Goal: Communication & Community: Answer question/provide support

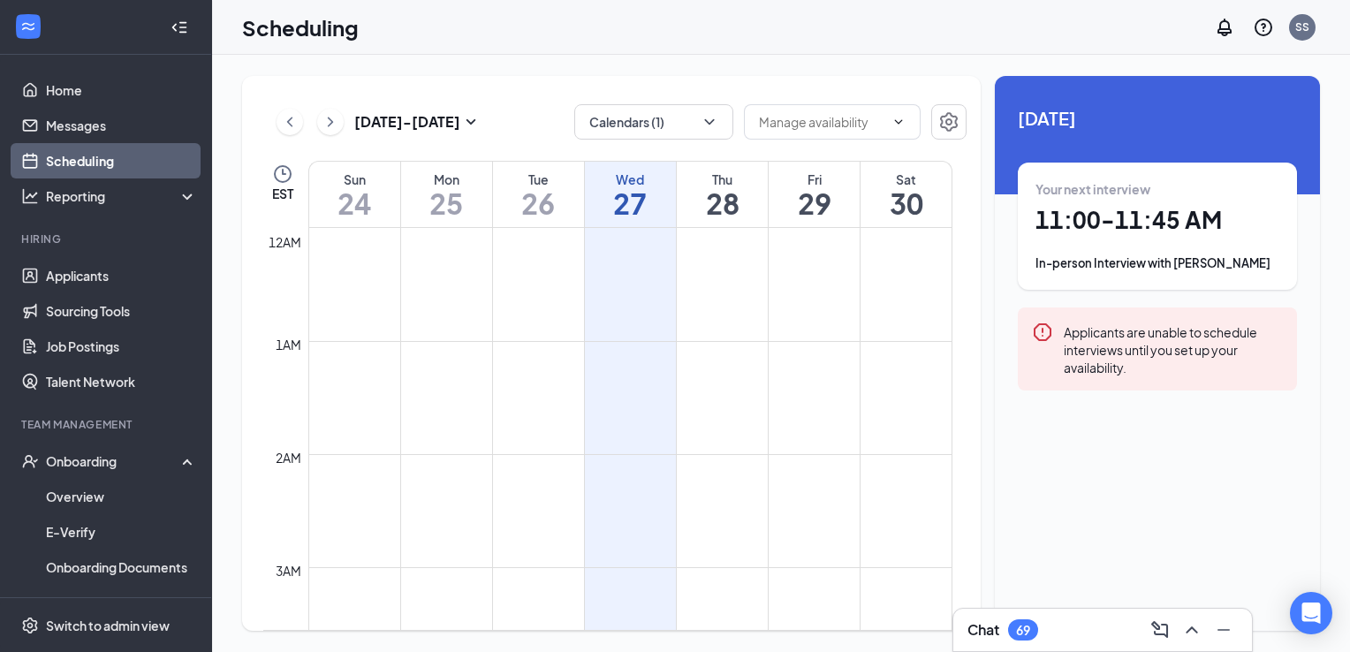
scroll to position [1218, 0]
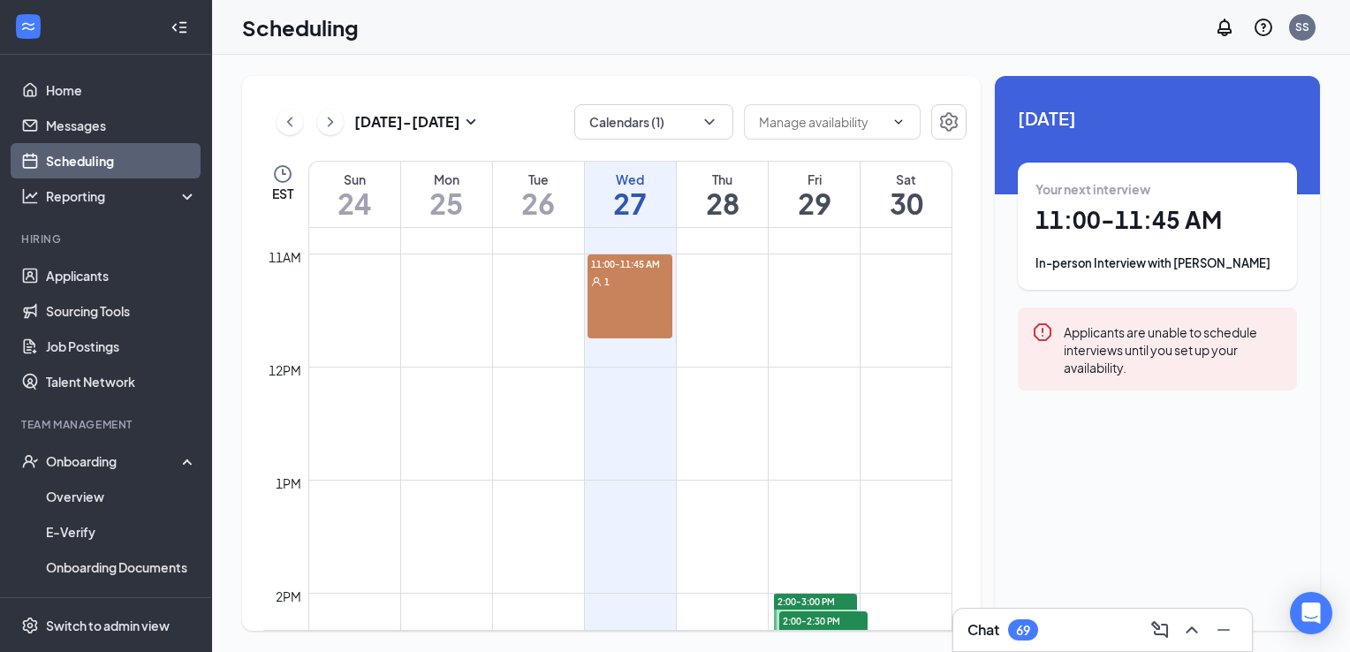
click at [626, 306] on div "11:00-11:45 AM 1" at bounding box center [630, 296] width 86 height 84
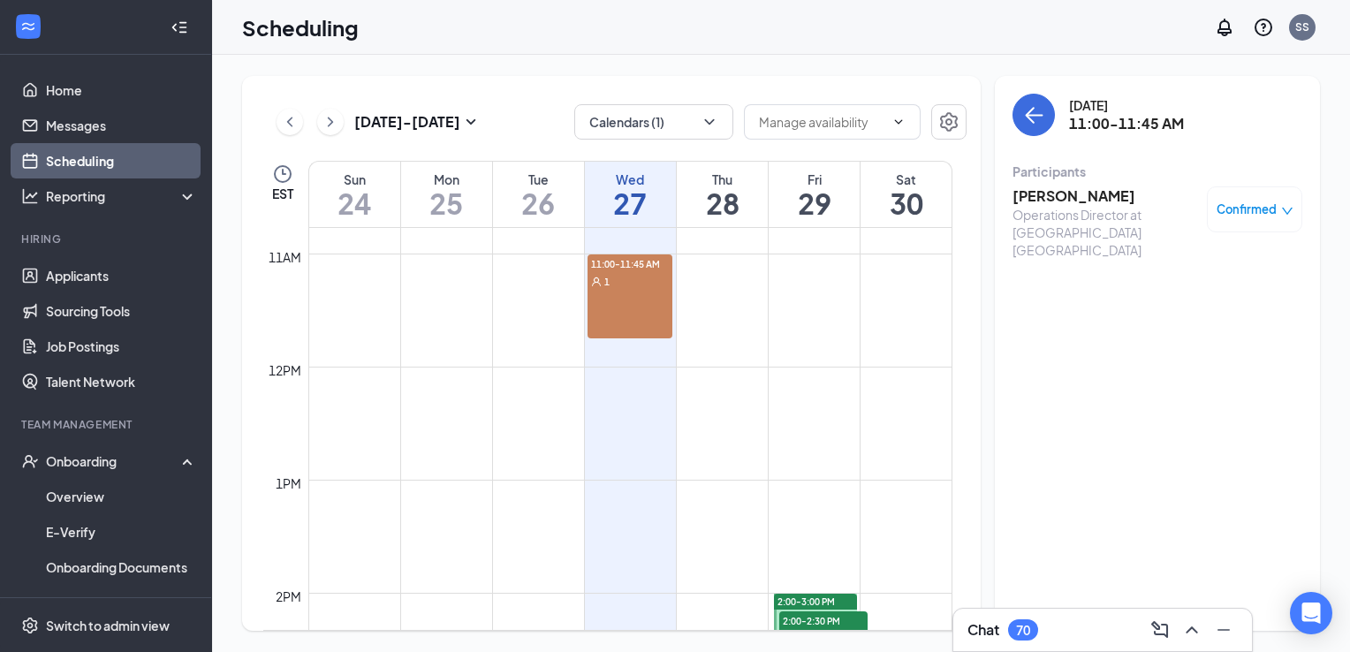
click at [1073, 200] on h3 "[PERSON_NAME]" at bounding box center [1105, 195] width 186 height 19
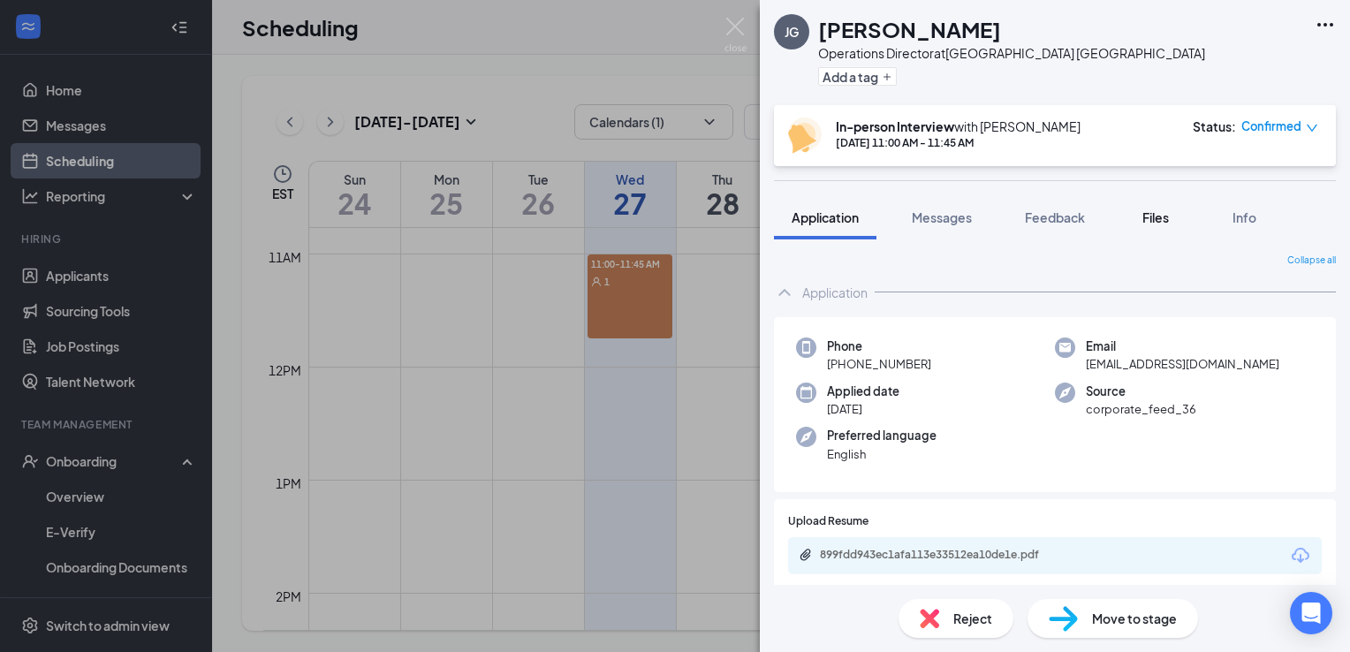
click at [1169, 219] on span "Files" at bounding box center [1155, 217] width 27 height 16
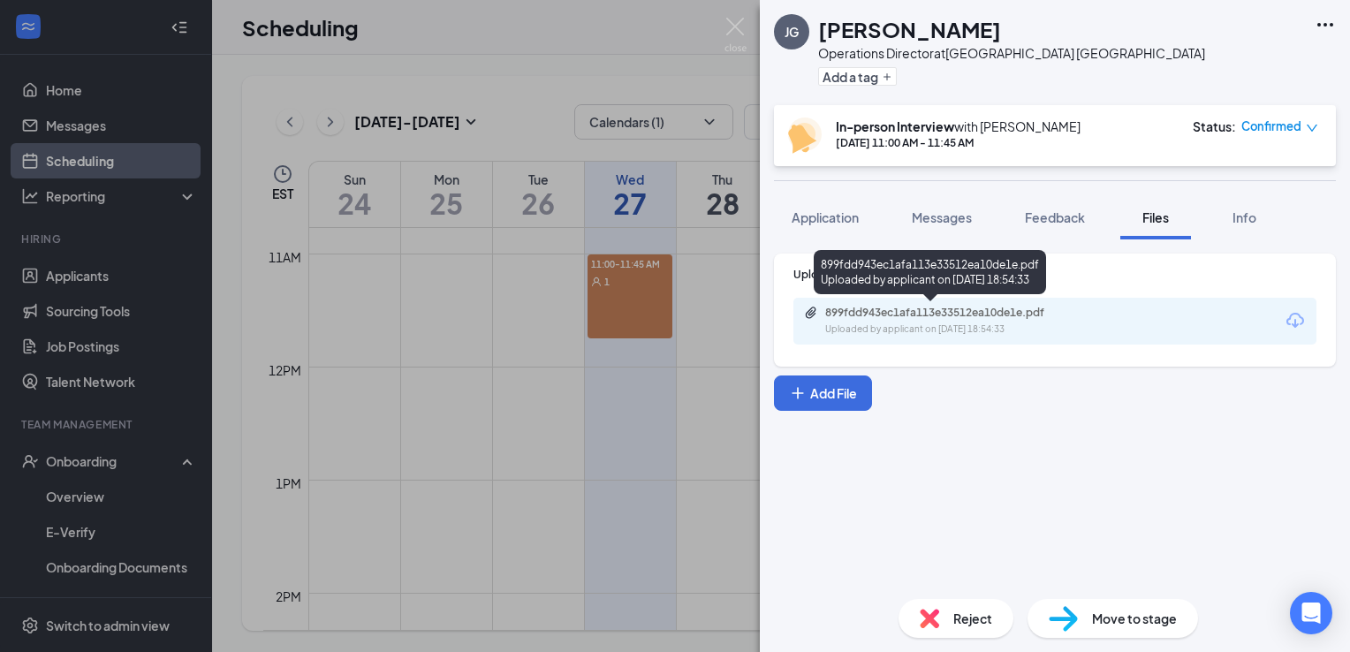
click at [986, 309] on div "899fdd943ec1afa113e33512ea10de1e.pdf" at bounding box center [948, 313] width 247 height 14
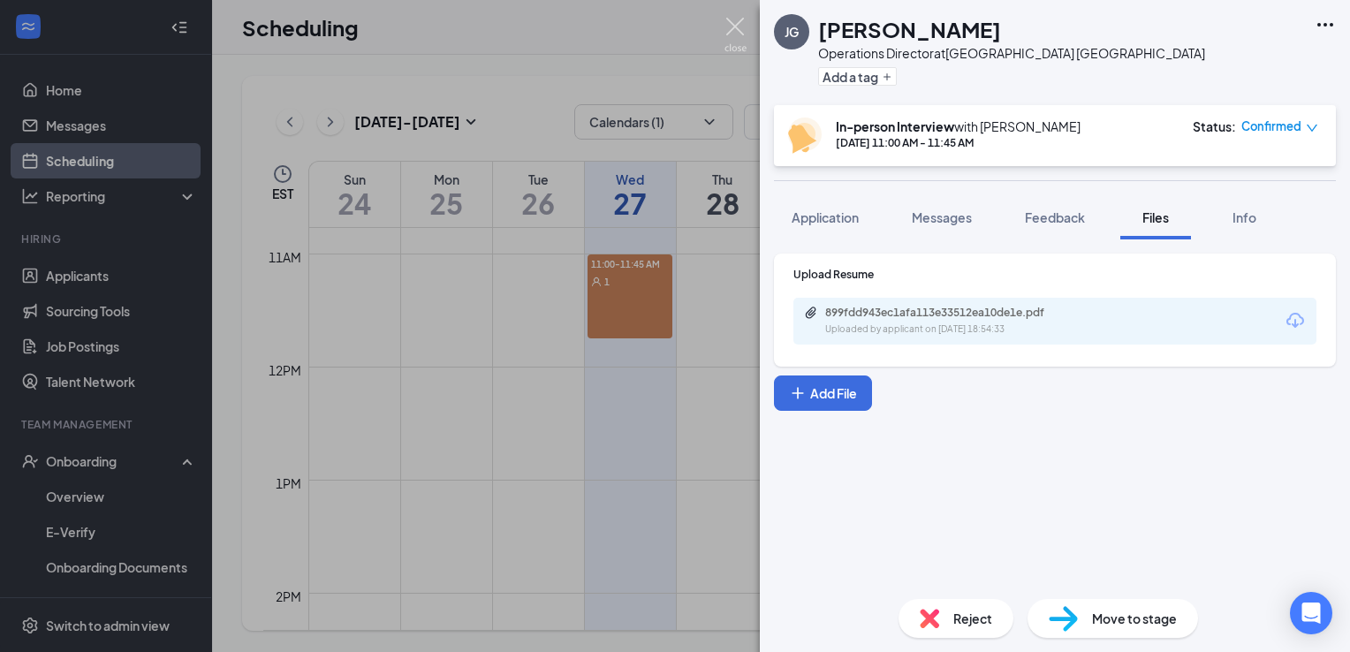
click at [736, 23] on img at bounding box center [735, 35] width 22 height 34
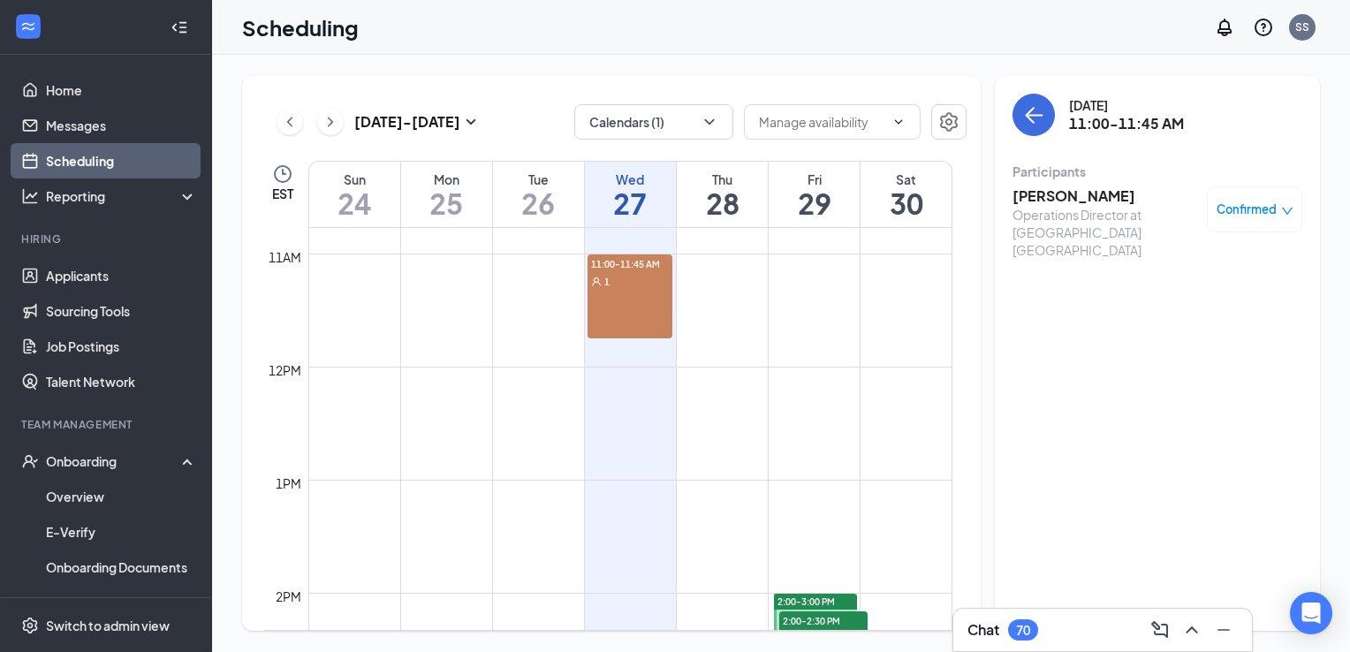
click at [1050, 629] on div "Chat 70" at bounding box center [1102, 630] width 270 height 28
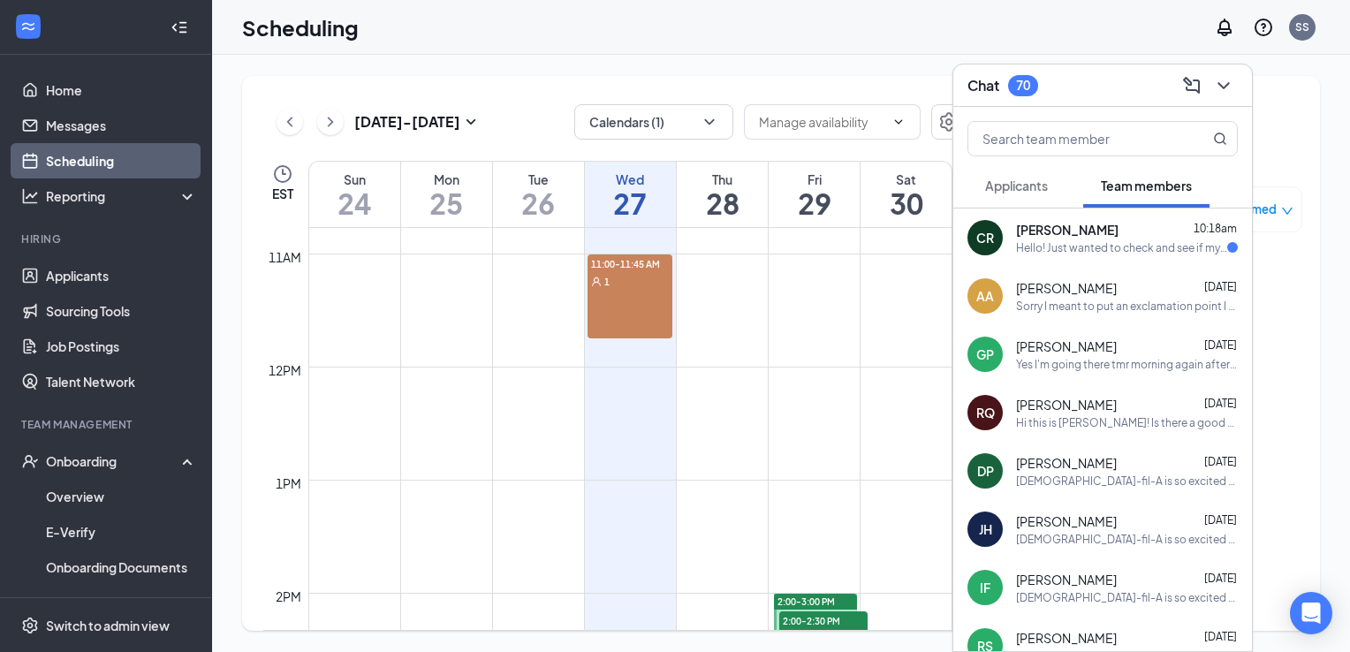
click at [1084, 246] on div "Hello! Just wanted to check and see if my pants are ready for my shift [DATE]?" at bounding box center [1121, 247] width 211 height 15
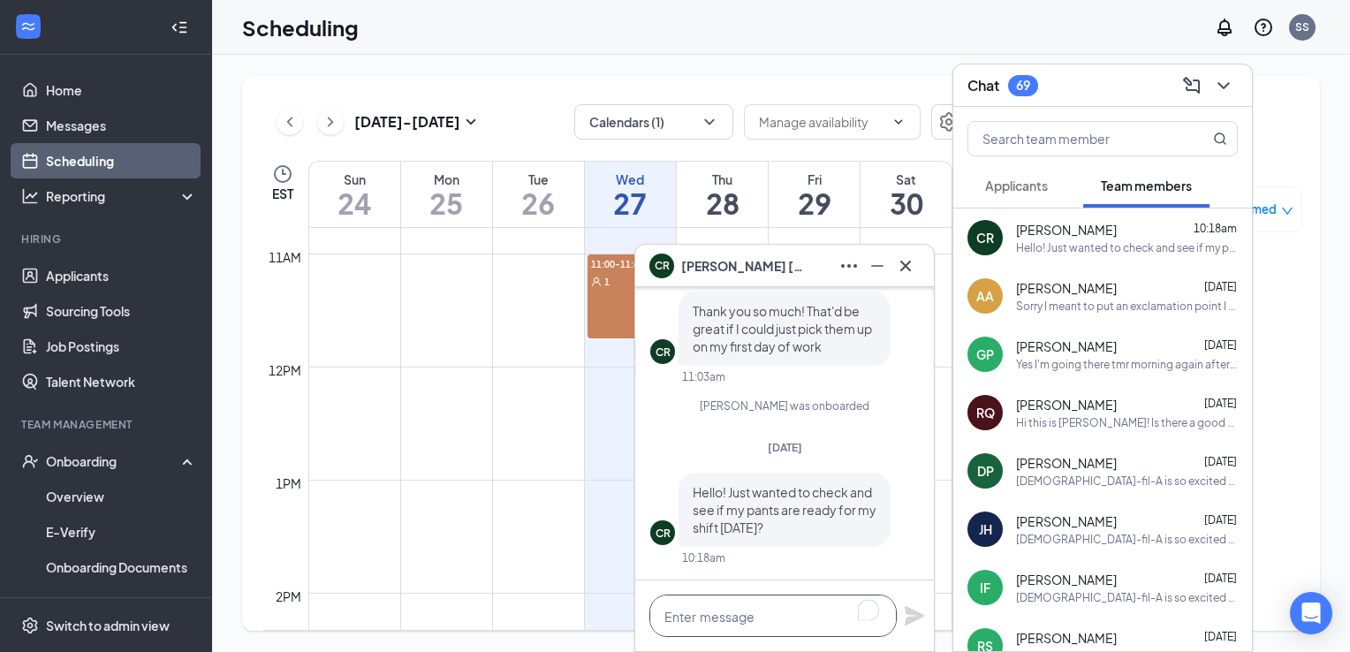
click at [760, 625] on textarea "To enrich screen reader interactions, please activate Accessibility in Grammarl…" at bounding box center [772, 616] width 247 height 42
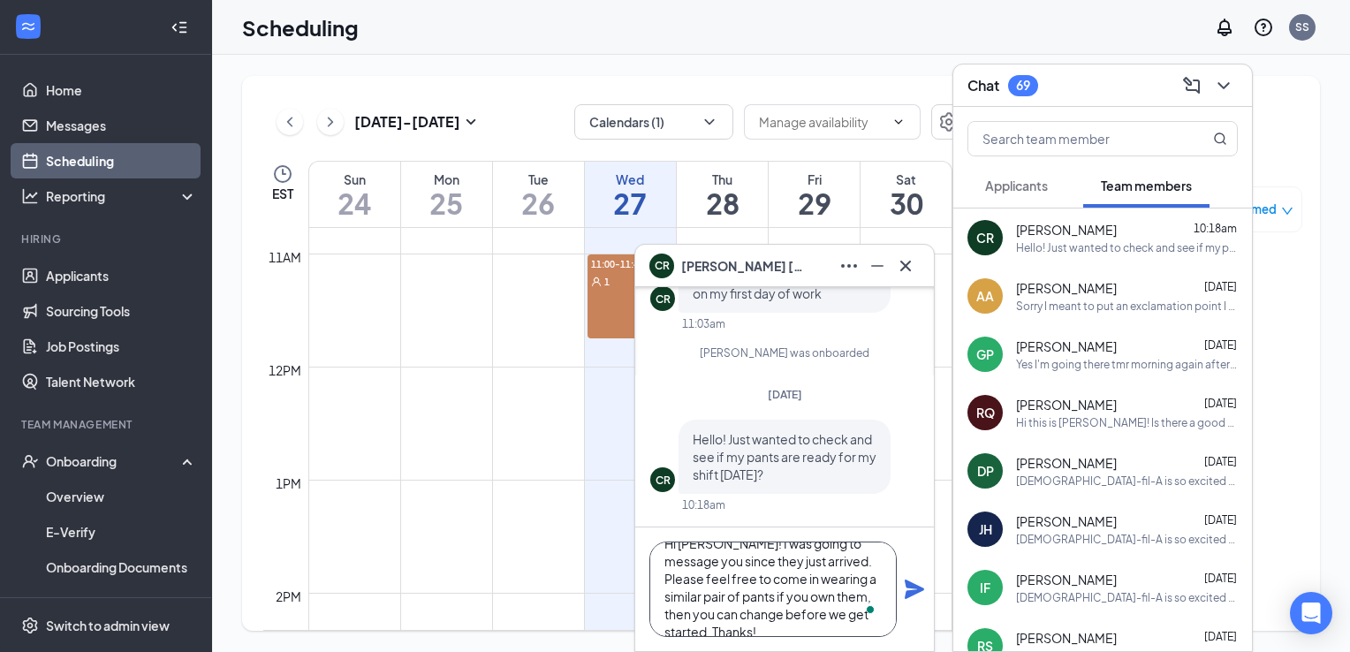
scroll to position [28, 0]
type textarea "Hi [PERSON_NAME]! I was going to message you since they just arrived. Please fe…"
click at [907, 592] on icon "Plane" at bounding box center [914, 589] width 19 height 19
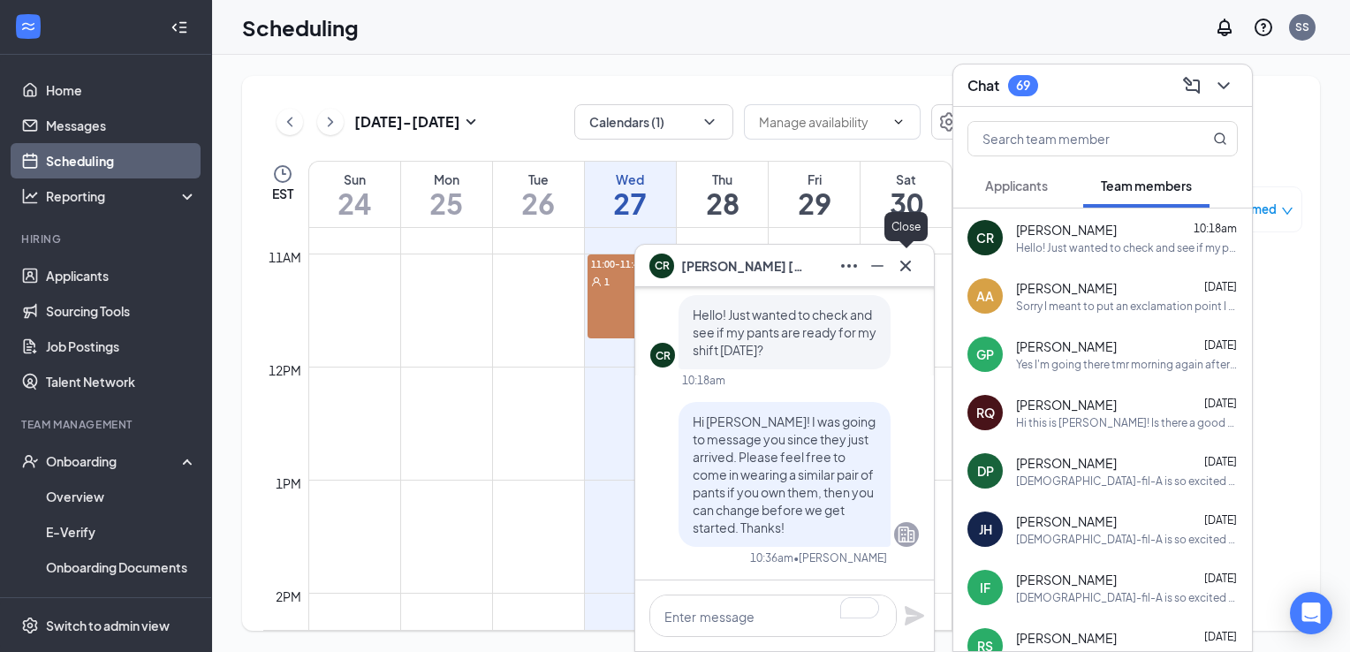
click at [903, 262] on icon "Cross" at bounding box center [905, 265] width 11 height 11
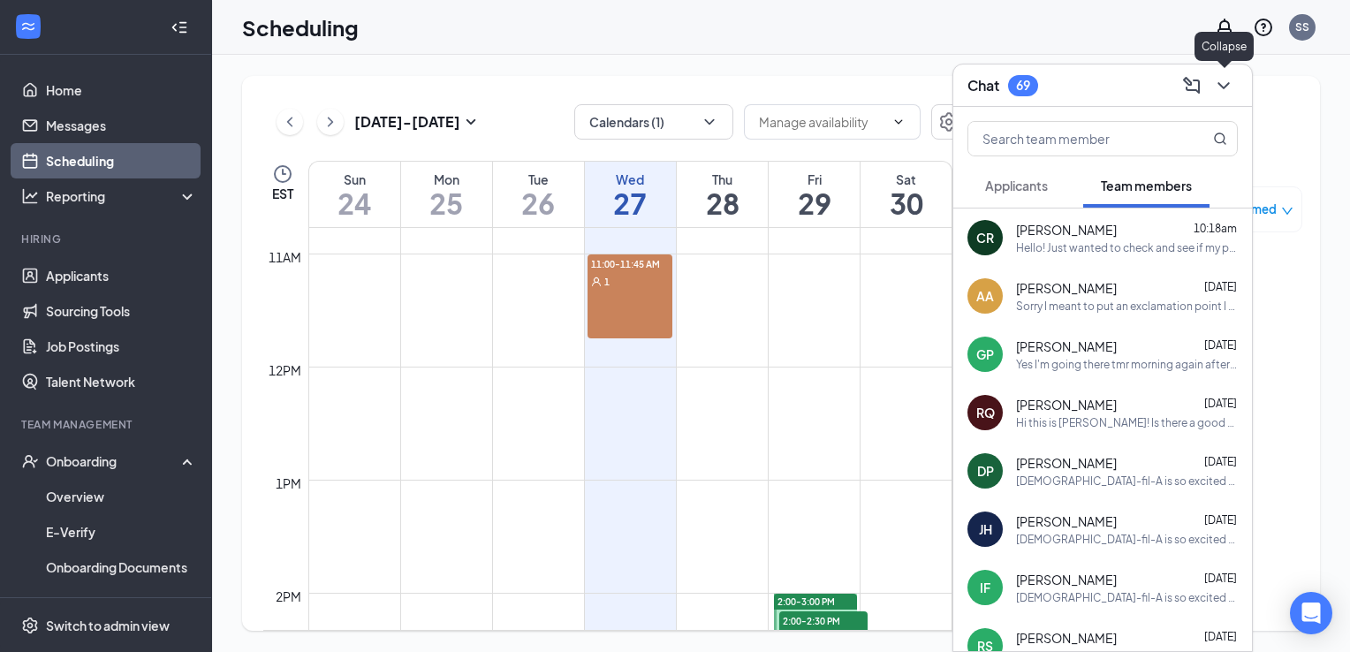
click at [1217, 83] on icon "ChevronDown" at bounding box center [1223, 85] width 21 height 21
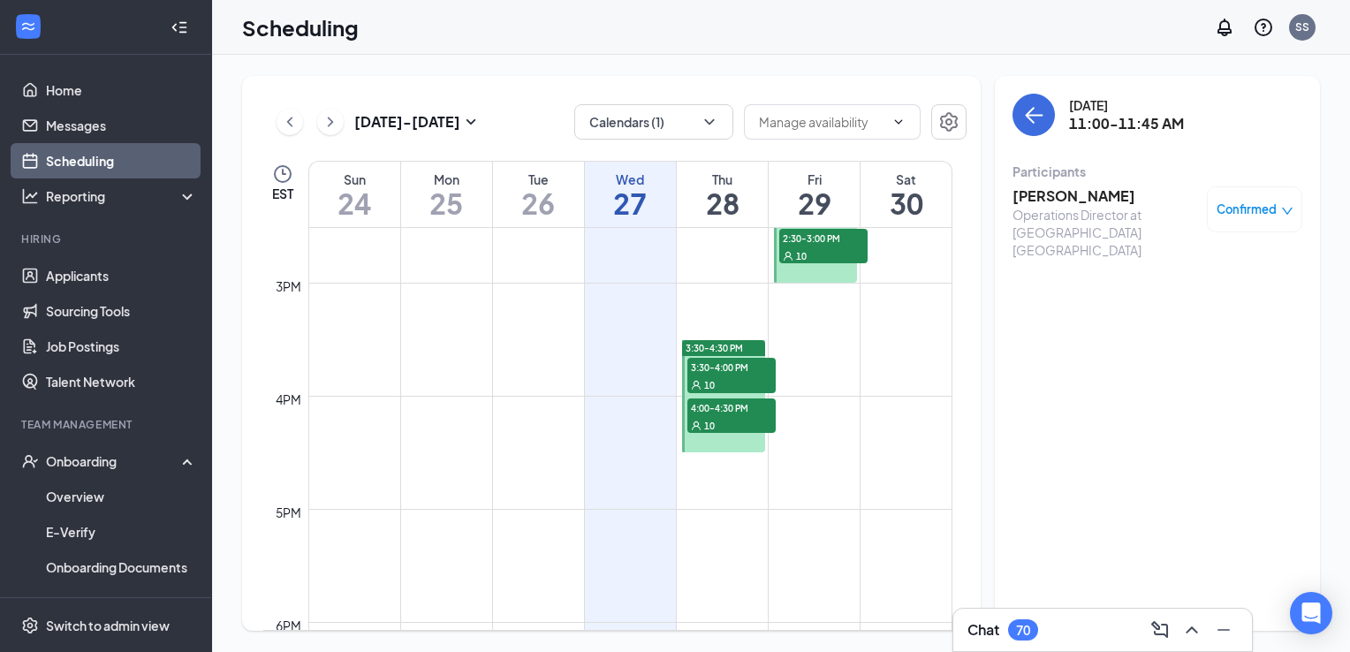
click at [999, 625] on h3 "Chat" at bounding box center [983, 629] width 32 height 19
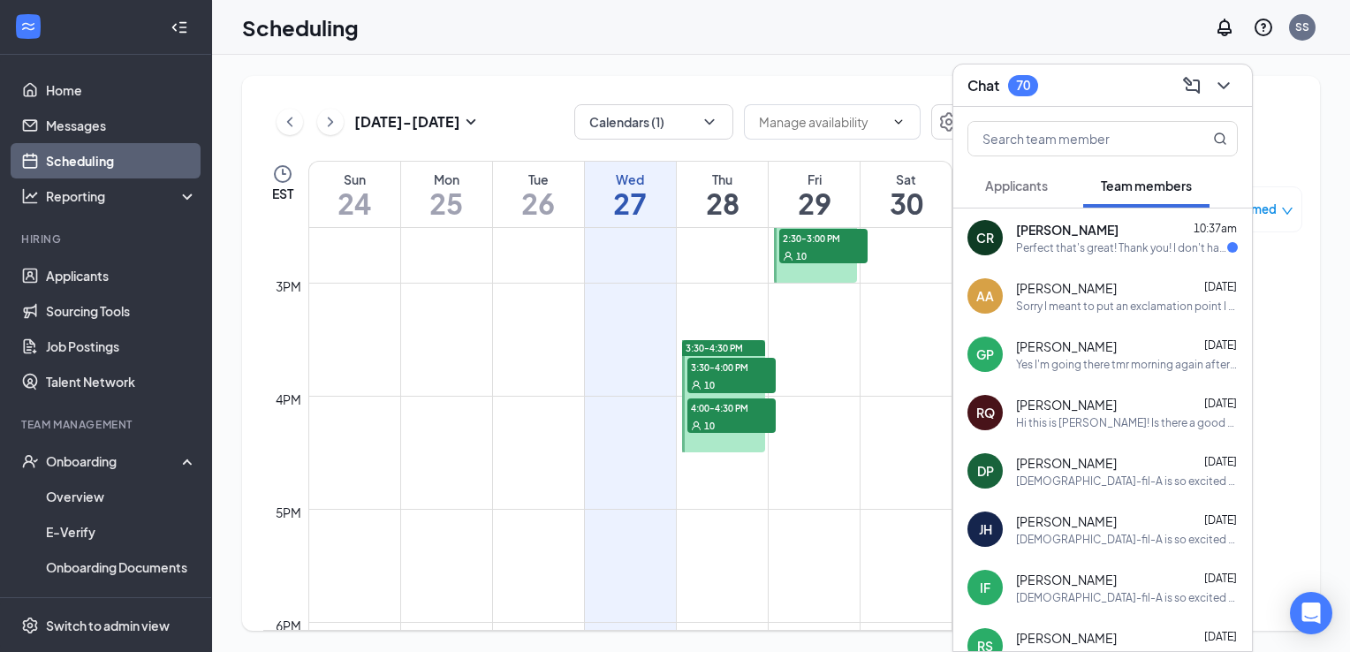
click at [1118, 235] on span "[PERSON_NAME]" at bounding box center [1067, 230] width 102 height 18
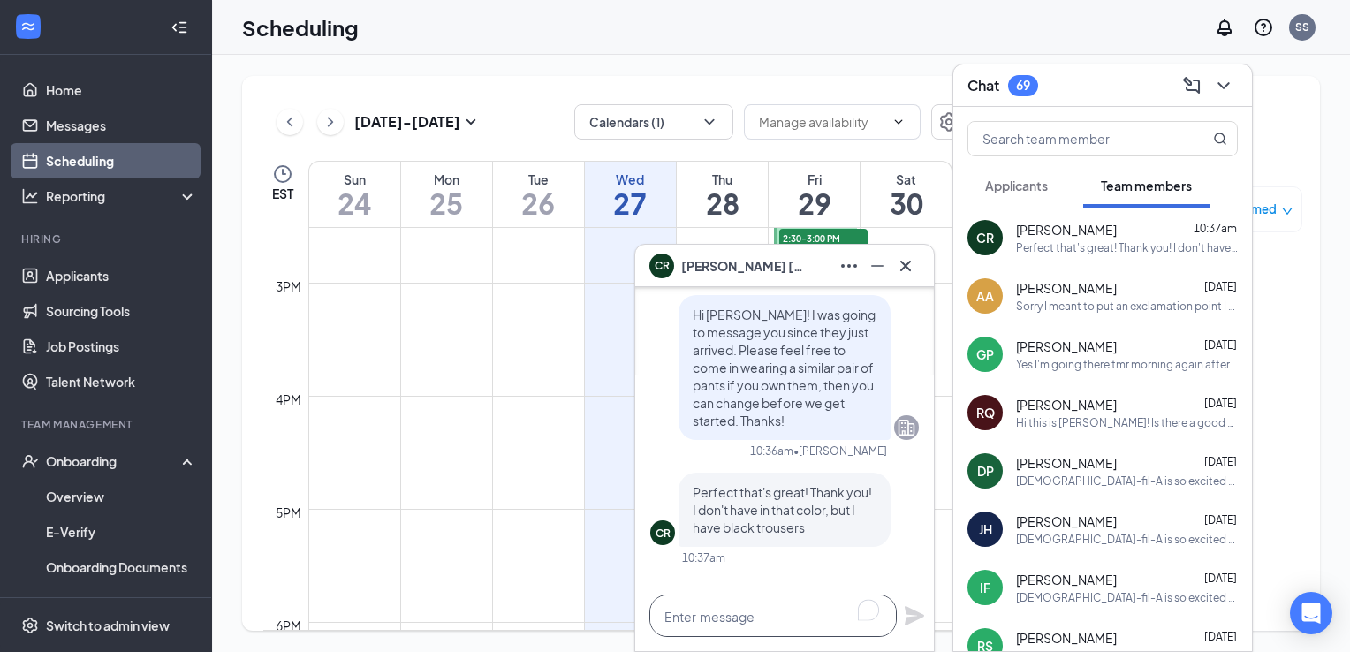
click at [774, 618] on textarea "To enrich screen reader interactions, please activate Accessibility in Grammarl…" at bounding box center [772, 616] width 247 height 42
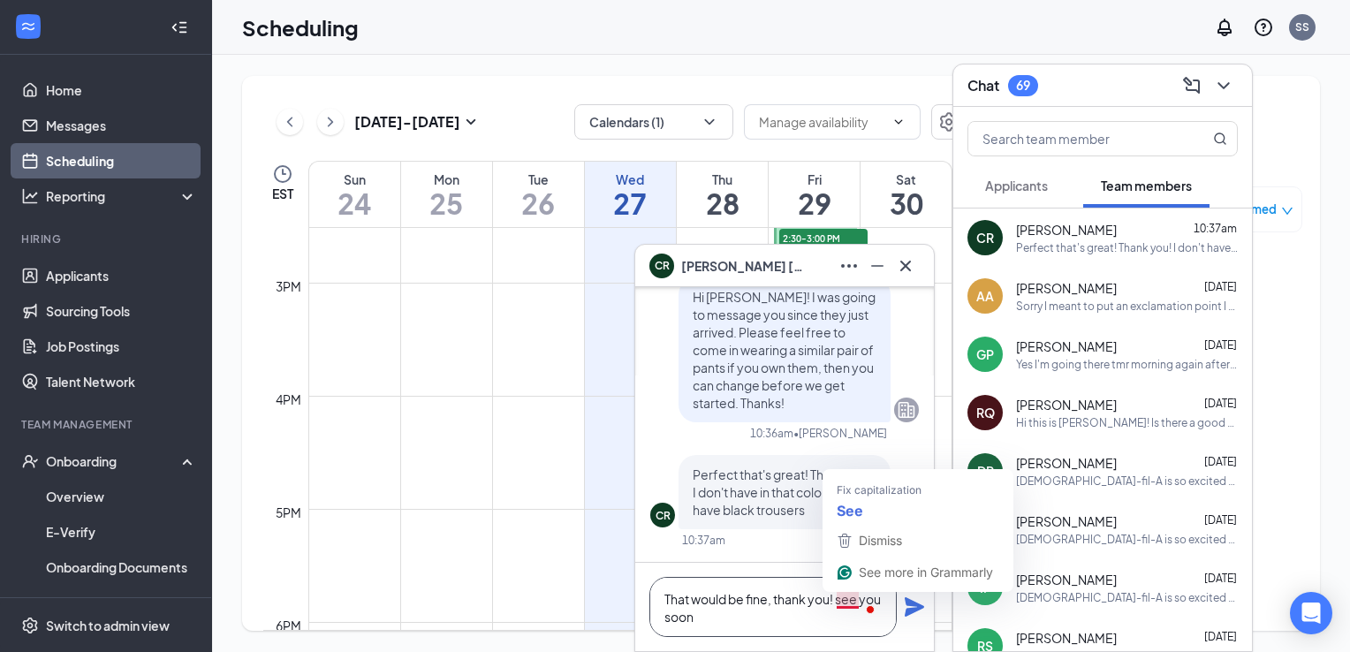
click at [841, 595] on textarea "That would be fine, thank you! see you soon" at bounding box center [772, 607] width 247 height 60
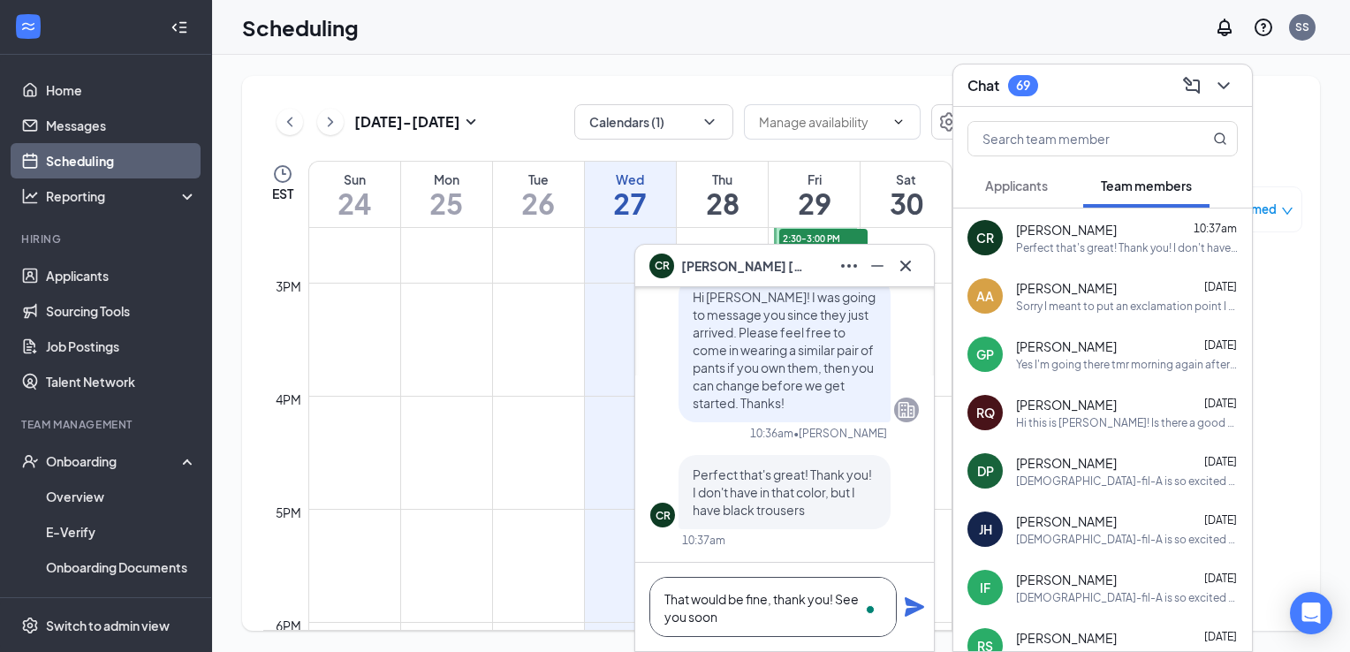
type textarea "That would be fine, thank you! See you soon"
click at [909, 603] on icon "Plane" at bounding box center [914, 606] width 19 height 19
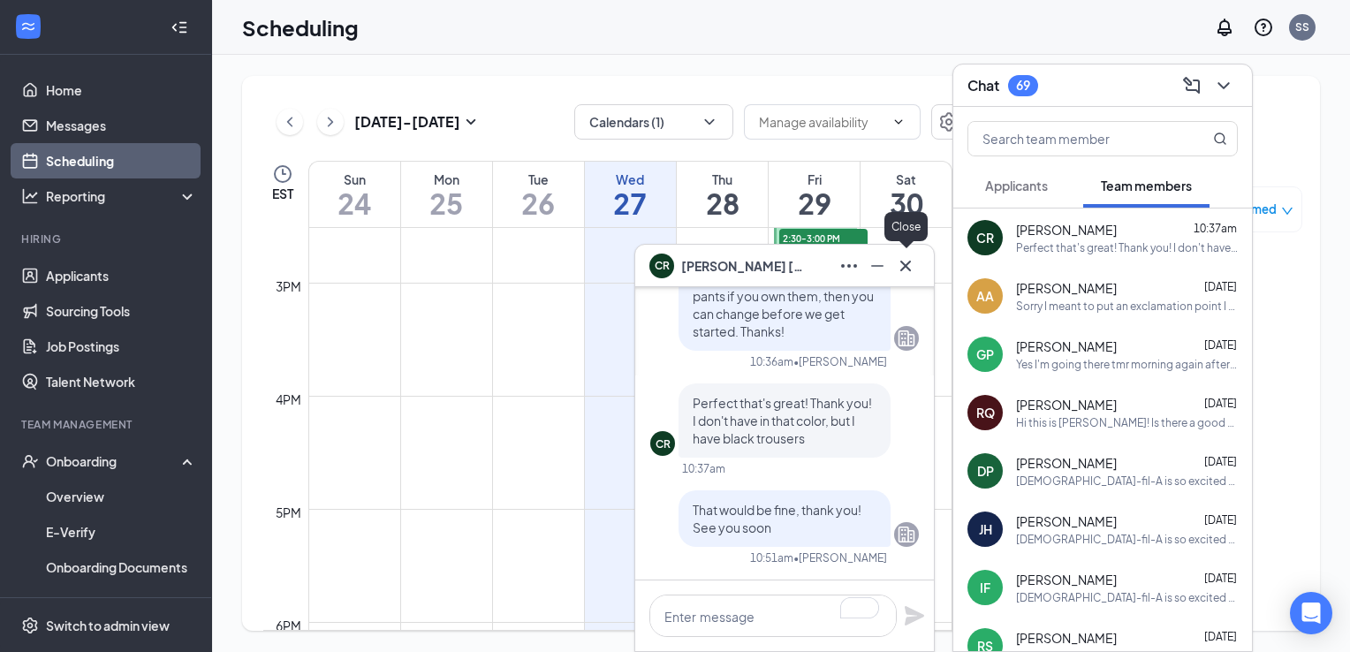
click at [907, 268] on icon "Cross" at bounding box center [905, 265] width 11 height 11
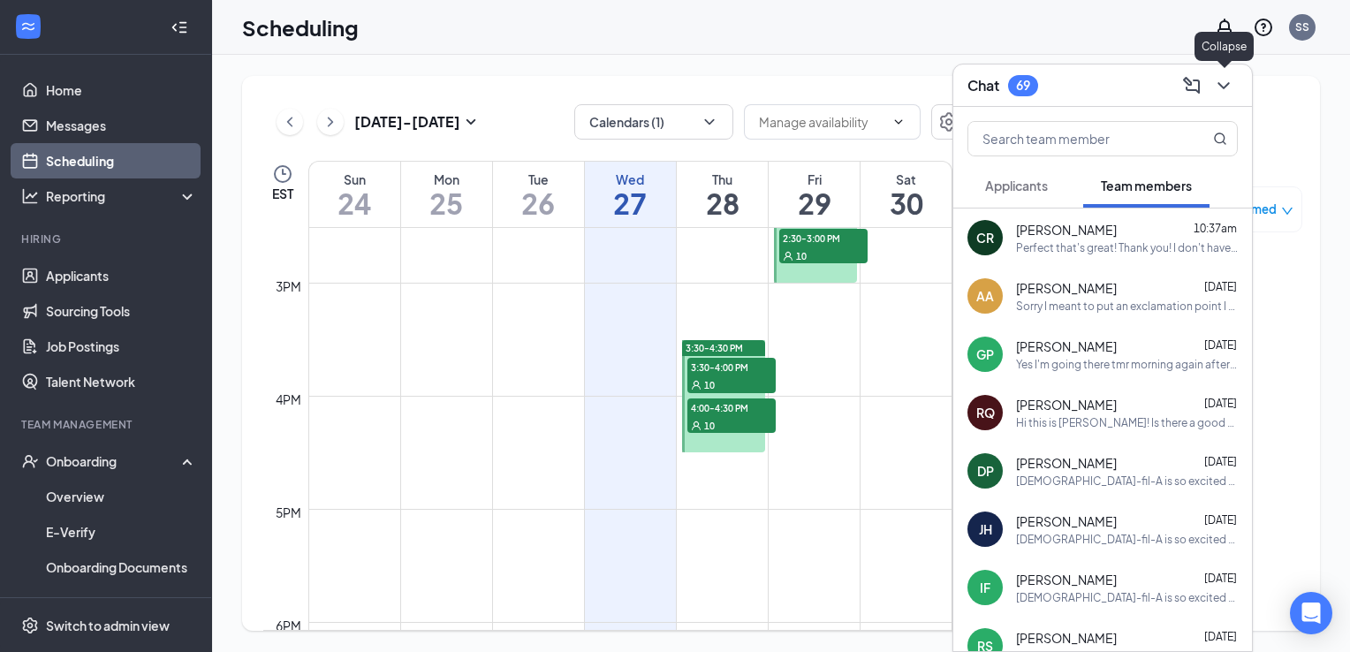
click at [1229, 87] on icon "ChevronDown" at bounding box center [1223, 85] width 21 height 21
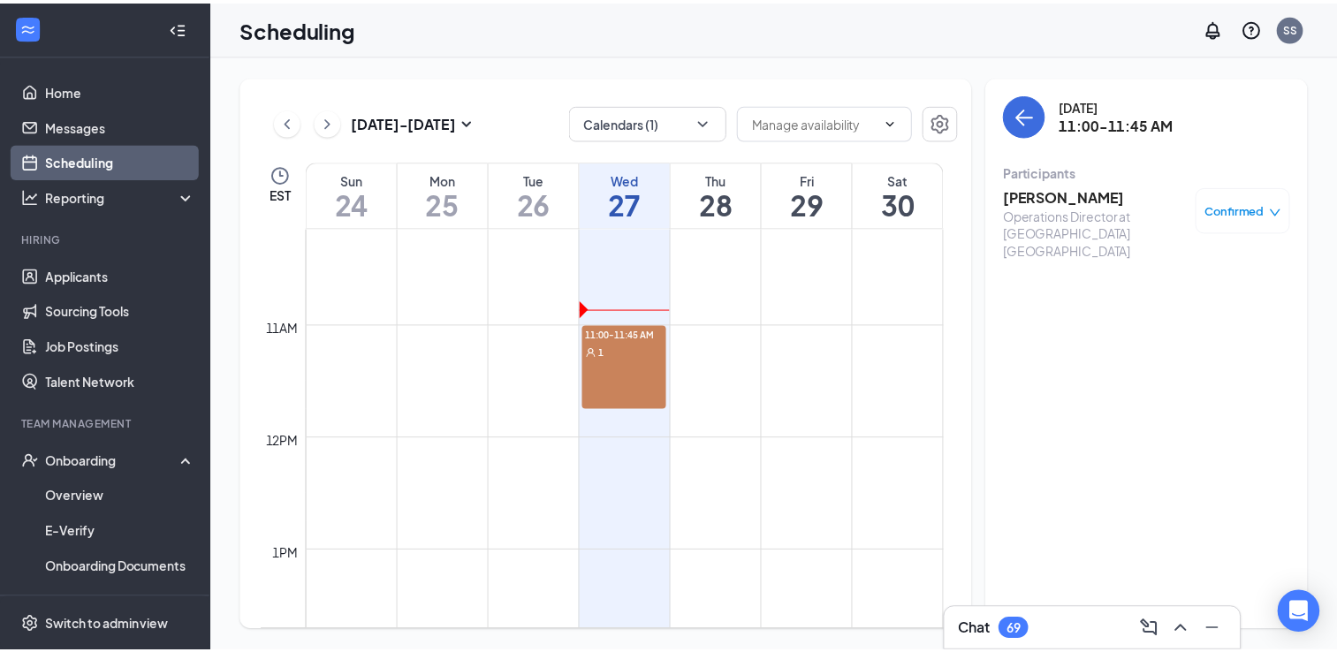
scroll to position [1144, 0]
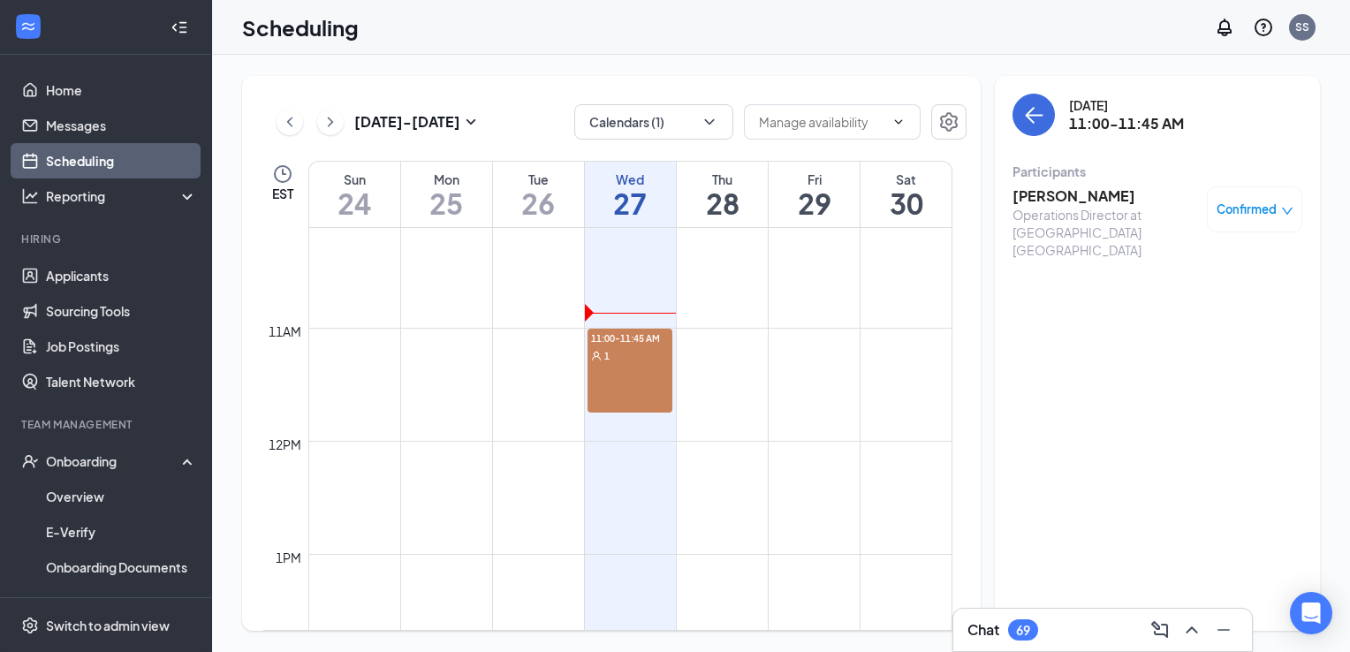
click at [633, 353] on div "1" at bounding box center [630, 355] width 86 height 18
click at [1042, 640] on div "Chat 69" at bounding box center [1102, 630] width 270 height 28
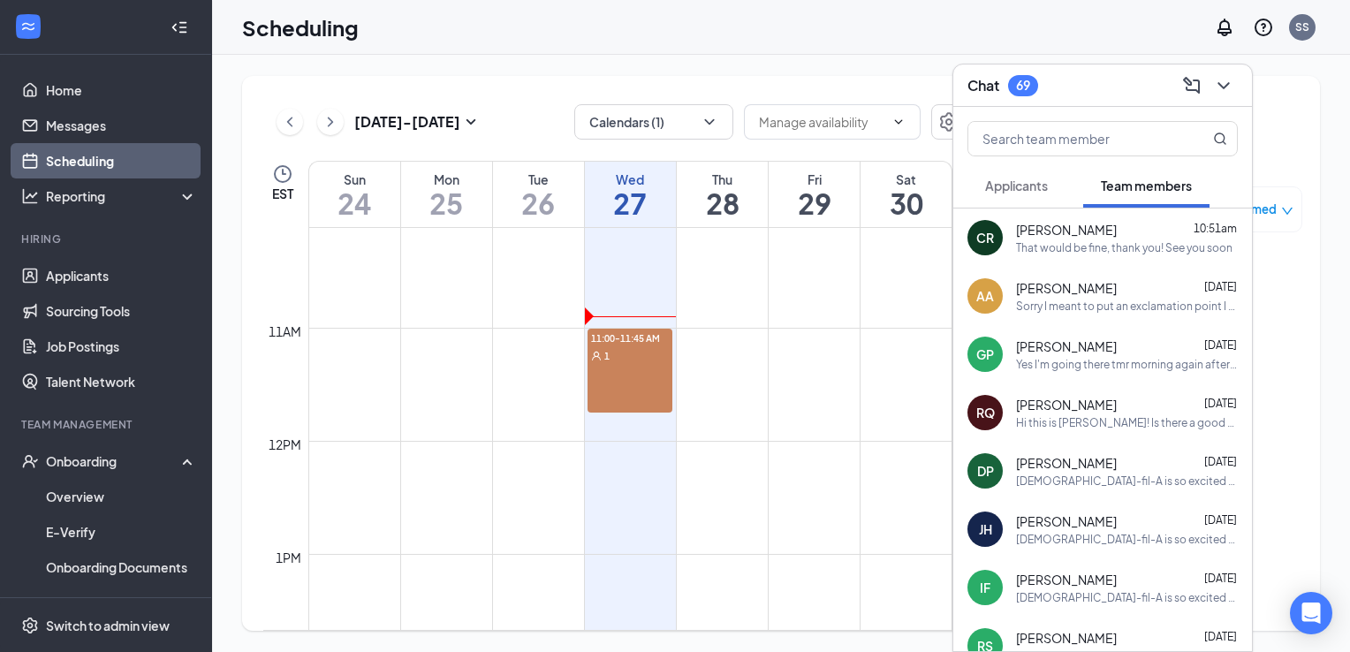
click at [1019, 166] on button "Applicants" at bounding box center [1016, 185] width 98 height 44
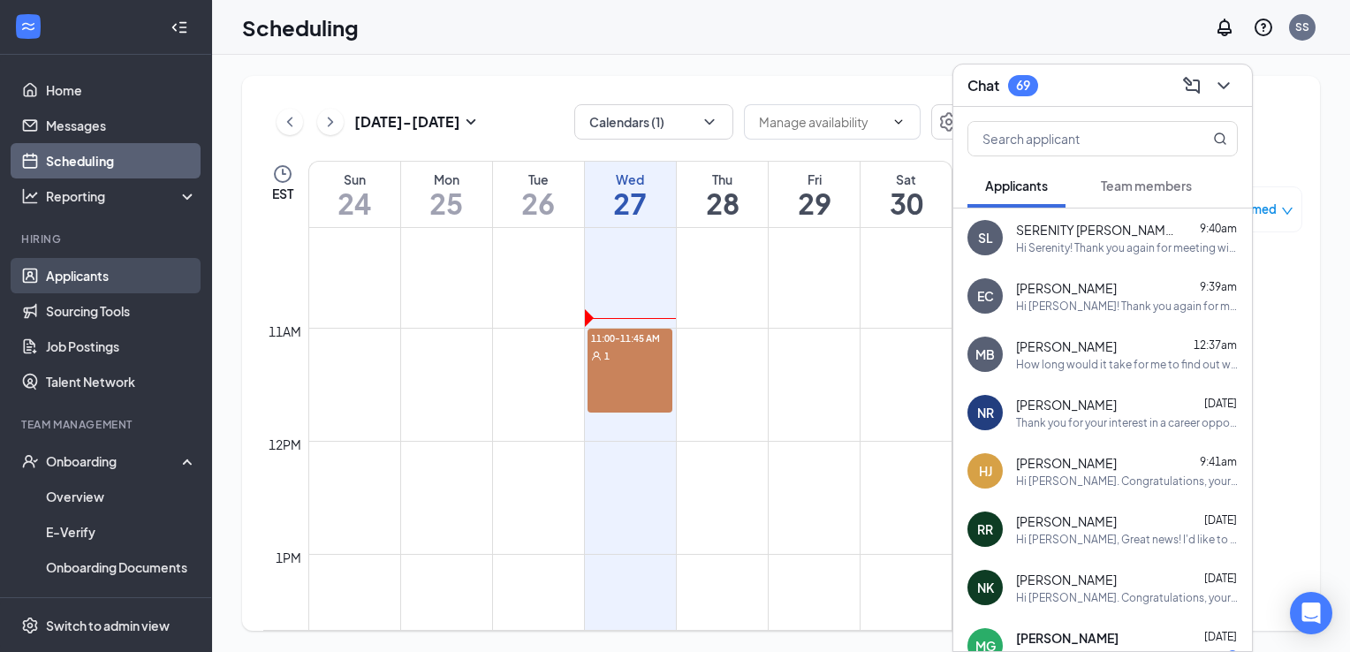
click at [88, 267] on link "Applicants" at bounding box center [121, 275] width 151 height 35
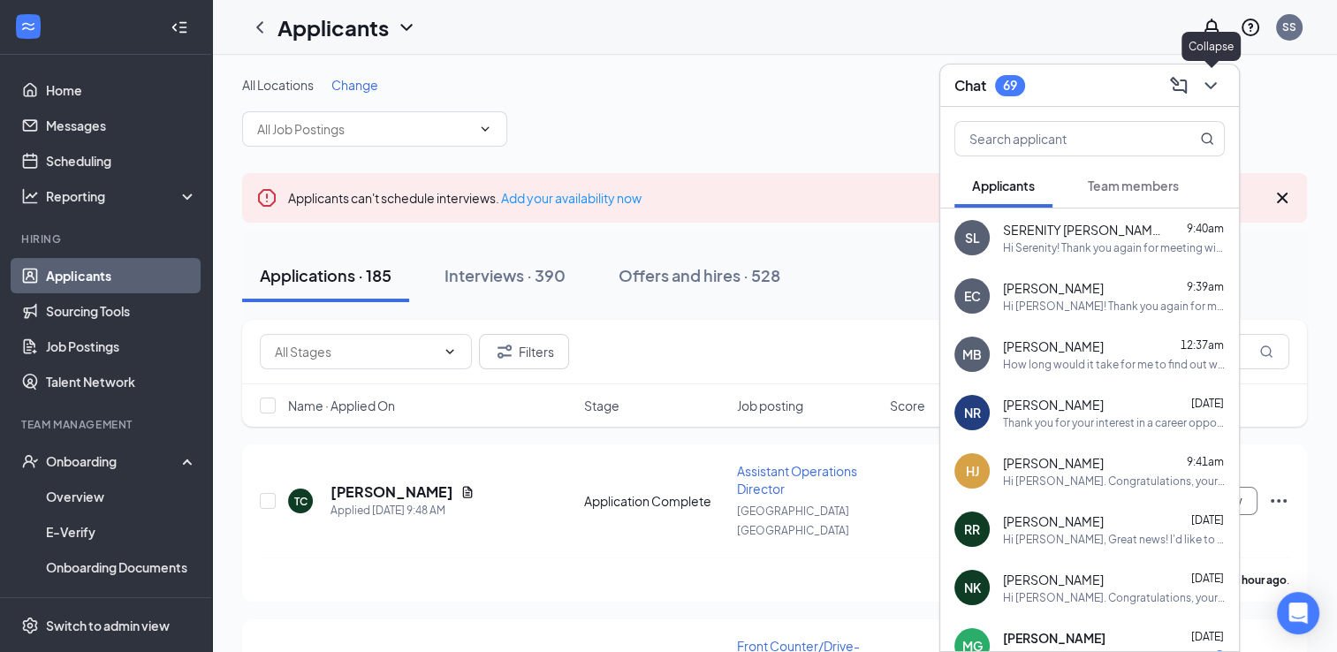
click at [1214, 88] on icon "ChevronDown" at bounding box center [1210, 85] width 21 height 21
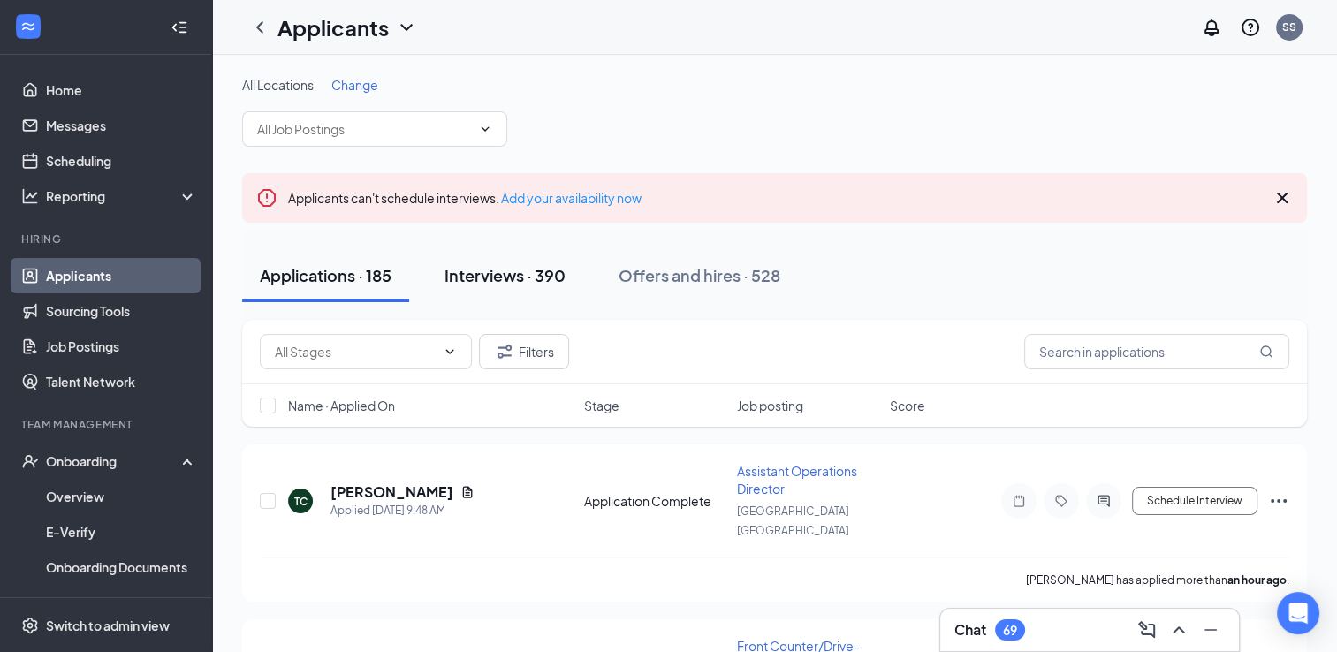
click at [510, 288] on button "Interviews · 390" at bounding box center [505, 275] width 156 height 53
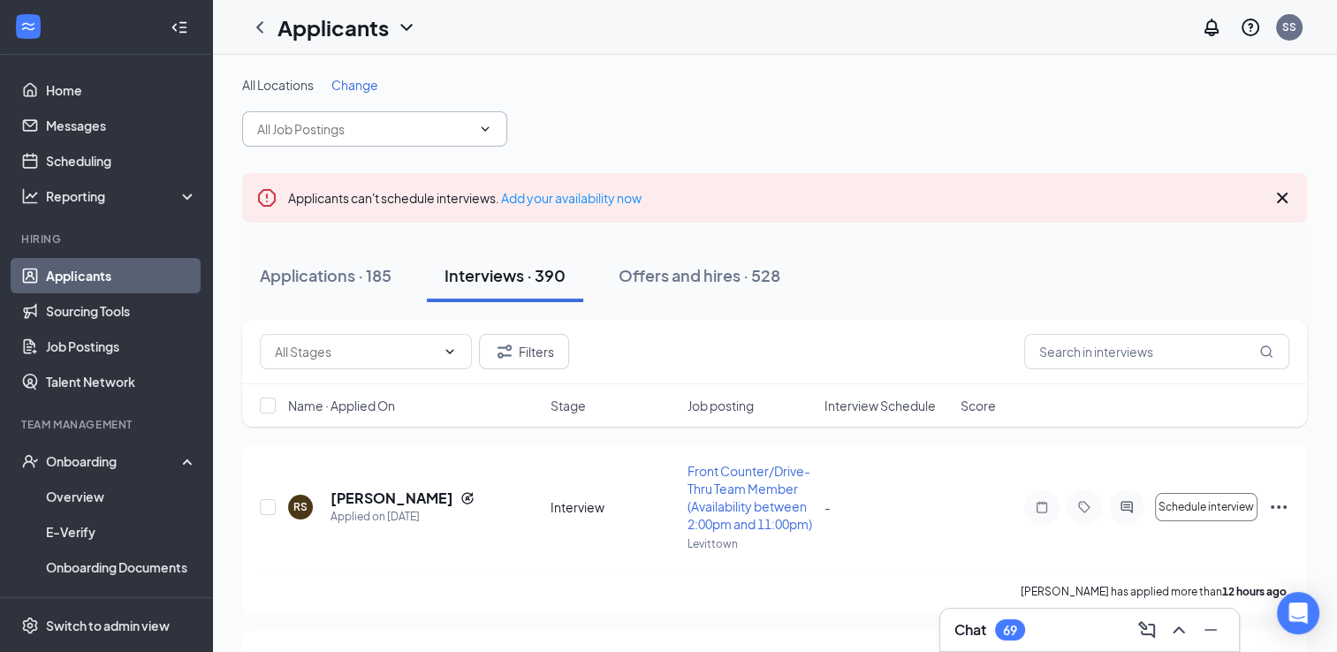
click at [471, 125] on span at bounding box center [374, 128] width 265 height 35
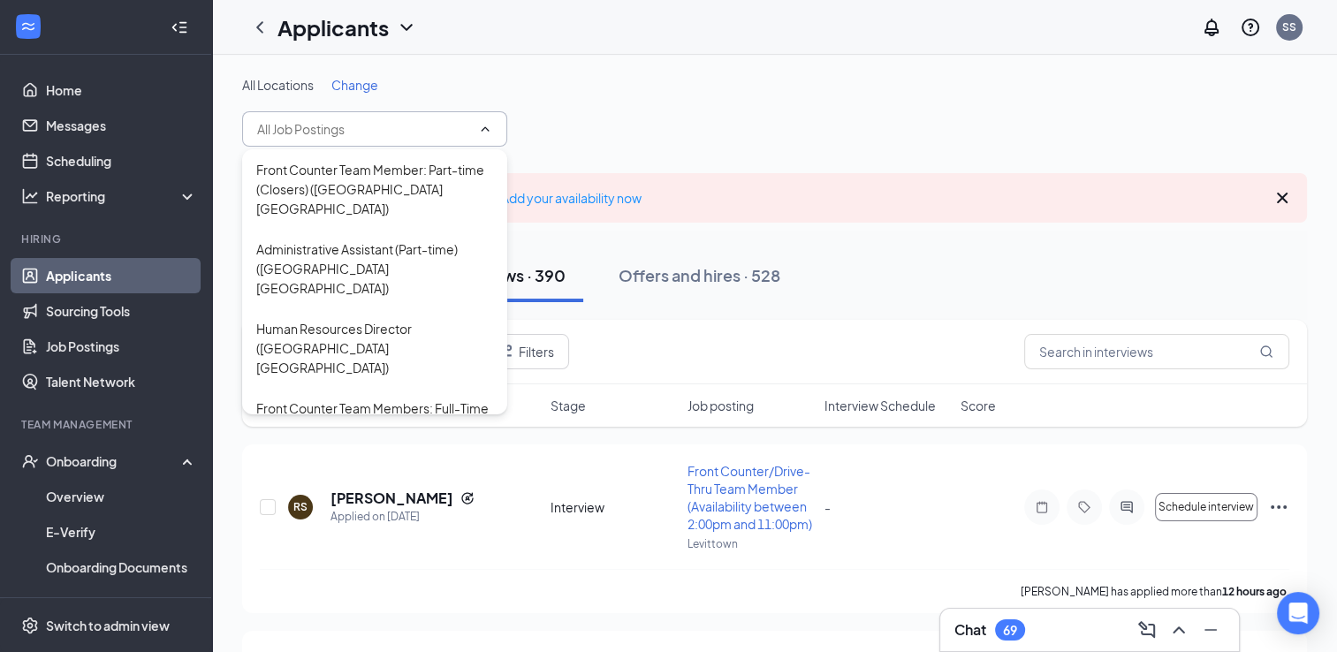
click at [664, 351] on div "Filters" at bounding box center [774, 351] width 1029 height 35
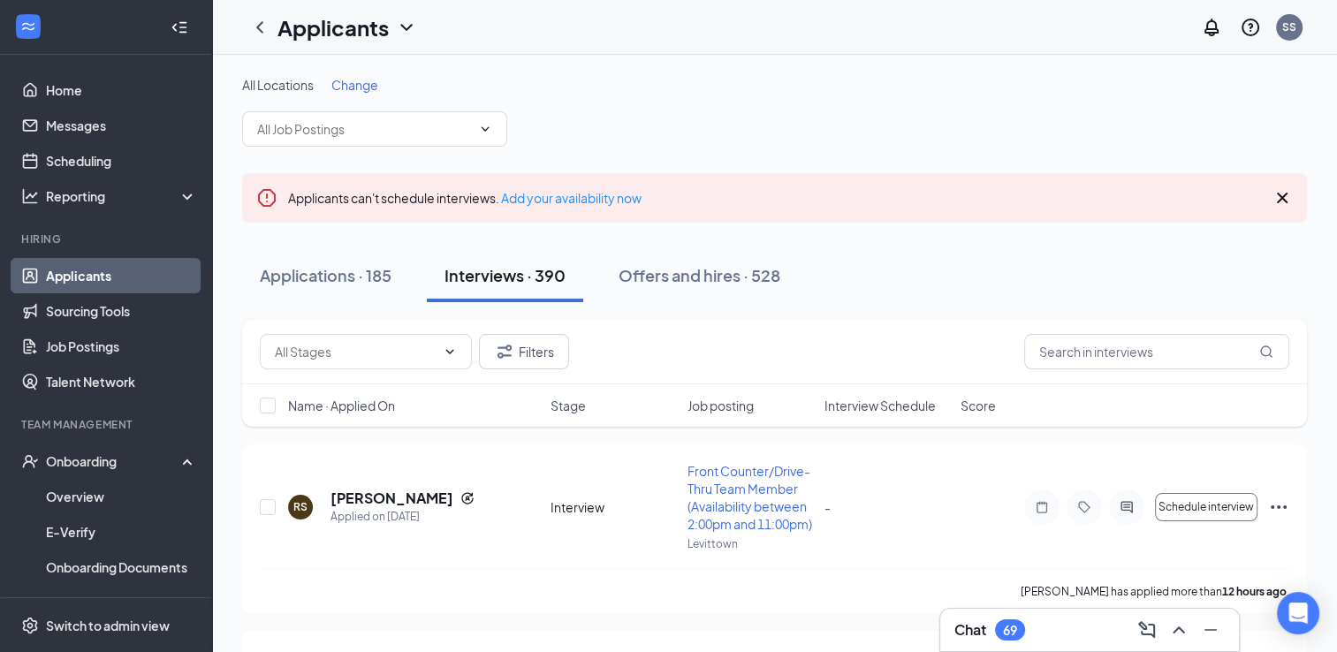
click at [858, 412] on span "Interview Schedule" at bounding box center [878, 406] width 111 height 18
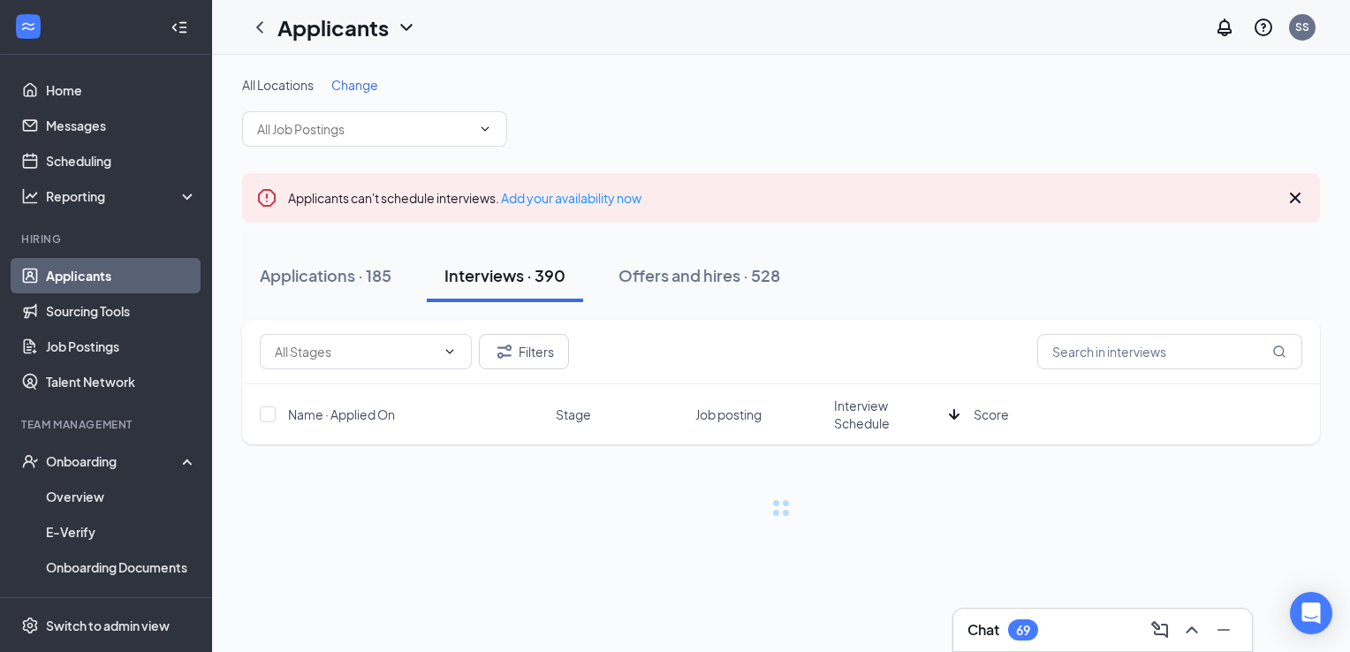
click at [858, 412] on span "Interview Schedule" at bounding box center [888, 414] width 108 height 35
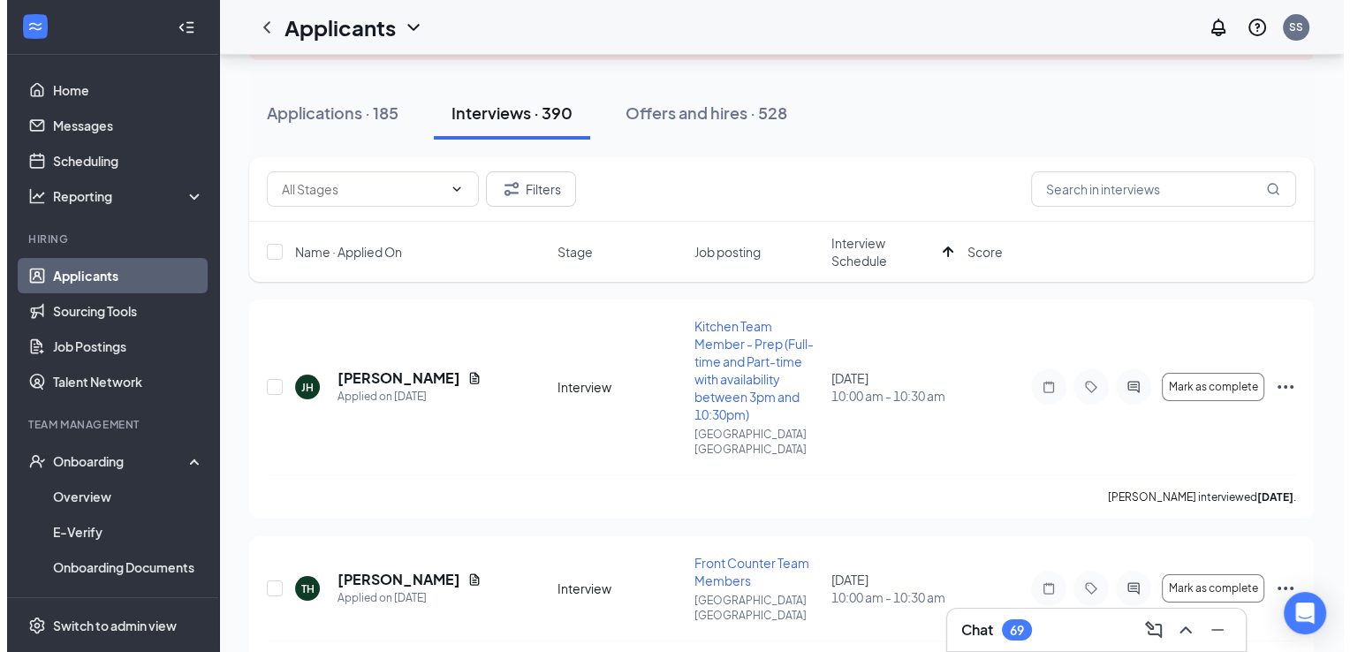
scroll to position [169, 0]
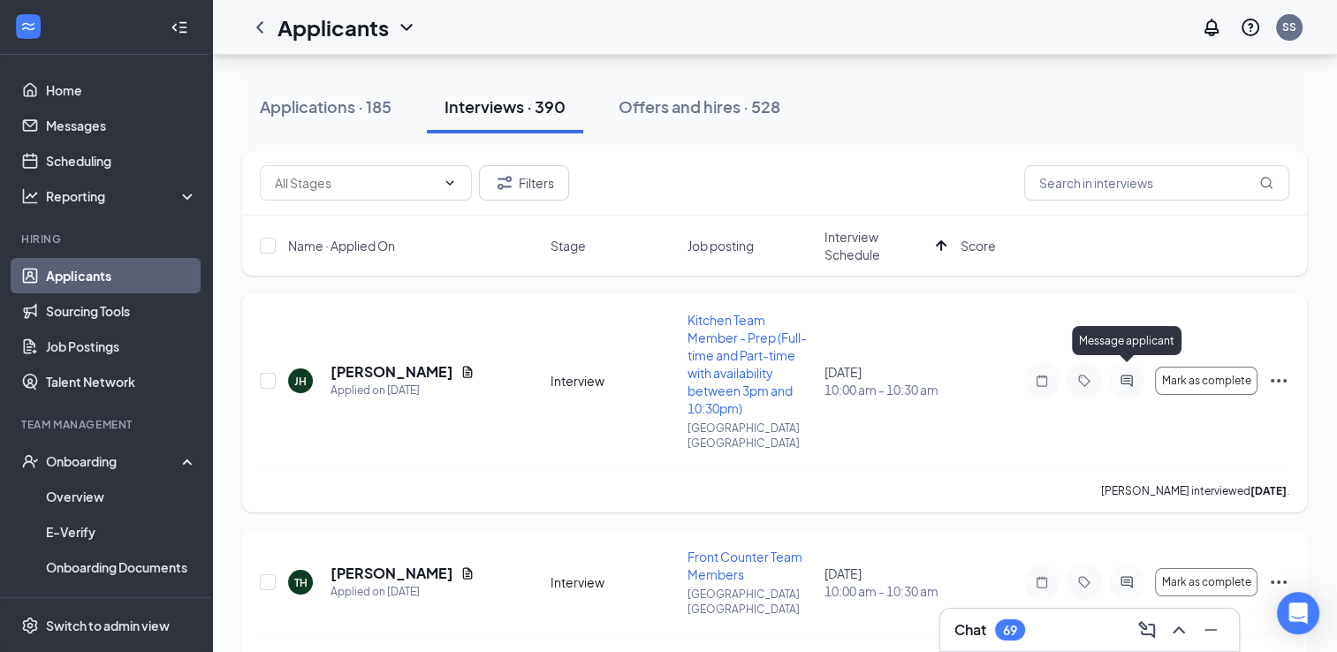
click at [1133, 376] on icon "ActiveChat" at bounding box center [1126, 381] width 21 height 14
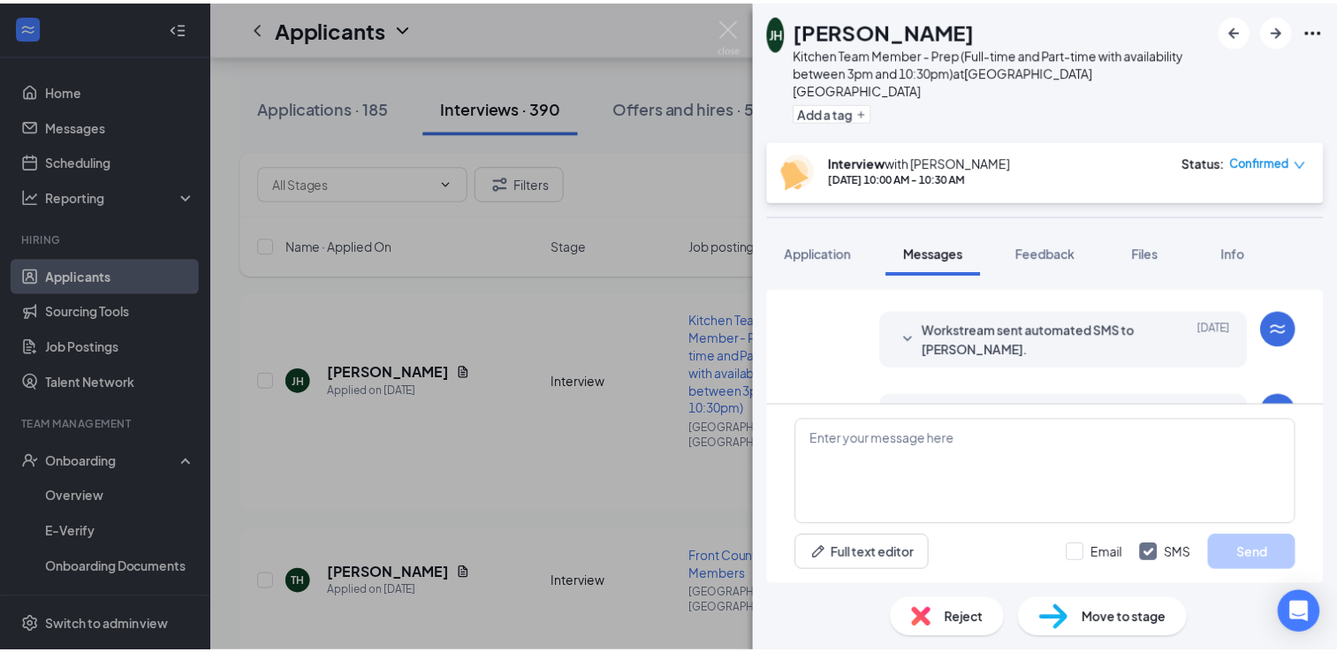
scroll to position [607, 0]
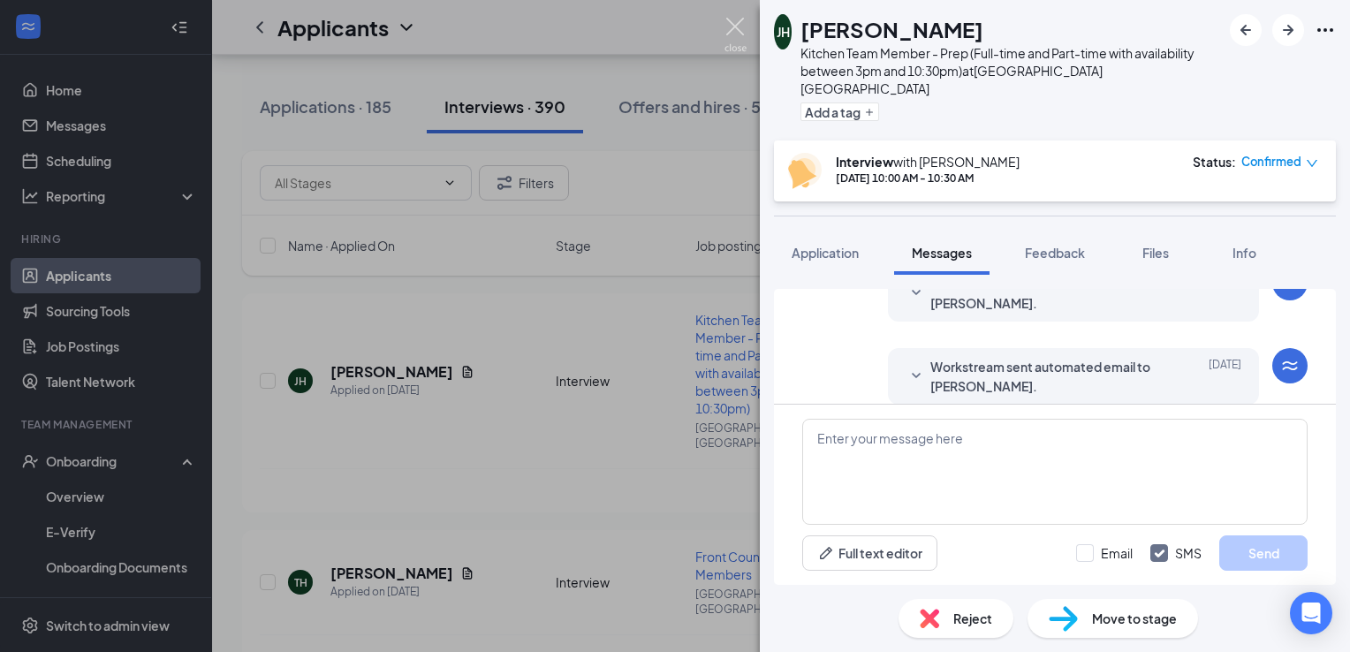
click at [734, 24] on img at bounding box center [735, 35] width 22 height 34
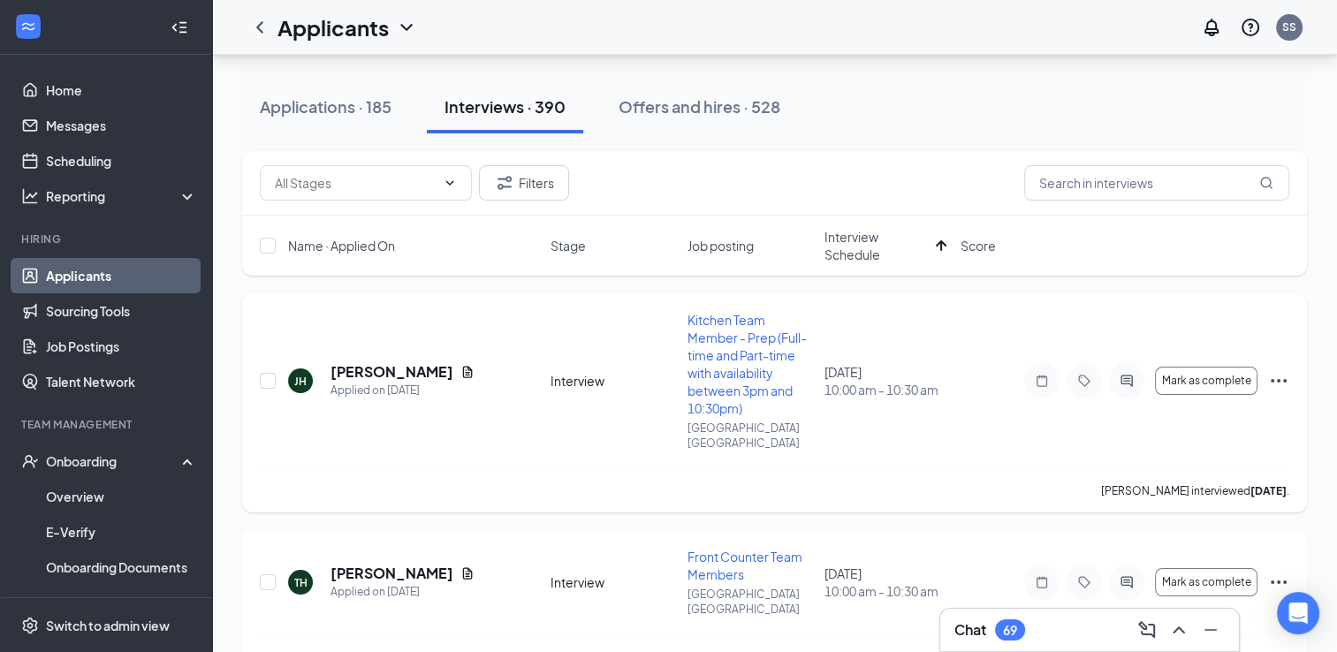
click at [900, 480] on div "[PERSON_NAME] interviewed [DATE] ." at bounding box center [774, 490] width 1029 height 44
click at [1231, 375] on span "Mark as complete" at bounding box center [1206, 381] width 89 height 12
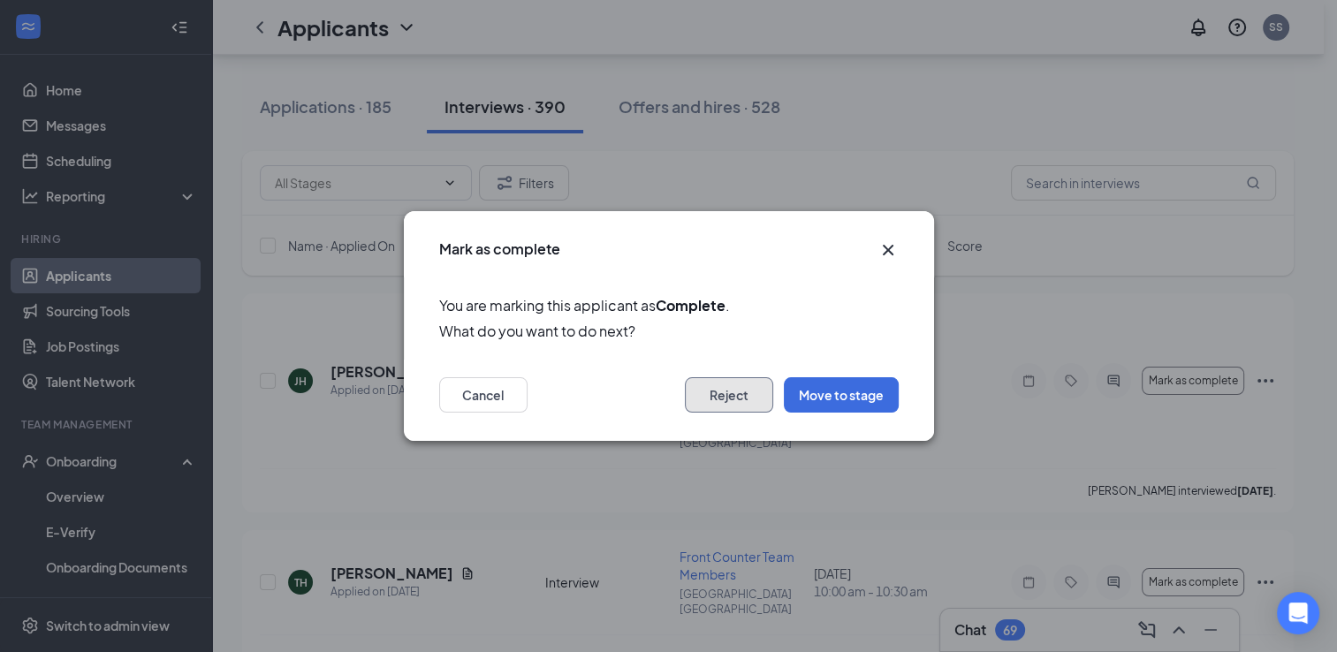
click at [746, 390] on button "Reject" at bounding box center [729, 394] width 88 height 35
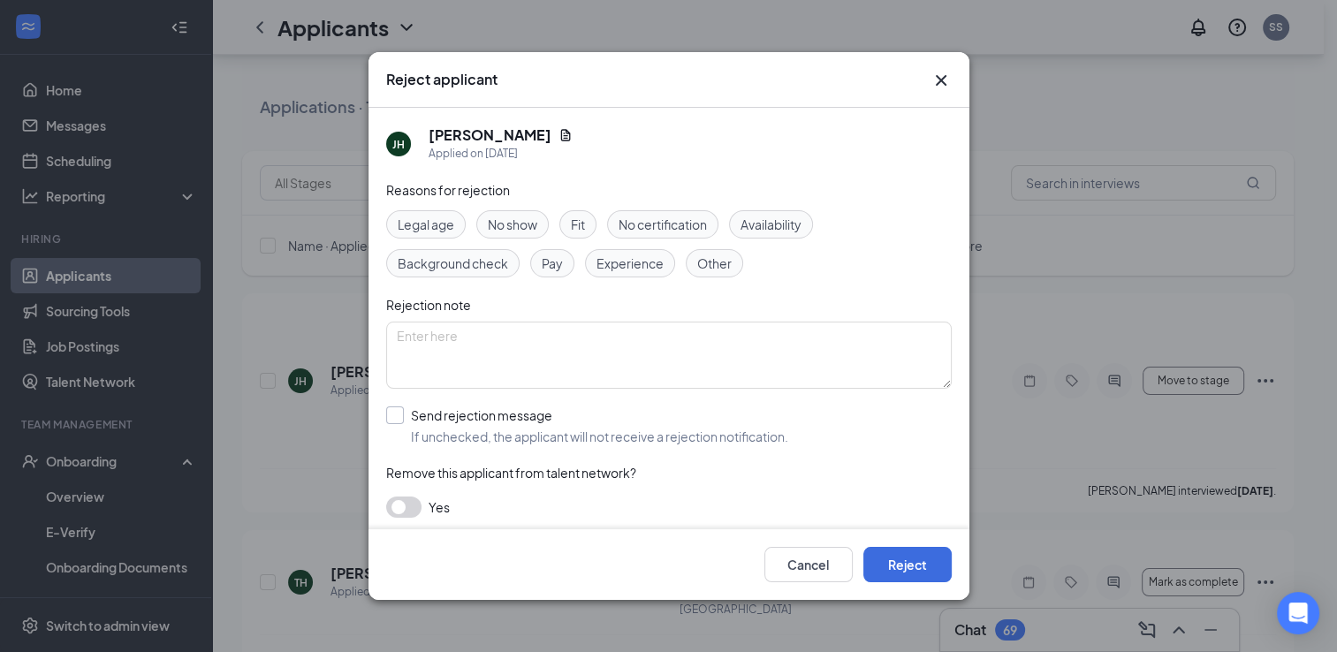
click at [438, 415] on input "Send rejection message If unchecked, the applicant will not receive a rejection…" at bounding box center [587, 425] width 402 height 39
checkbox input "true"
click at [898, 567] on button "Reject" at bounding box center [907, 564] width 88 height 35
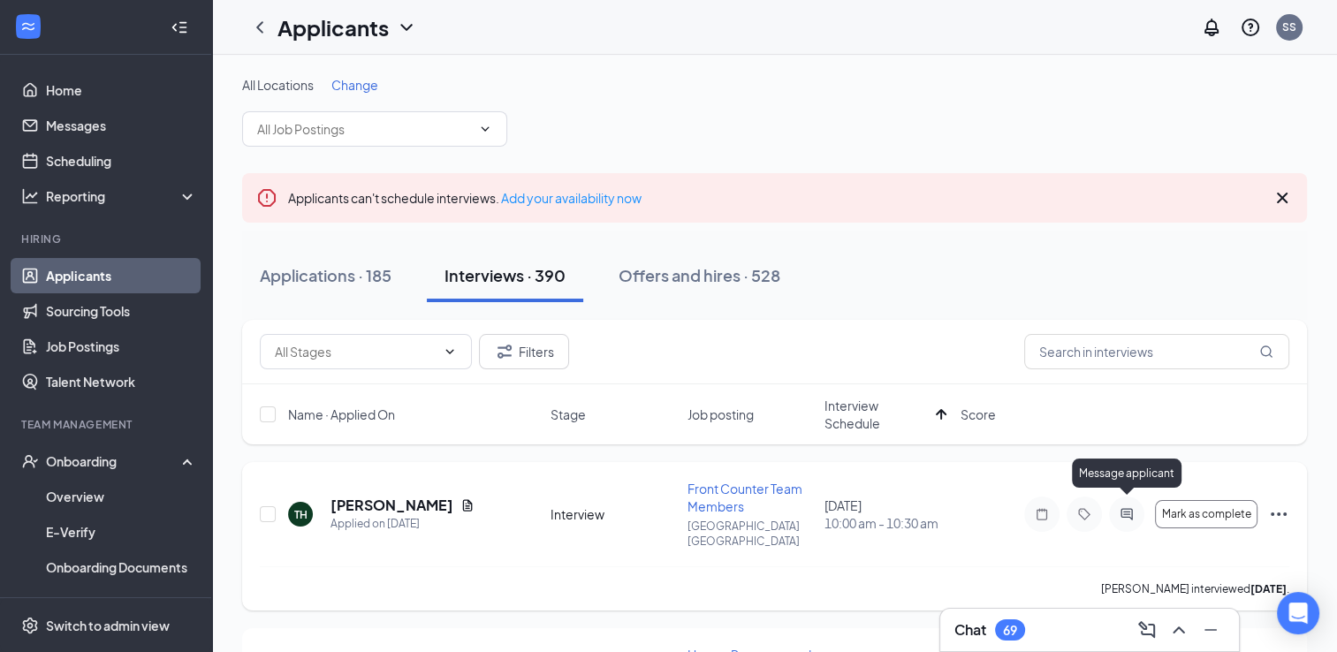
click at [1124, 508] on icon "ActiveChat" at bounding box center [1125, 513] width 11 height 11
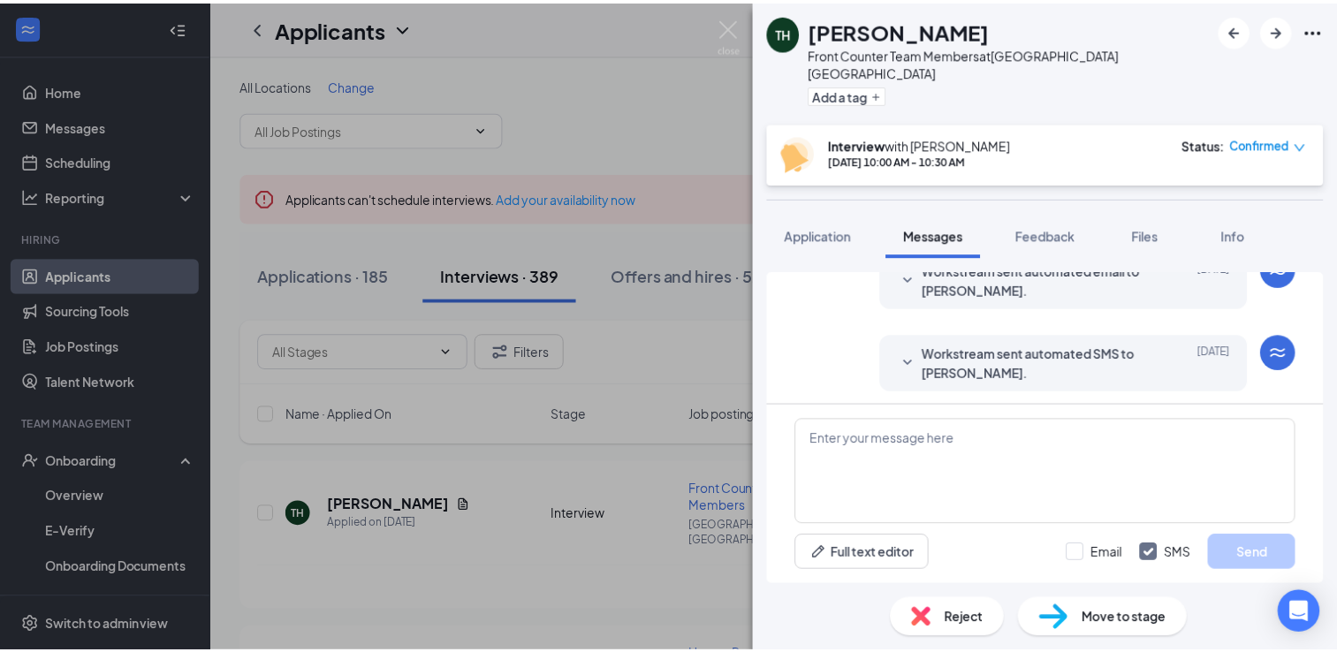
scroll to position [589, 0]
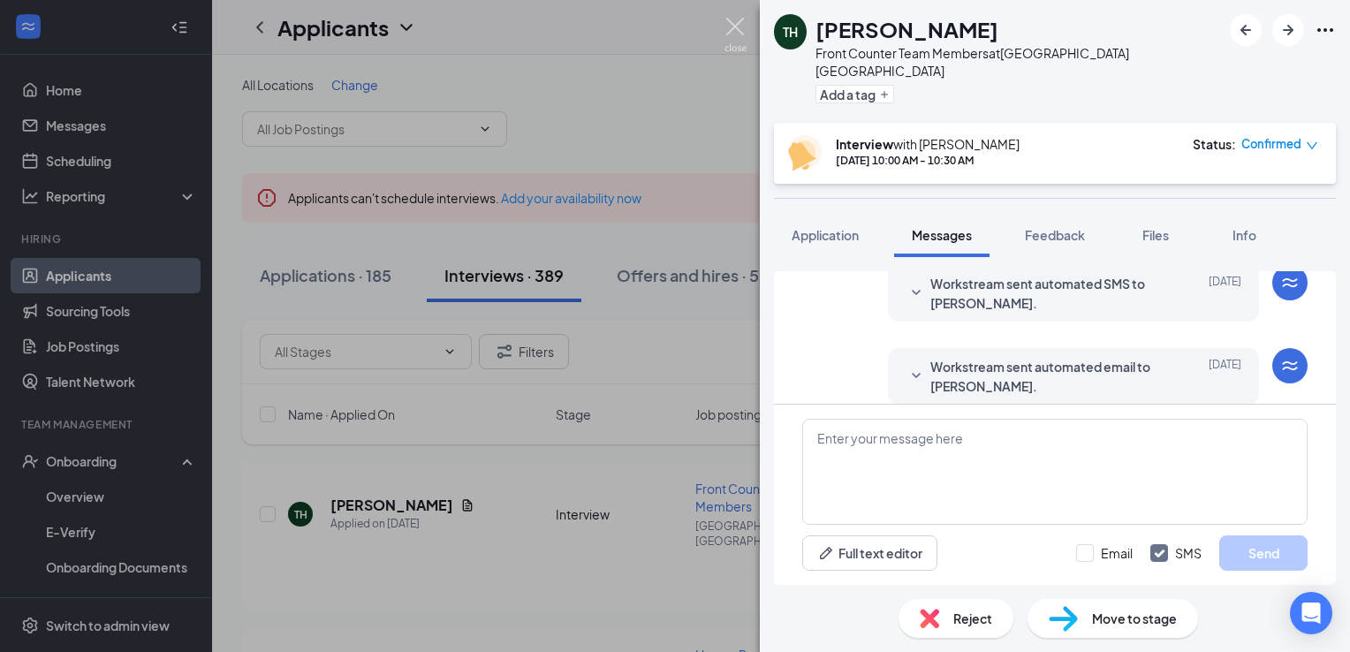
click at [732, 23] on img at bounding box center [735, 35] width 22 height 34
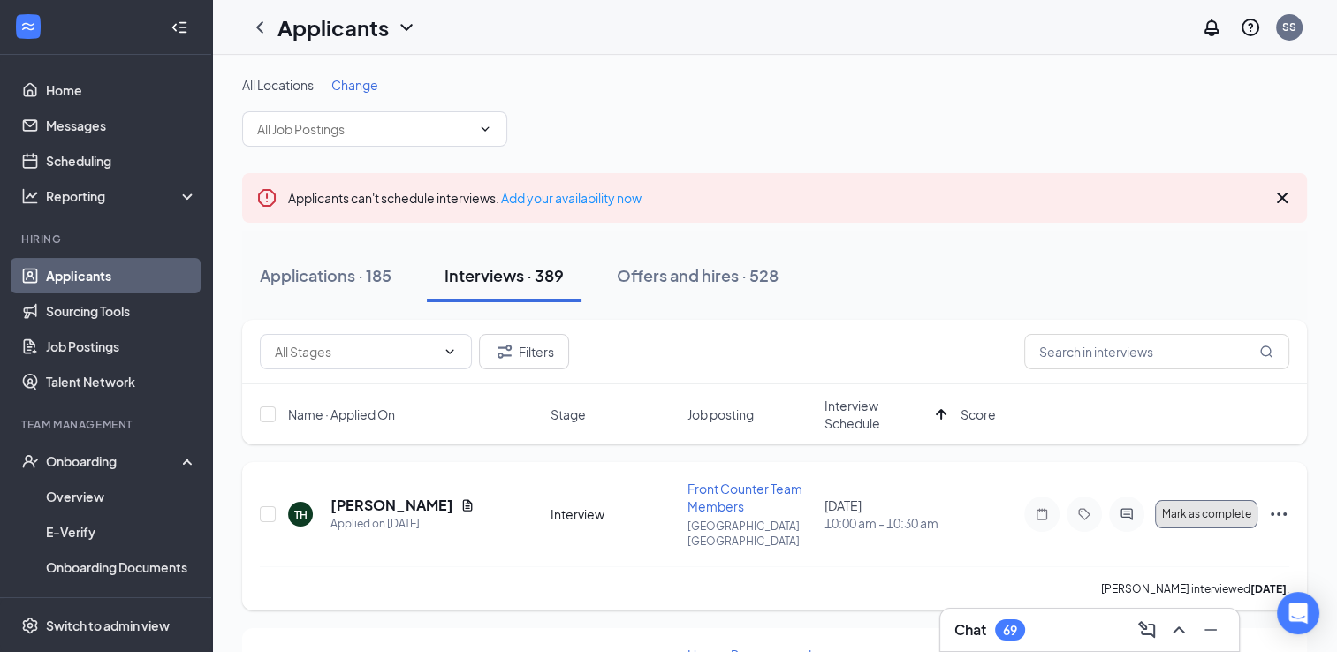
click at [1187, 513] on button "Mark as complete" at bounding box center [1206, 514] width 102 height 28
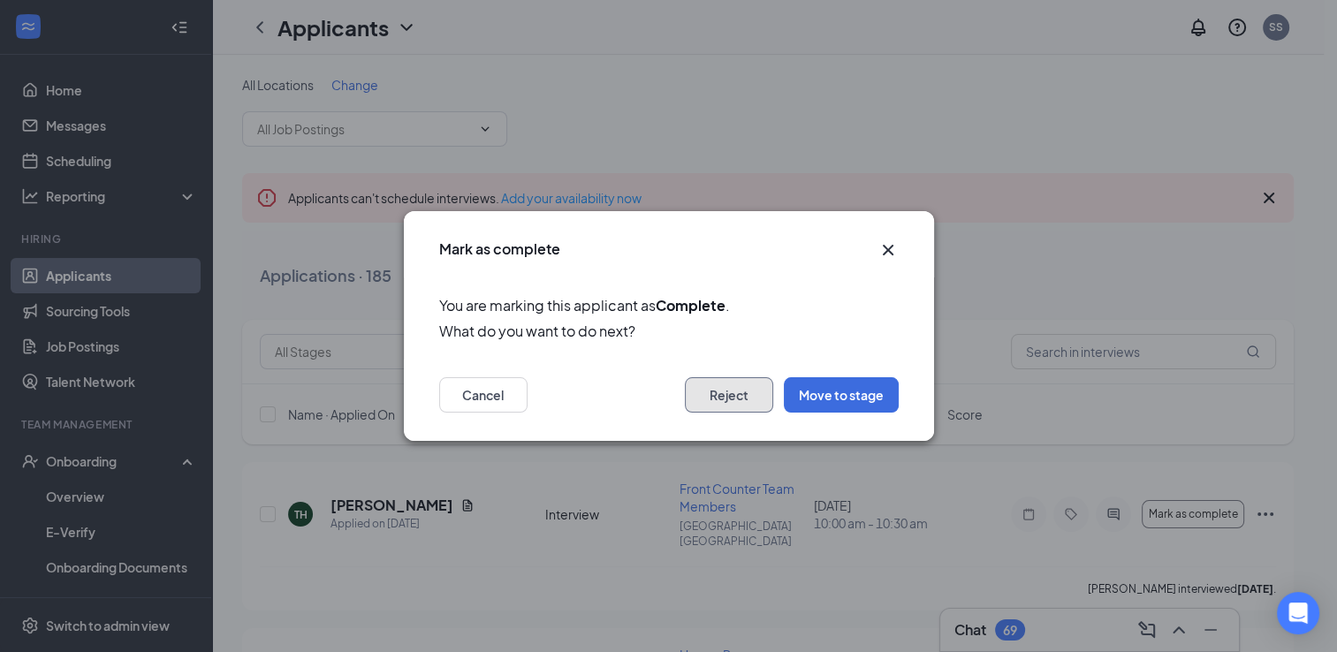
click at [717, 397] on button "Reject" at bounding box center [729, 394] width 88 height 35
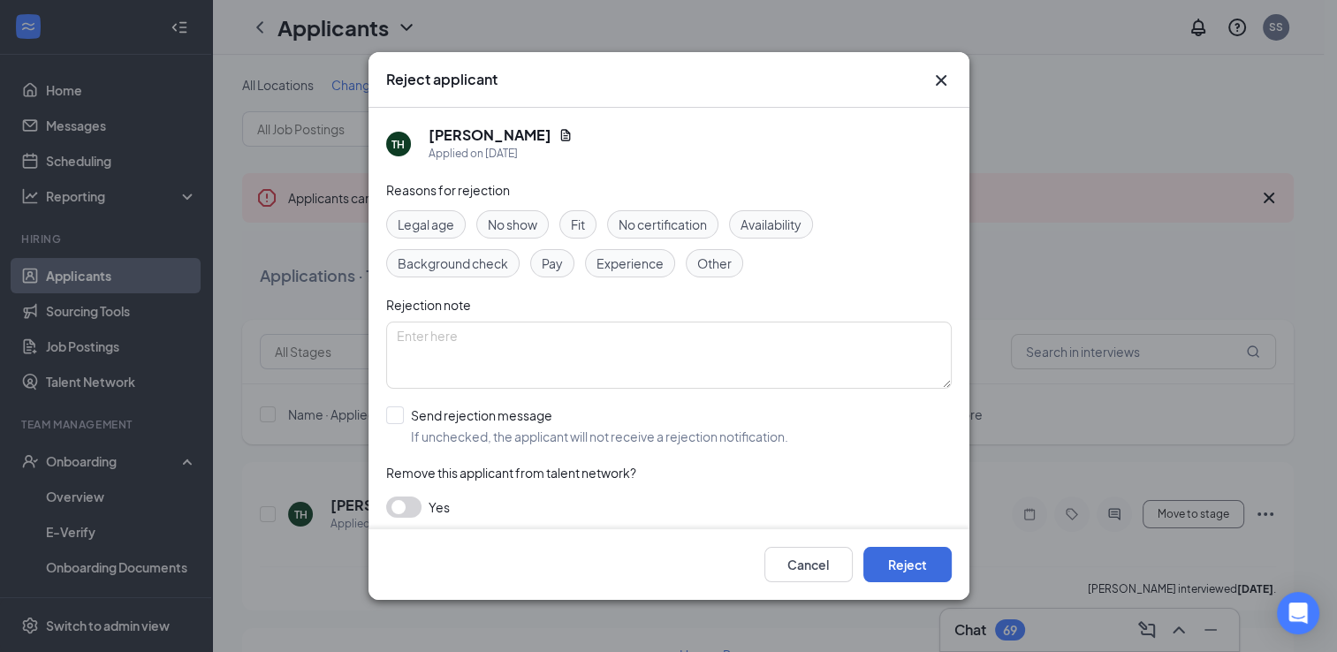
click at [760, 229] on span "Availability" at bounding box center [770, 224] width 61 height 19
click at [445, 426] on input "Send rejection message If unchecked, the applicant will not receive a rejection…" at bounding box center [587, 425] width 402 height 39
checkbox input "true"
click at [921, 564] on button "Reject" at bounding box center [907, 564] width 88 height 35
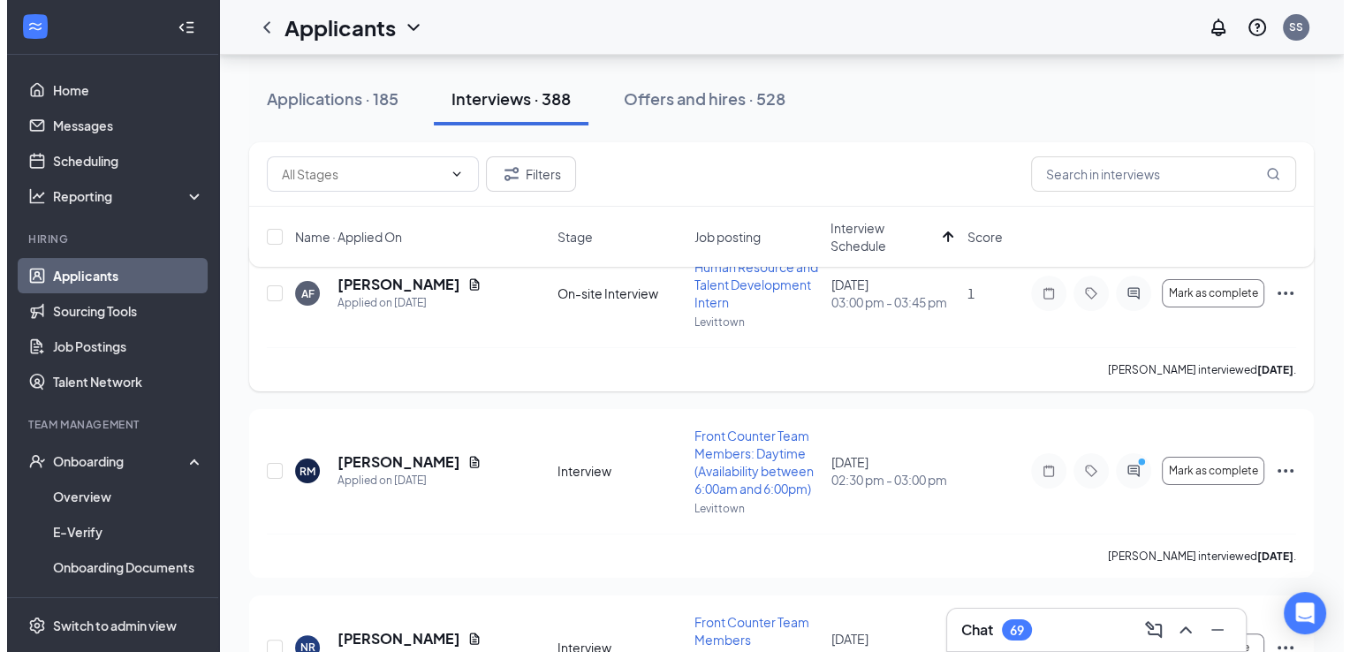
scroll to position [223, 0]
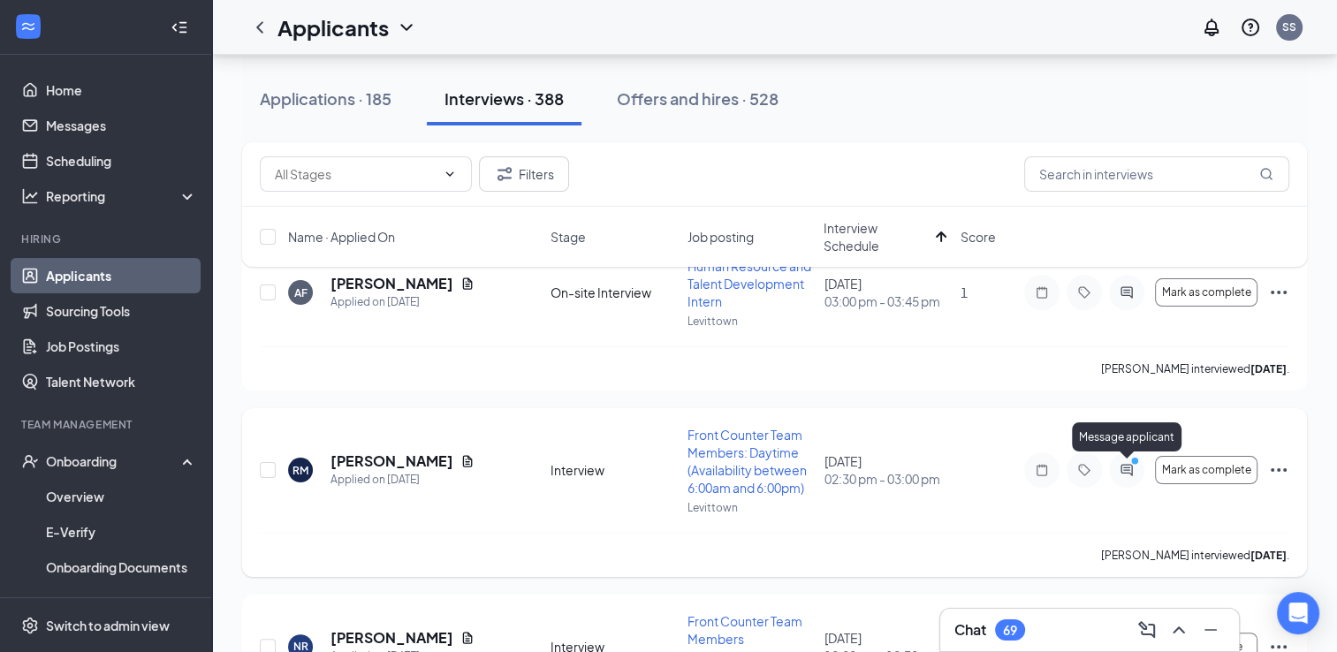
click at [1130, 472] on icon "ActiveChat" at bounding box center [1126, 470] width 21 height 14
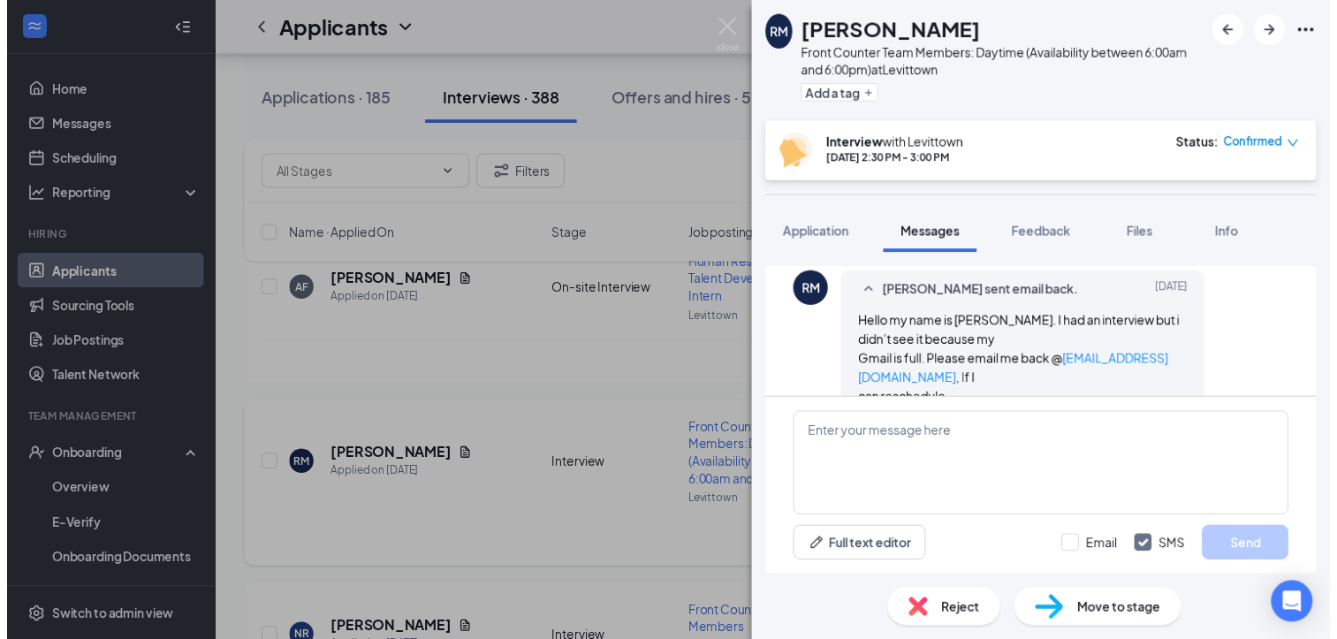
scroll to position [775, 0]
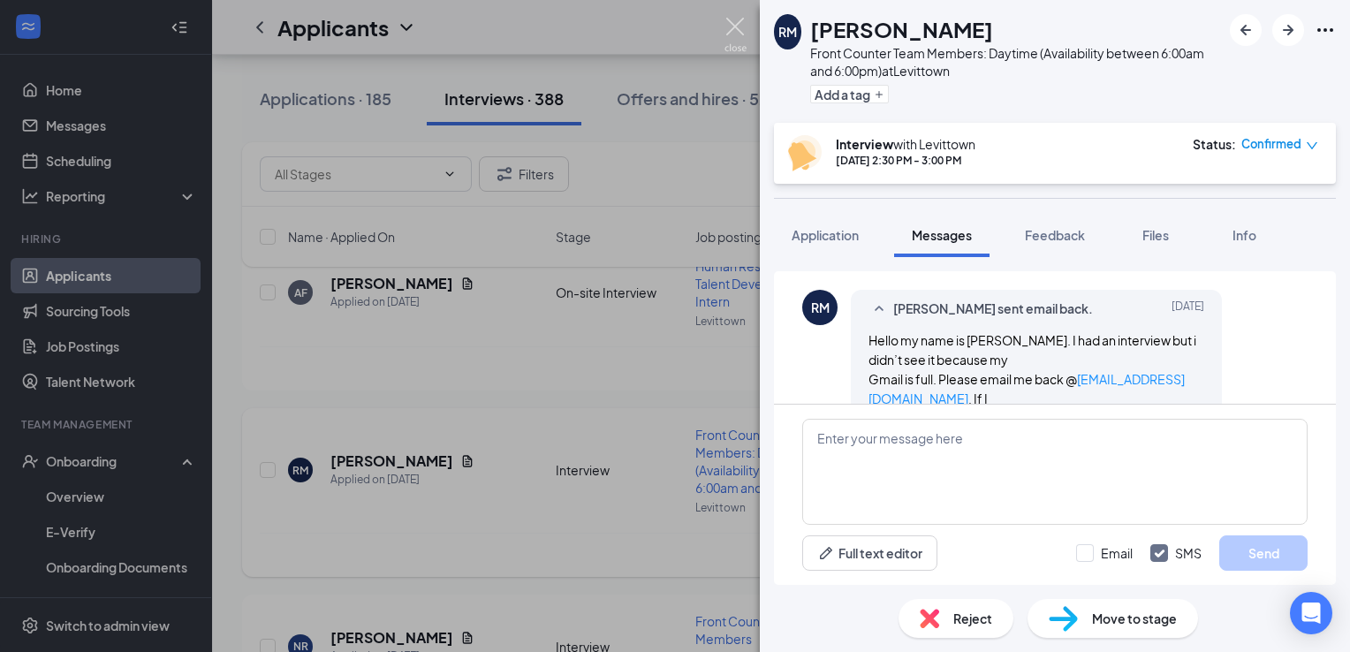
click at [732, 25] on img at bounding box center [735, 35] width 22 height 34
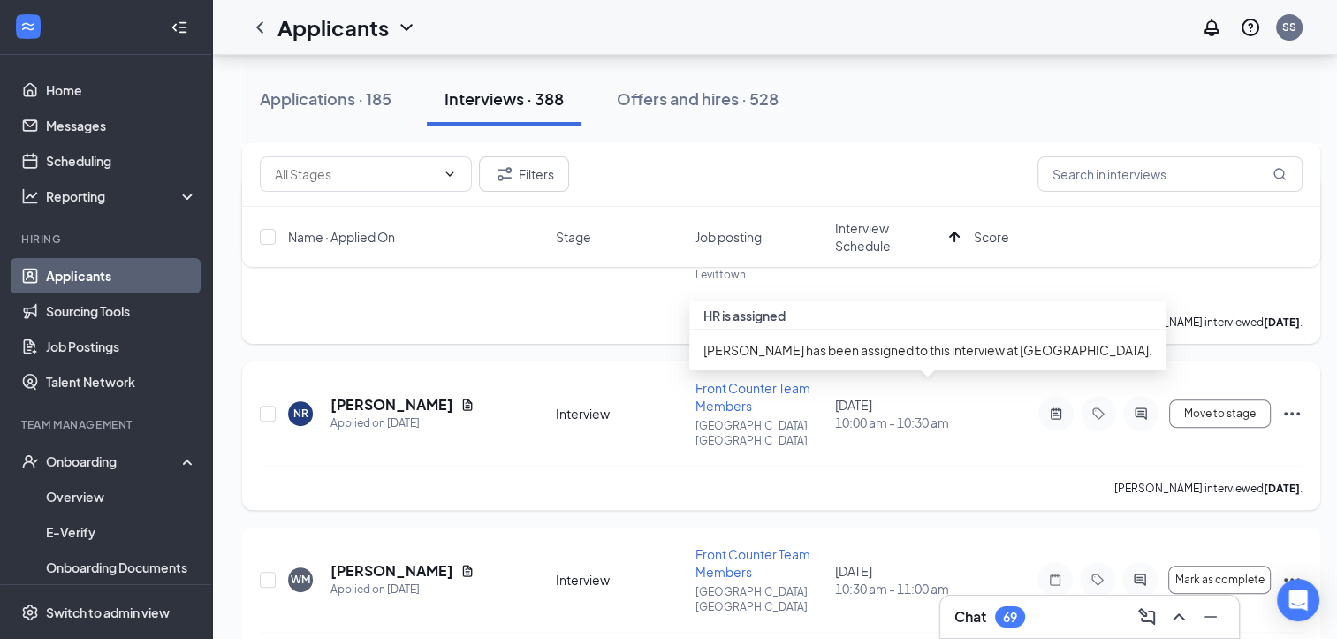
scroll to position [459, 0]
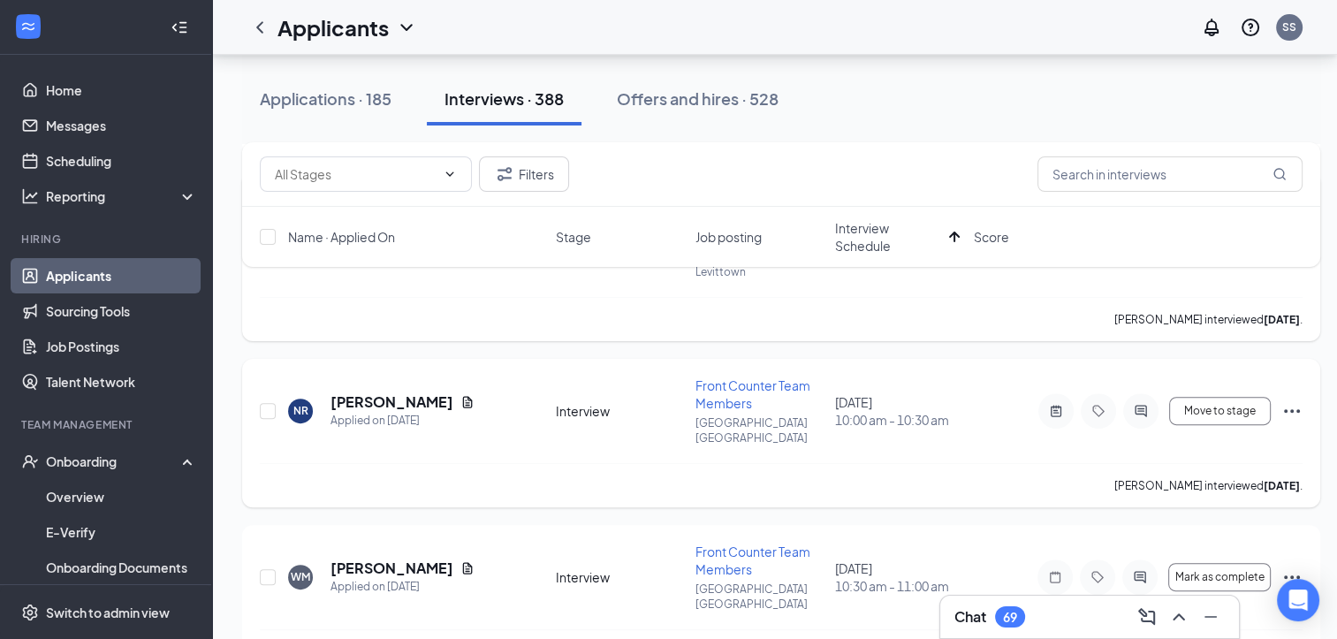
click at [1294, 405] on icon "Ellipses" at bounding box center [1291, 410] width 21 height 21
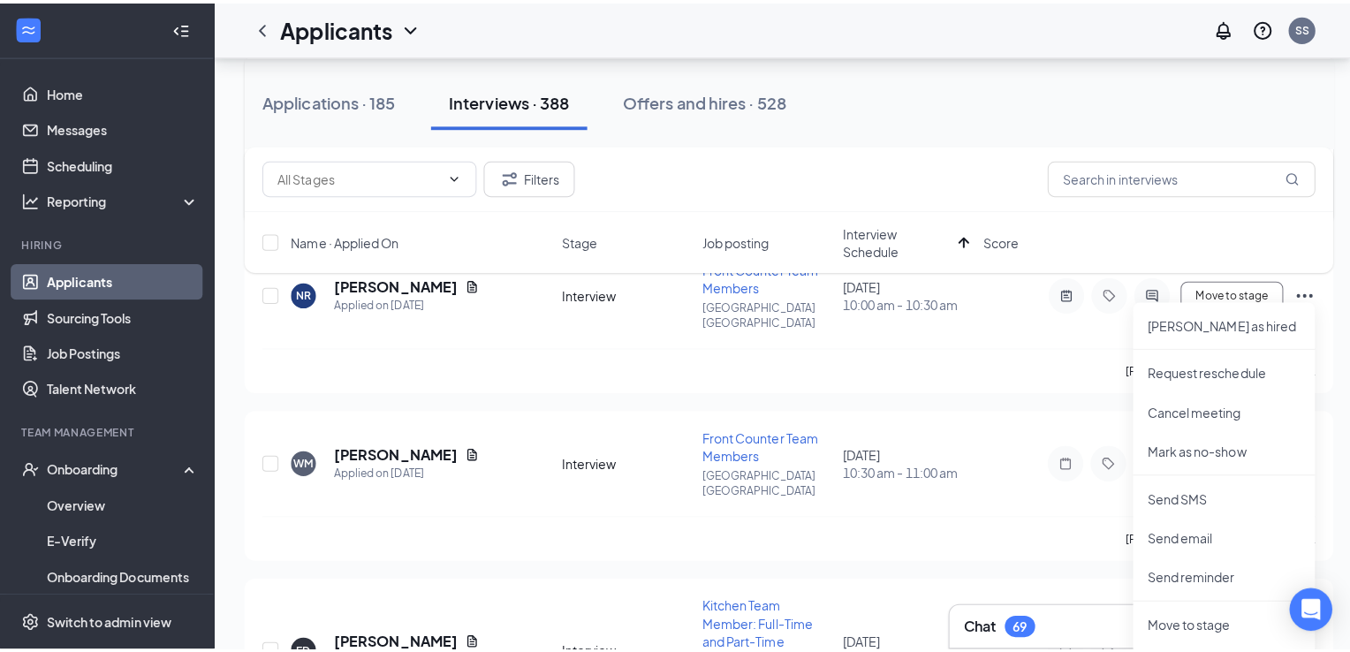
scroll to position [541, 0]
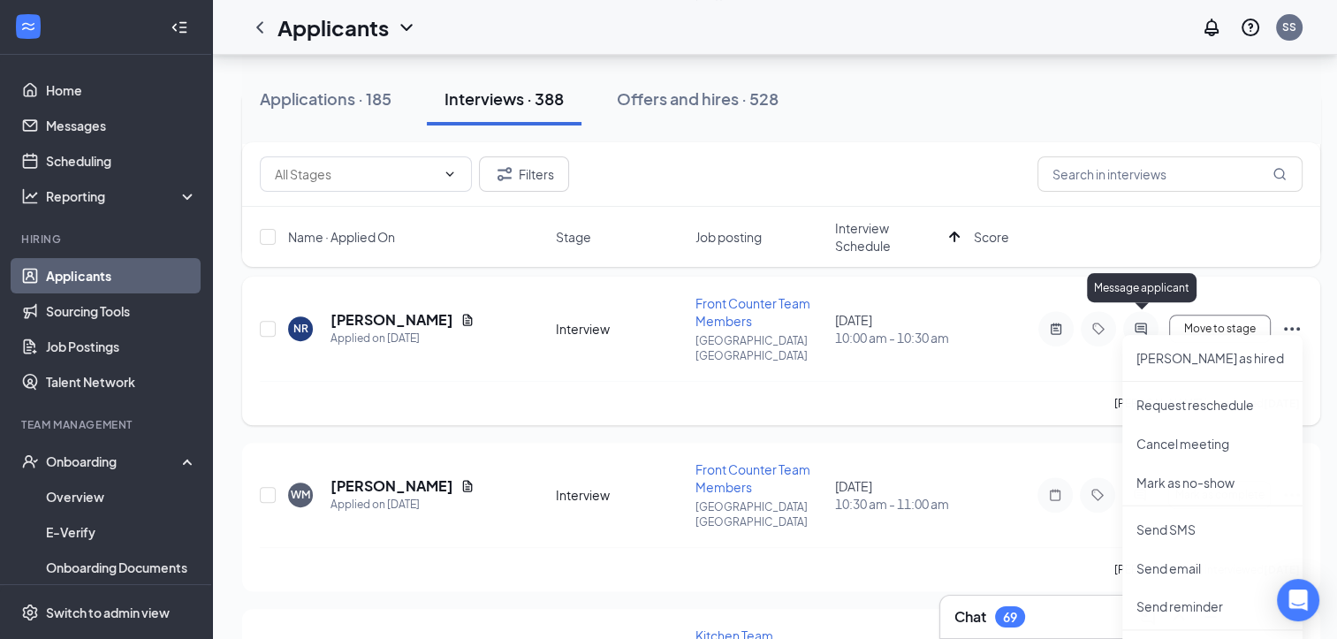
click at [1142, 322] on icon "ActiveChat" at bounding box center [1140, 329] width 21 height 14
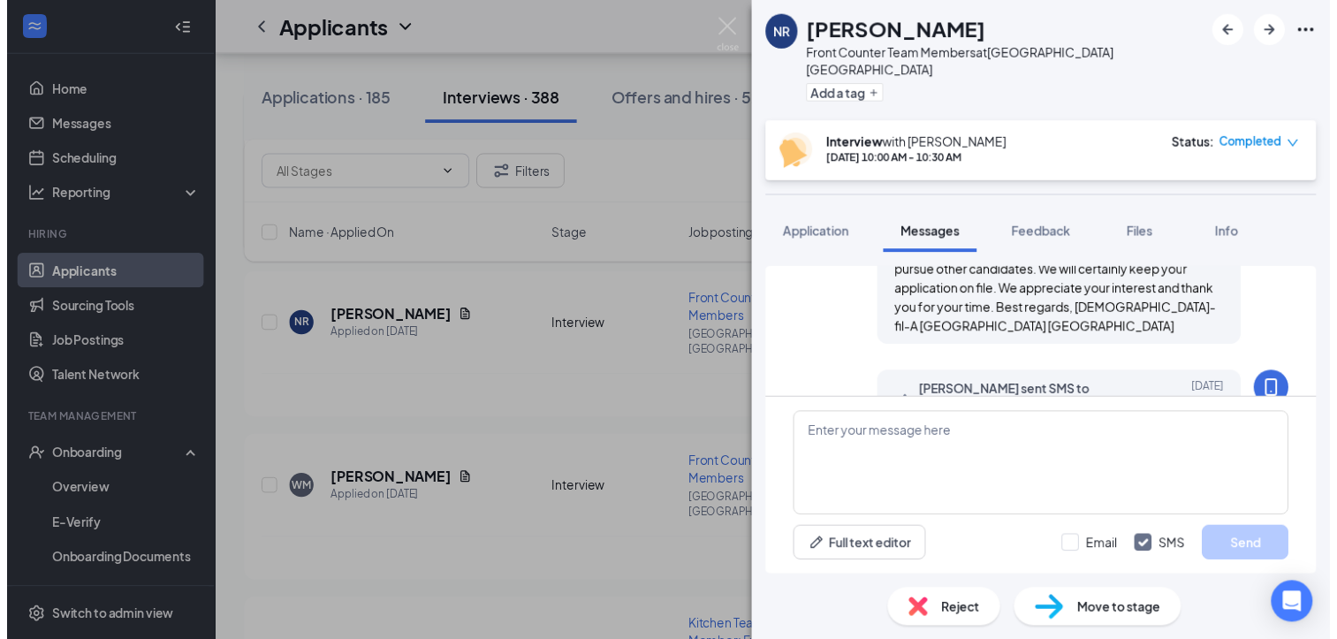
scroll to position [774, 0]
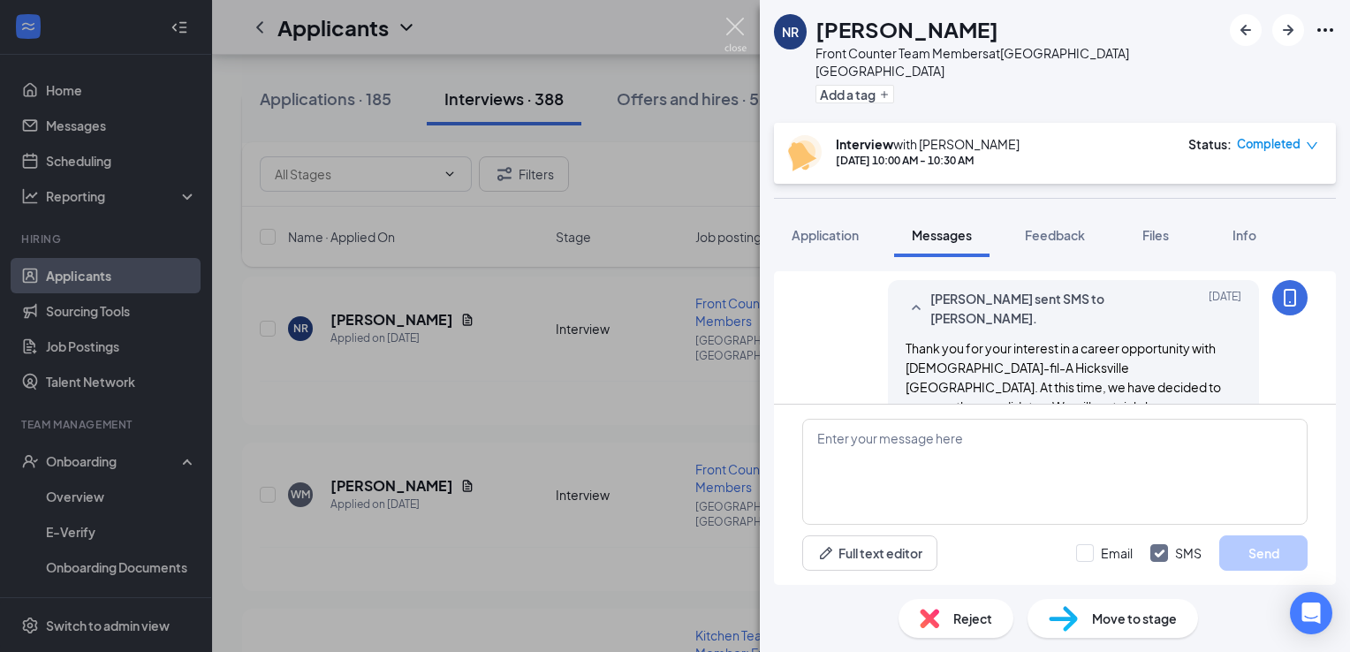
click at [734, 24] on img at bounding box center [735, 35] width 22 height 34
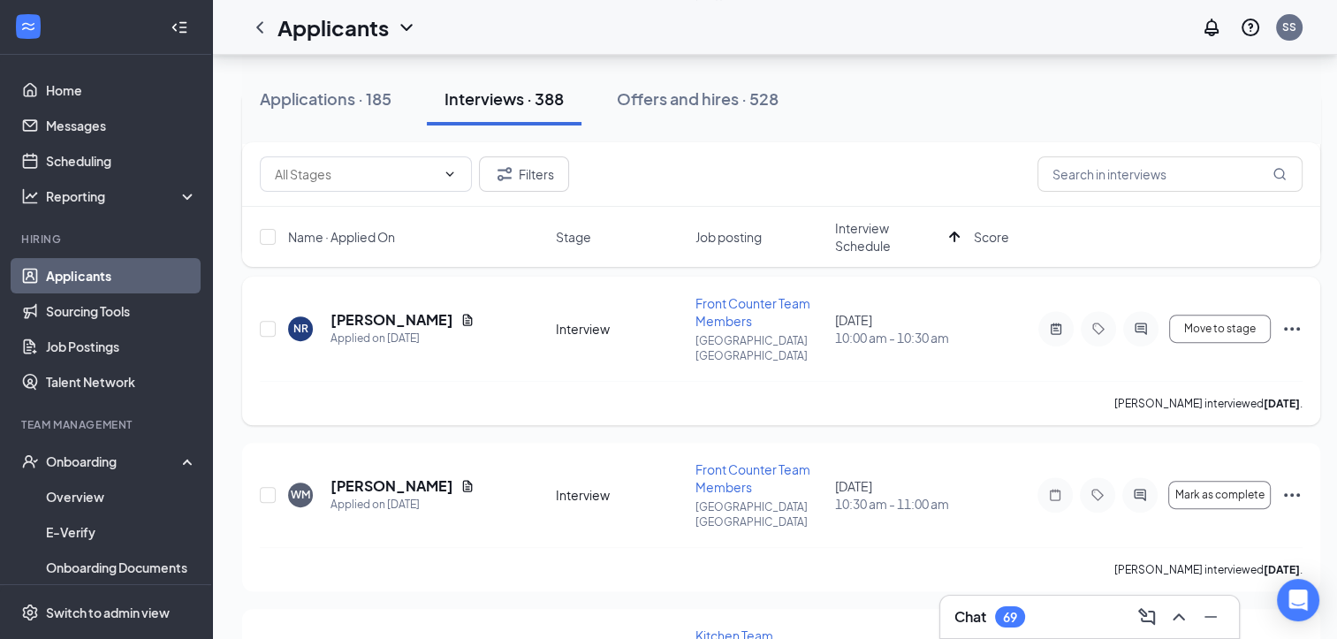
click at [1295, 318] on icon "Ellipses" at bounding box center [1291, 328] width 21 height 21
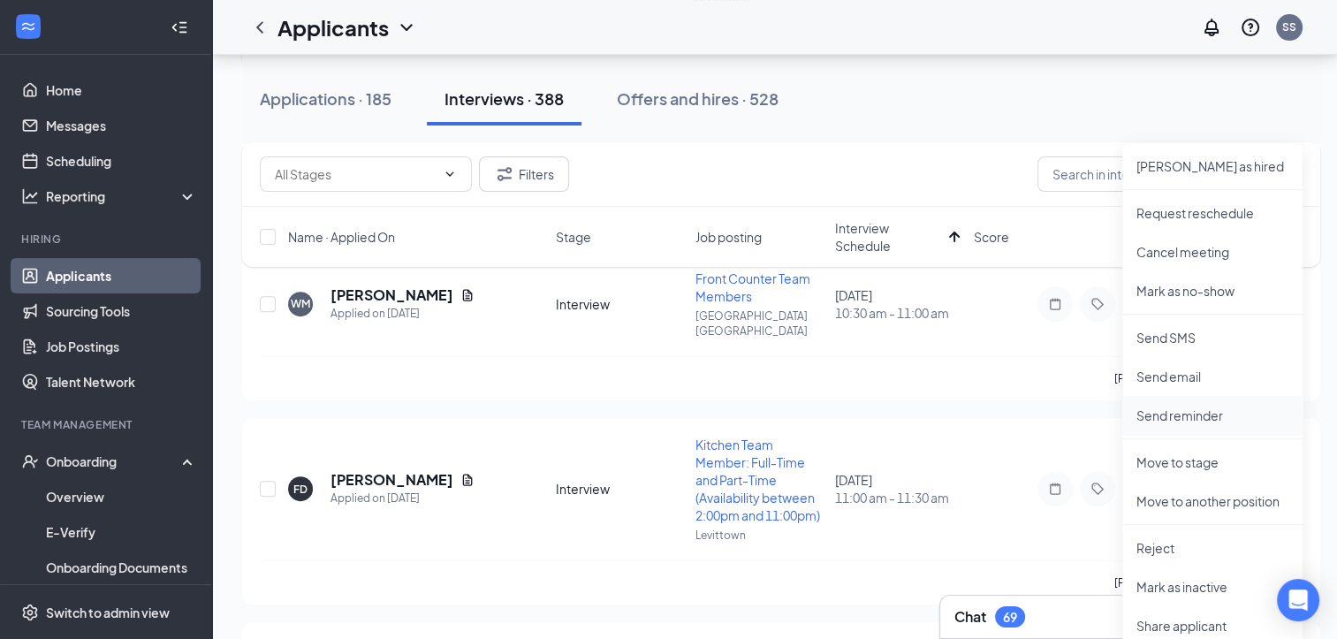
scroll to position [733, 0]
click at [1171, 548] on p "Reject" at bounding box center [1212, 546] width 152 height 18
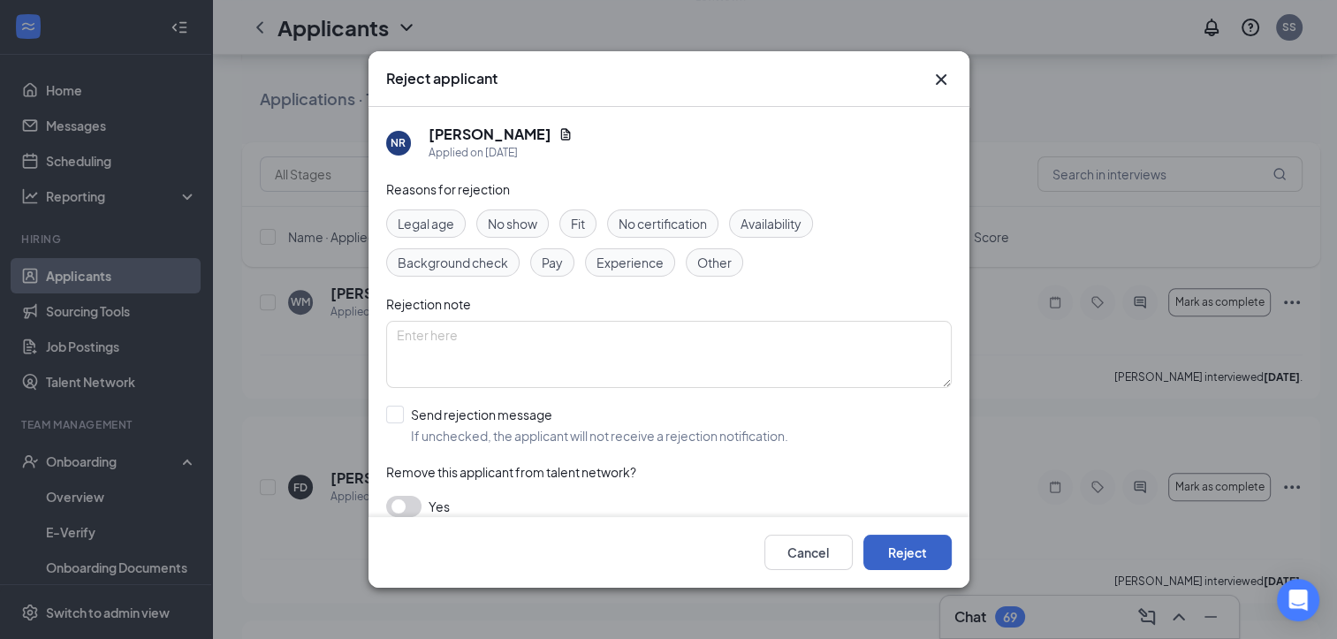
click at [920, 553] on button "Reject" at bounding box center [907, 551] width 88 height 35
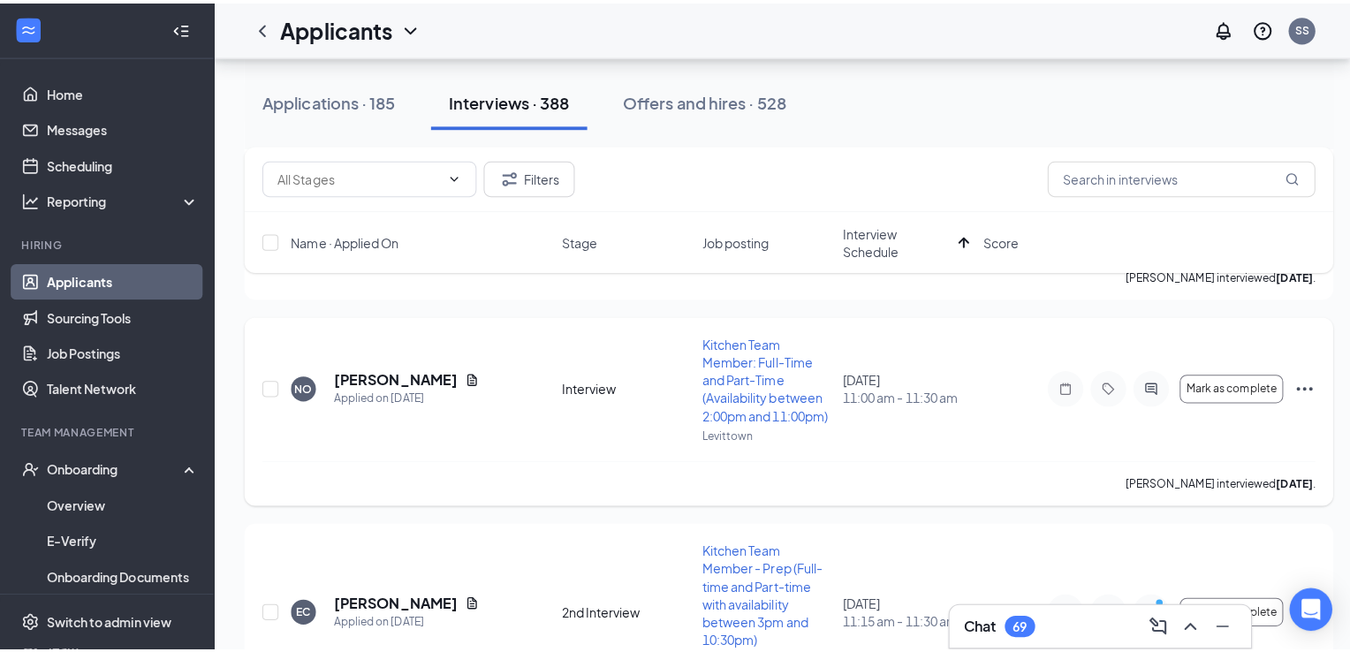
scroll to position [1145, 0]
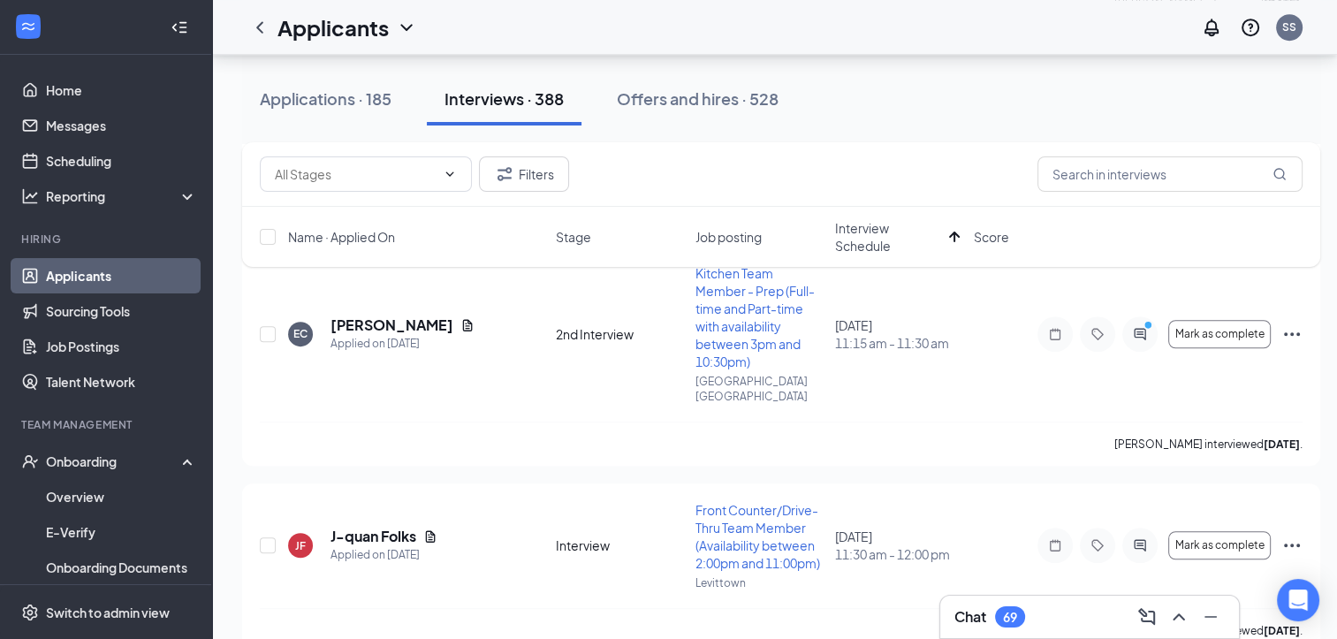
click at [968, 617] on h3 "Chat" at bounding box center [970, 616] width 32 height 19
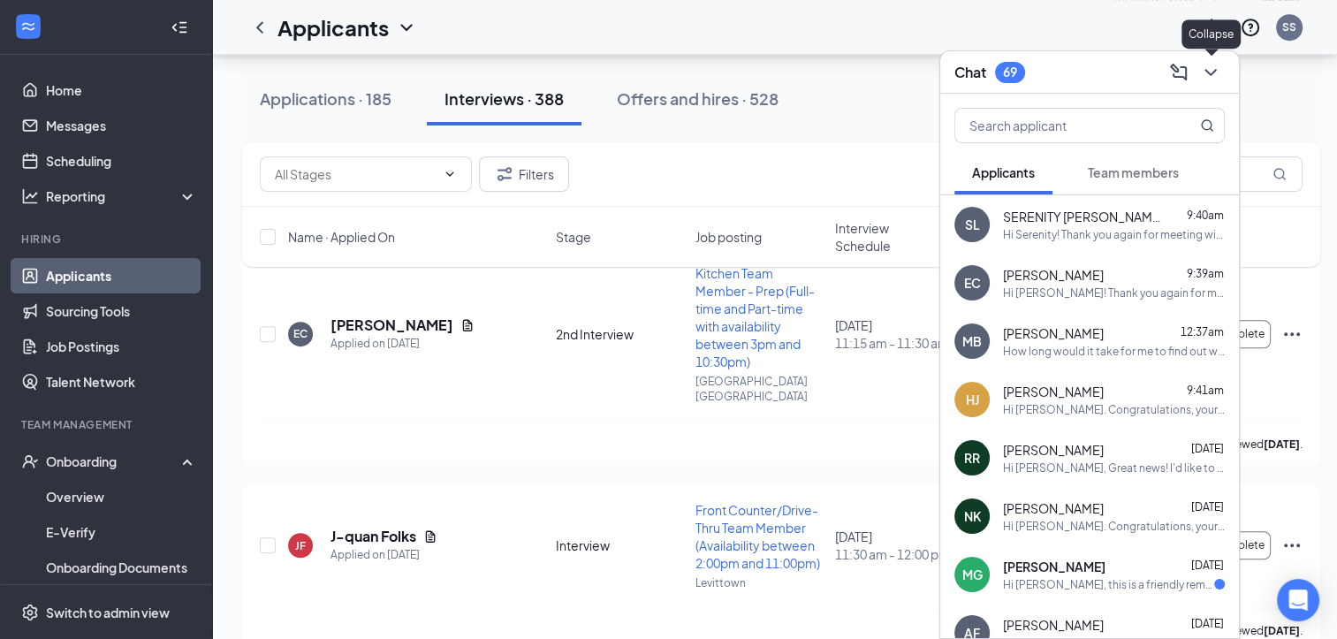
click at [1206, 76] on icon "ChevronDown" at bounding box center [1210, 72] width 21 height 21
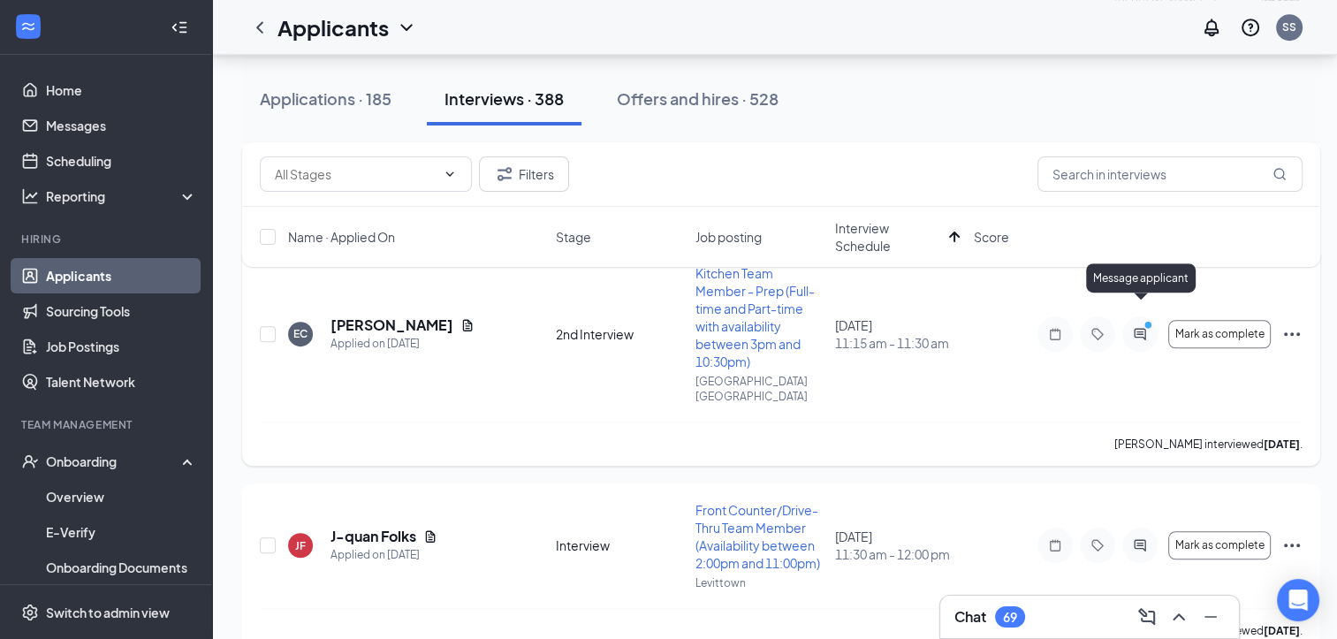
click at [1134, 328] on icon "ActiveChat" at bounding box center [1138, 333] width 11 height 11
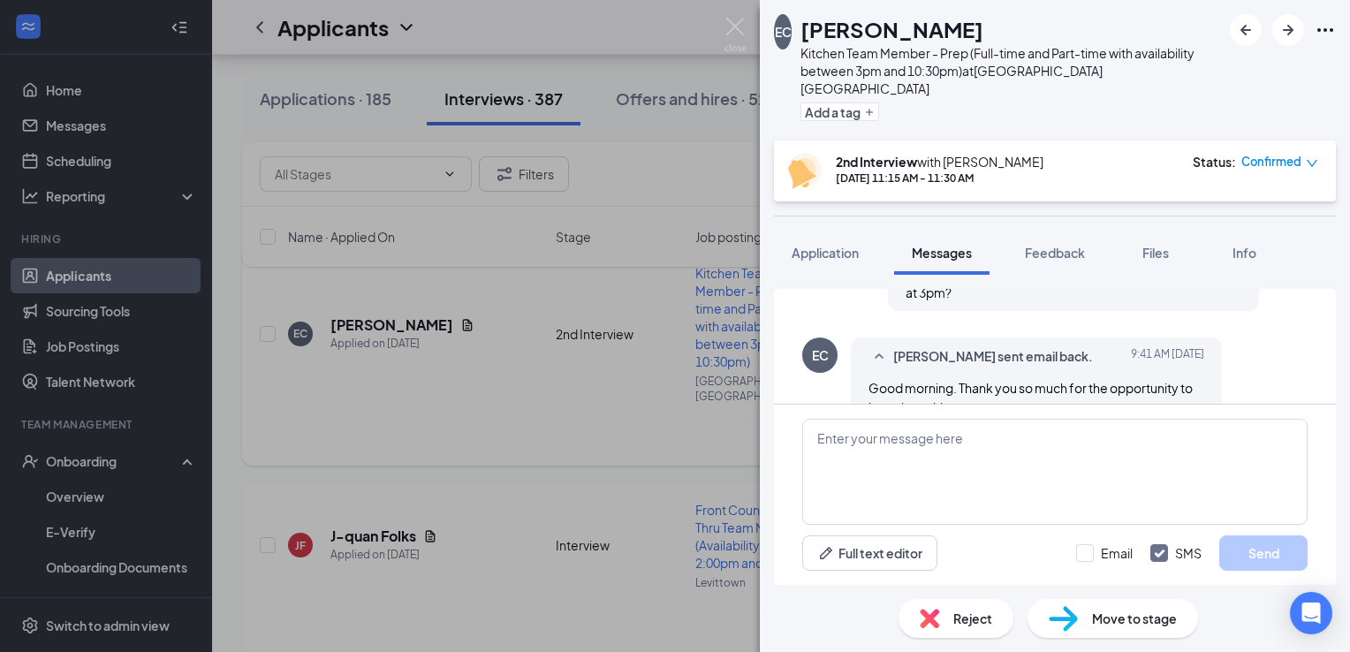
scroll to position [986, 0]
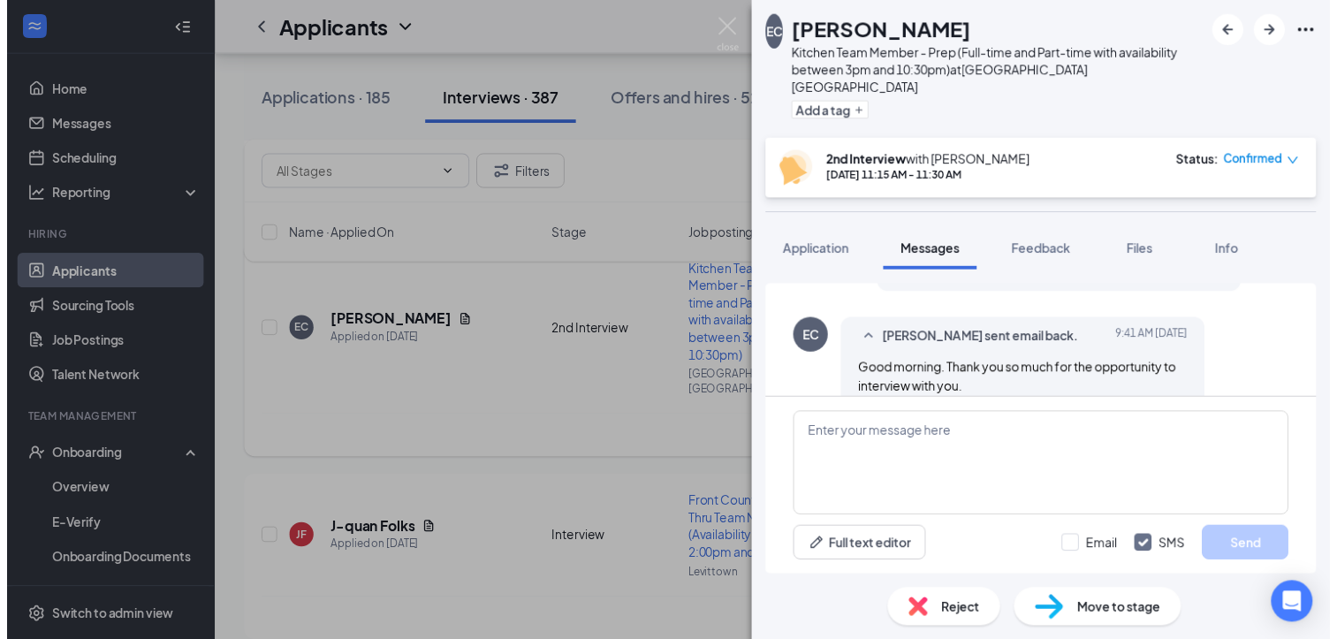
scroll to position [1085, 0]
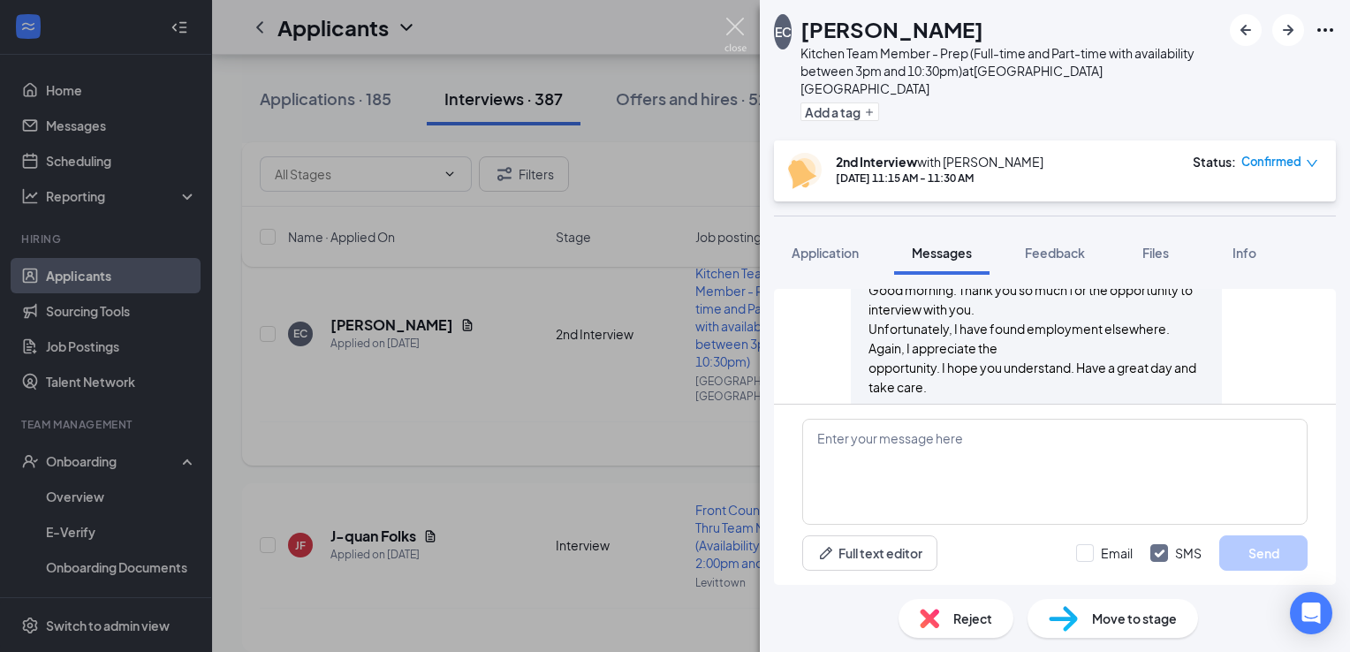
click at [739, 30] on img at bounding box center [735, 35] width 22 height 34
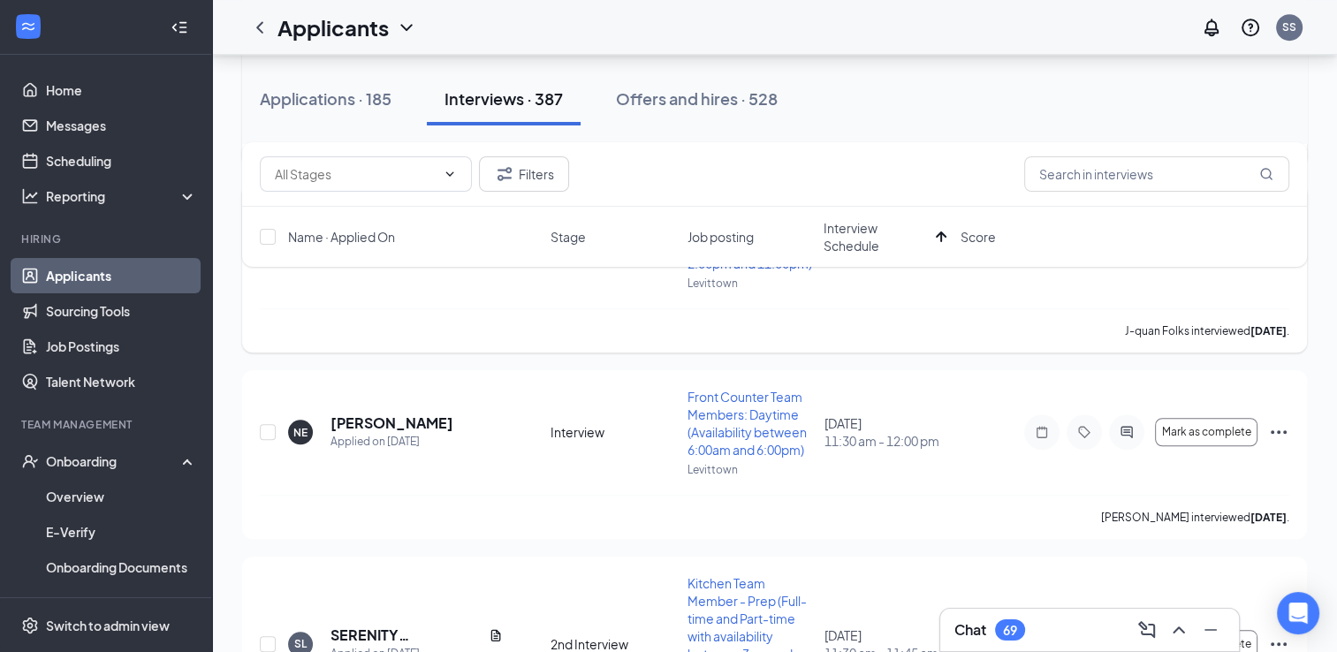
scroll to position [1668, 0]
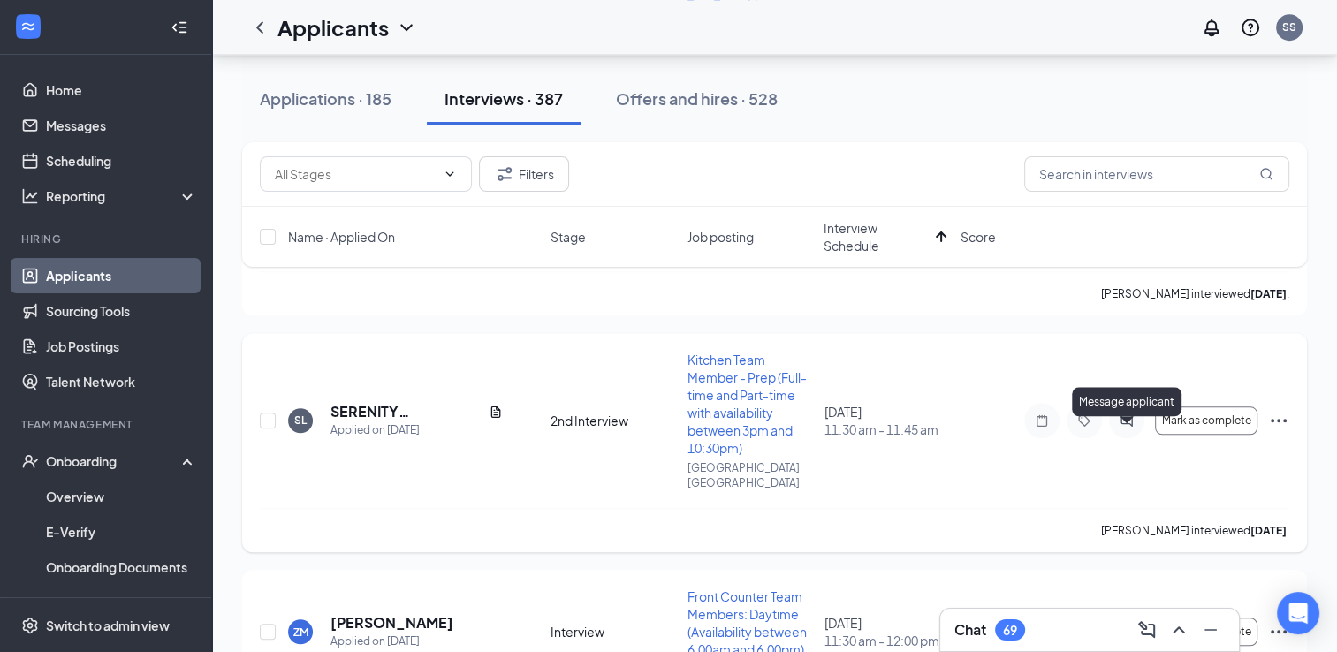
click at [1120, 428] on icon "ActiveChat" at bounding box center [1126, 420] width 21 height 14
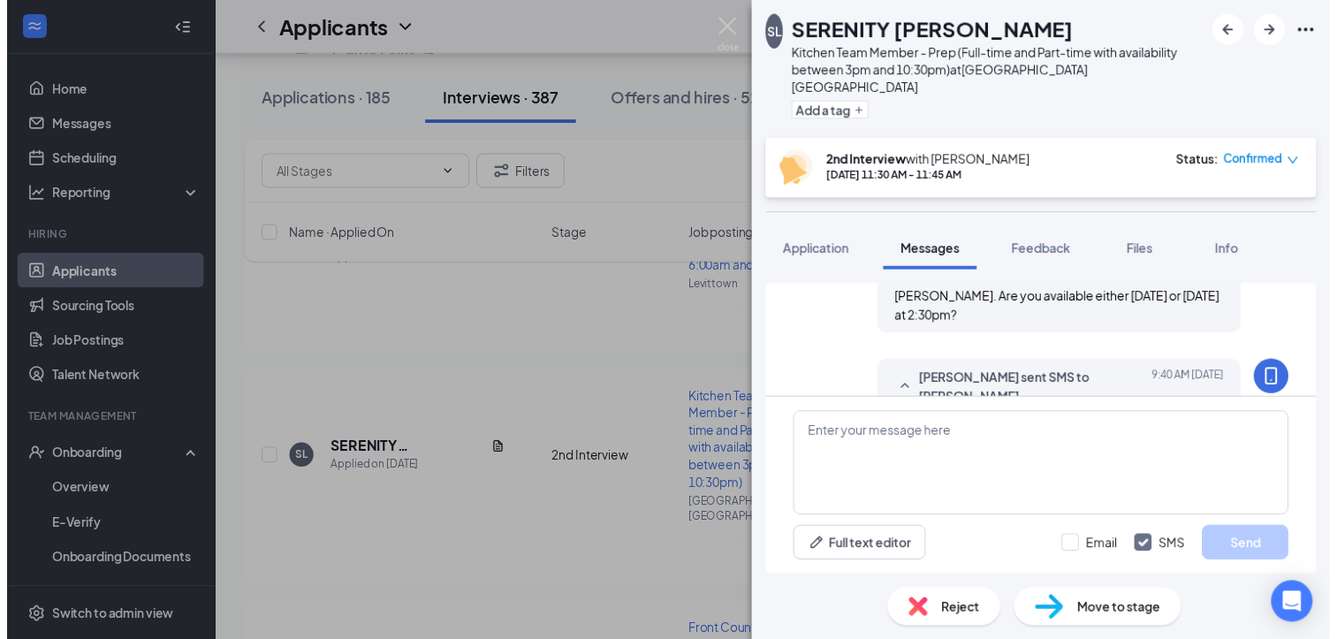
scroll to position [944, 0]
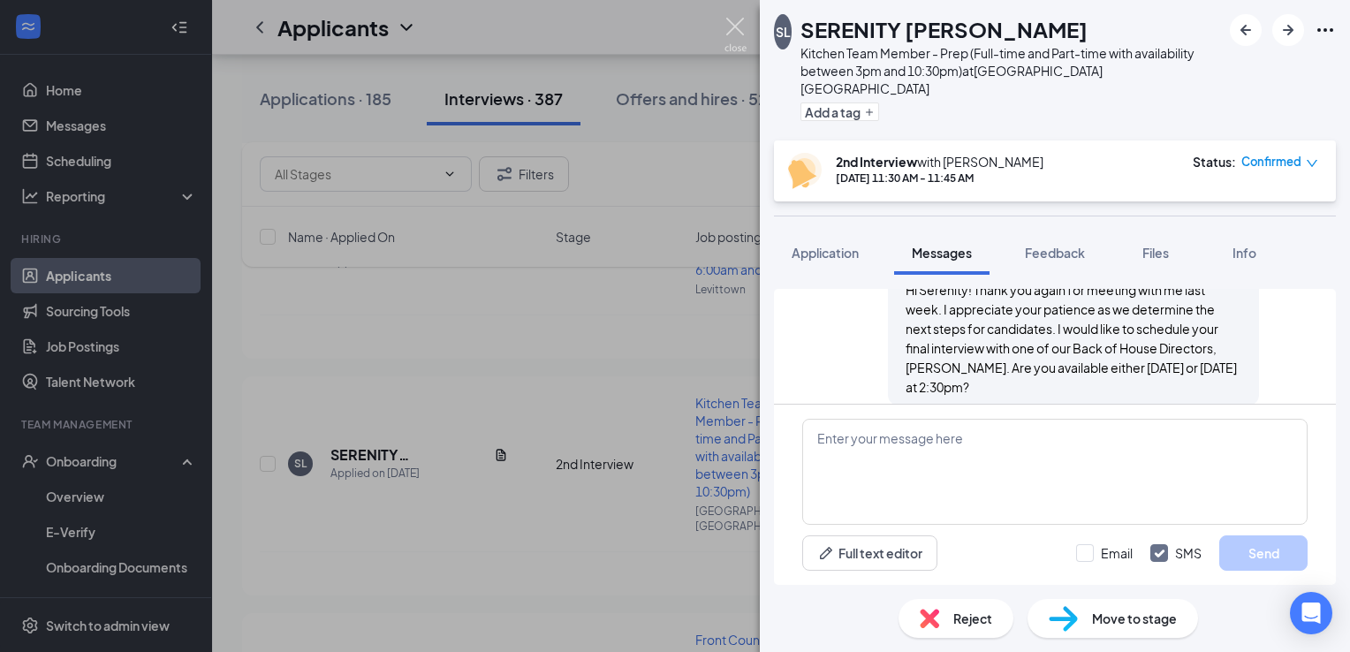
click at [732, 33] on img at bounding box center [735, 35] width 22 height 34
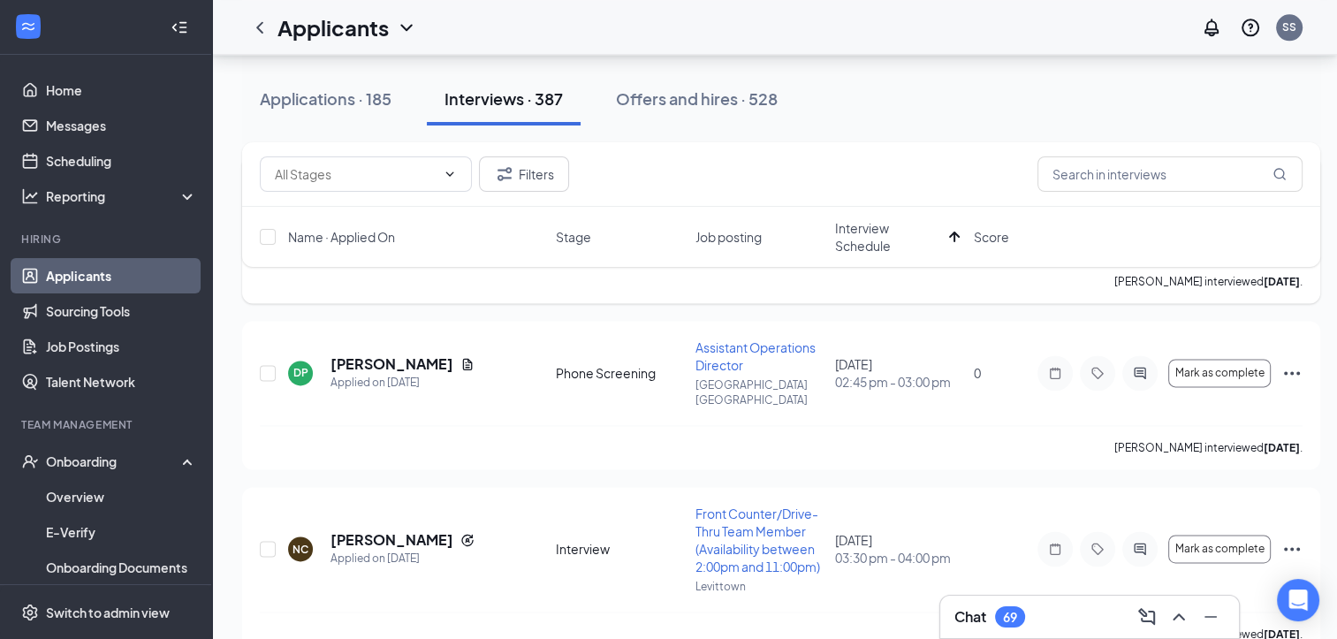
scroll to position [2437, 0]
click at [121, 140] on link "Messages" at bounding box center [121, 125] width 151 height 35
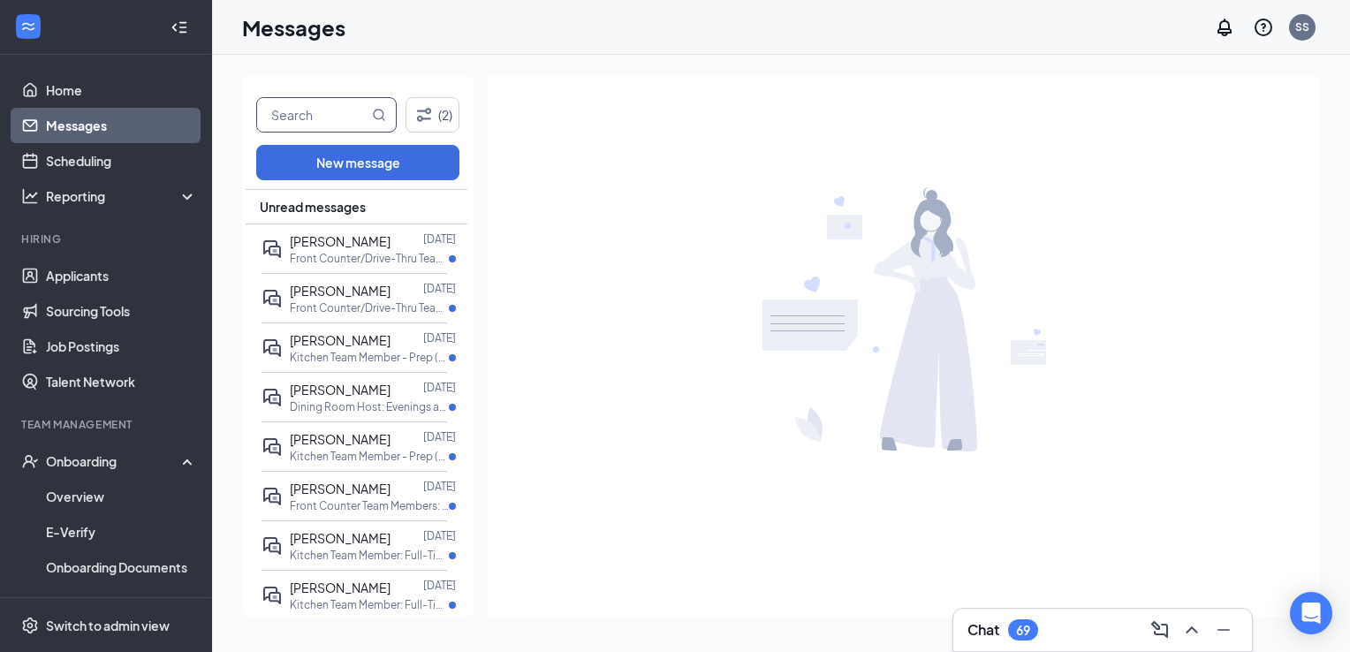
click at [325, 107] on input "text" at bounding box center [312, 115] width 111 height 34
click at [398, 297] on div at bounding box center [406, 290] width 33 height 19
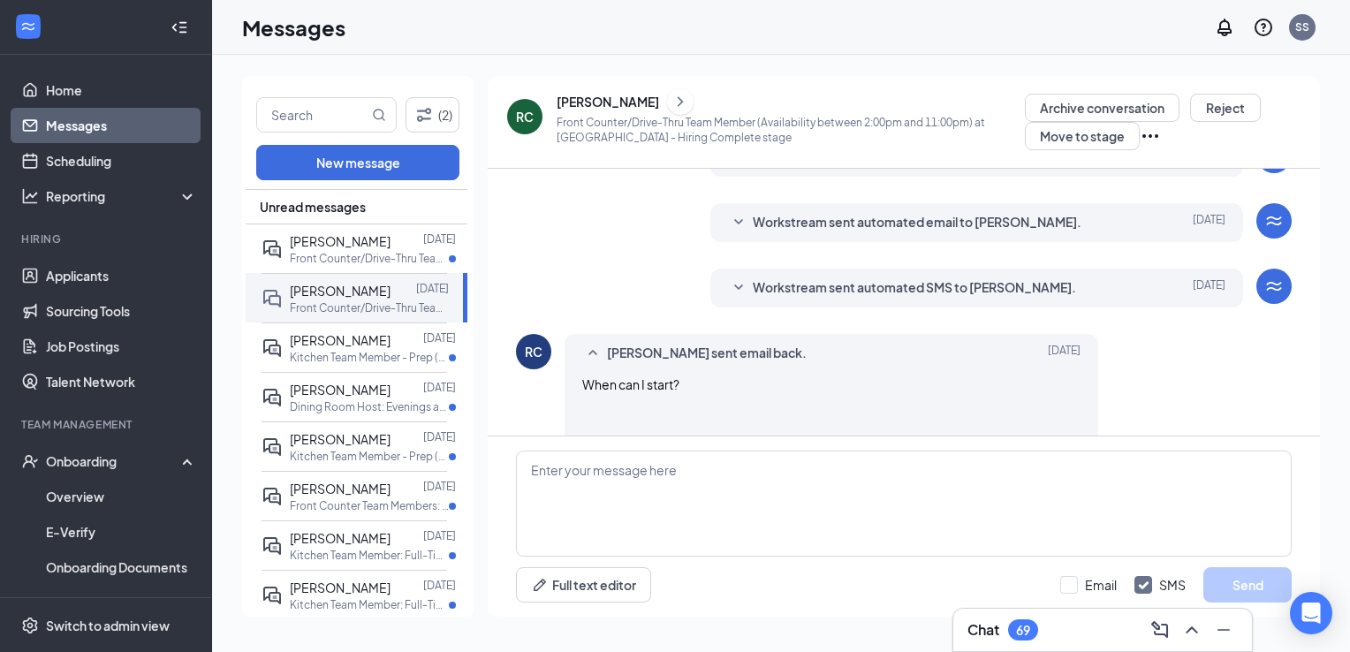
scroll to position [342, 0]
click at [339, 111] on input "text" at bounding box center [312, 115] width 111 height 34
type input "[PERSON_NAME]"
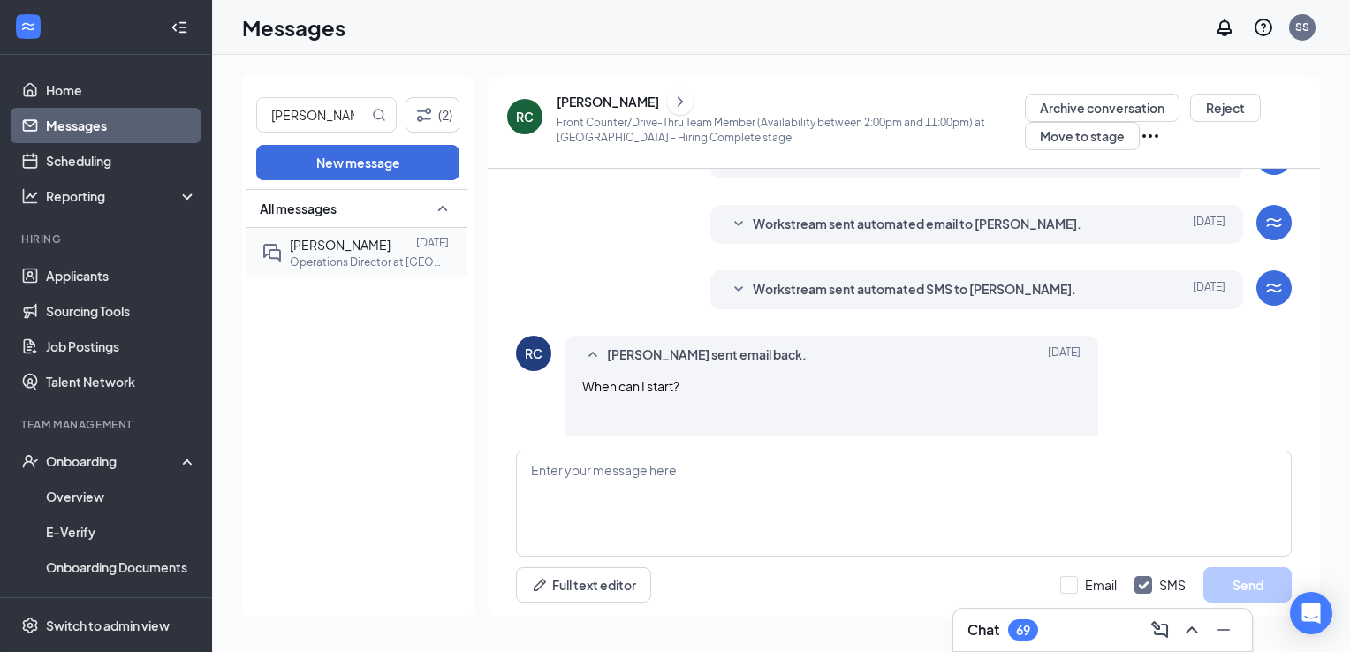
click at [357, 242] on span "[PERSON_NAME]" at bounding box center [340, 245] width 101 height 16
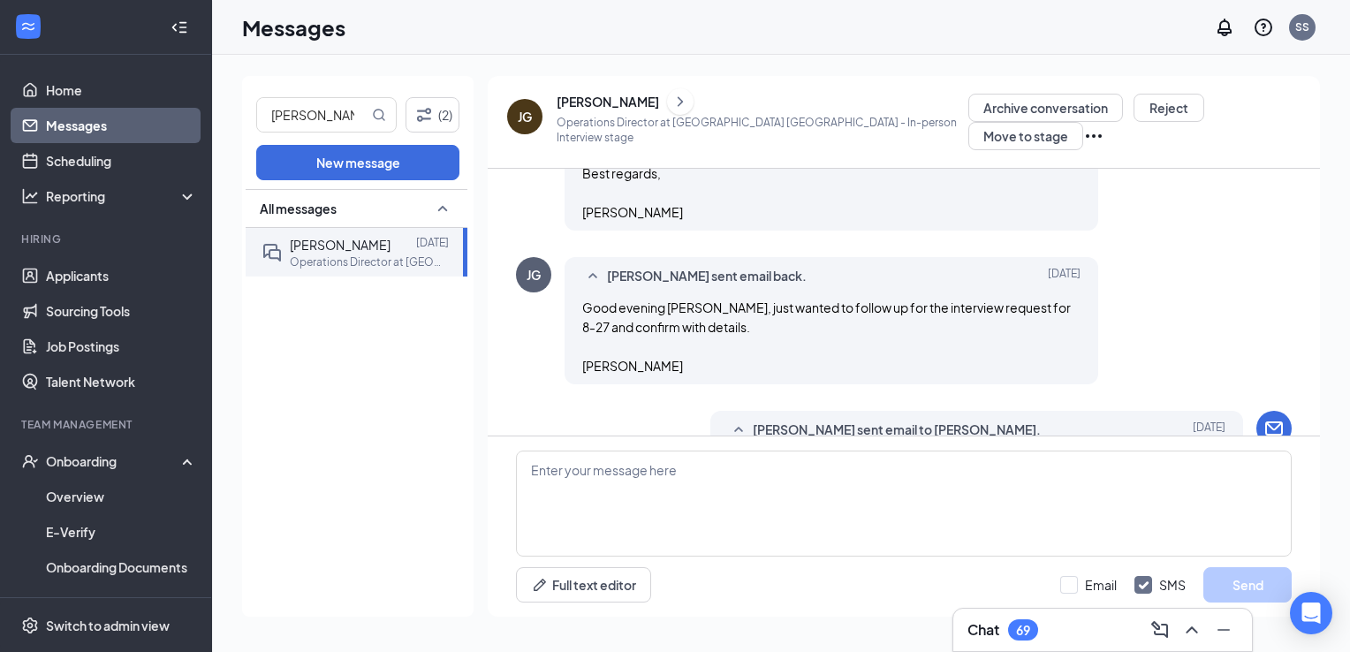
scroll to position [668, 0]
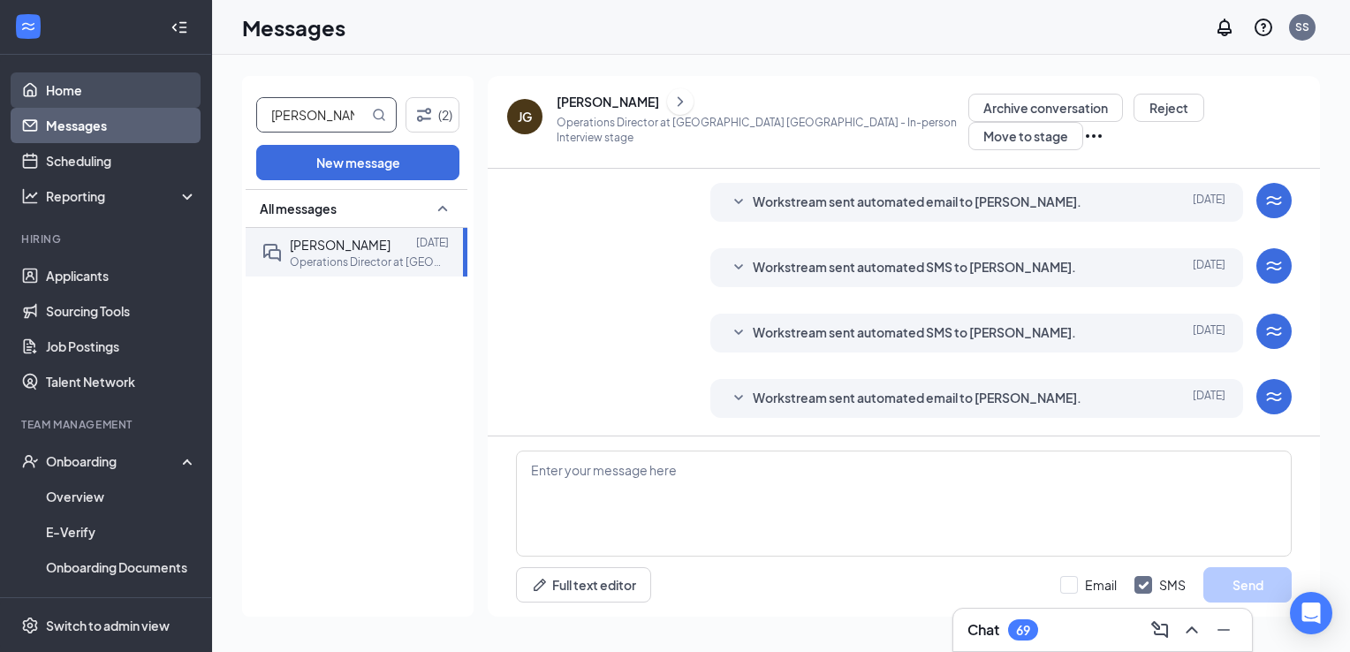
drag, startPoint x: 360, startPoint y: 112, endPoint x: 166, endPoint y: 100, distance: 194.8
click at [166, 100] on div "Home Messages Scheduling Reporting Hiring Applicants Sourcing Tools Job Posting…" at bounding box center [675, 326] width 1350 height 652
type input "[PERSON_NAME]"
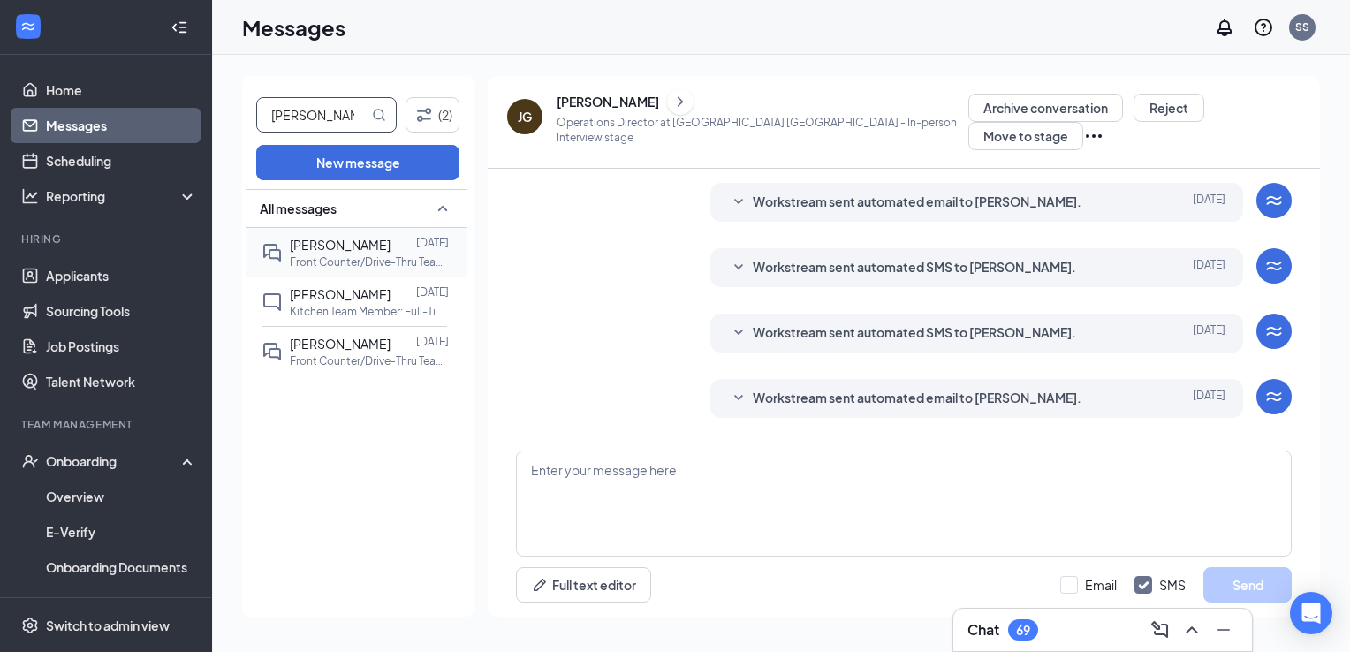
click at [368, 244] on span "[PERSON_NAME]" at bounding box center [340, 245] width 101 height 16
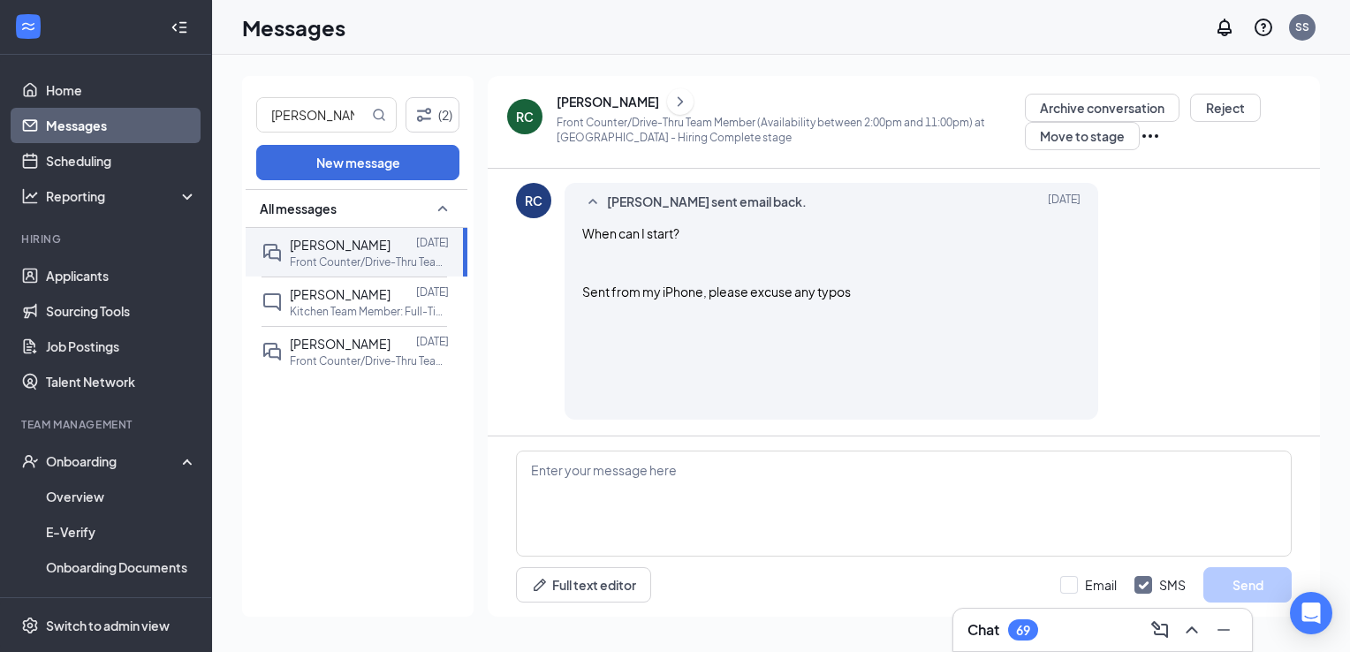
scroll to position [495, 0]
click at [678, 477] on textarea at bounding box center [904, 504] width 776 height 106
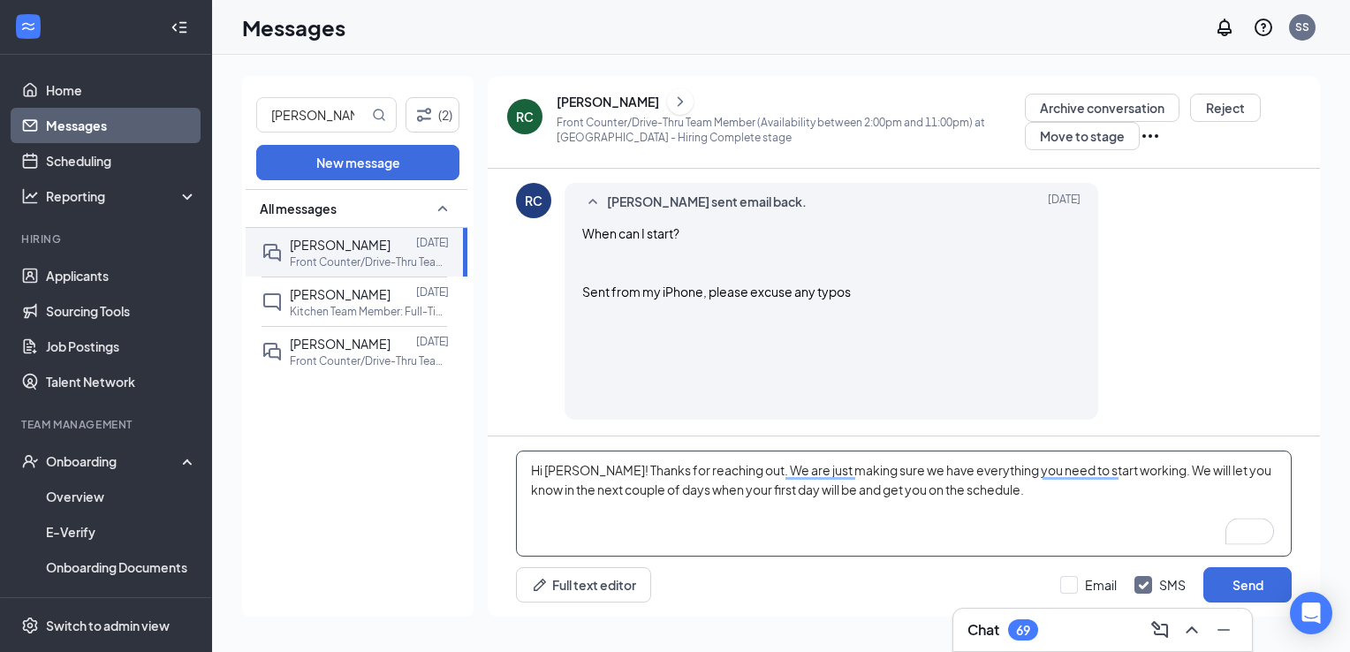
click at [989, 490] on textarea "Hi [PERSON_NAME]! Thanks for reaching out. We are just making sure we have ever…" at bounding box center [904, 504] width 776 height 106
click at [973, 489] on textarea "Hi [PERSON_NAME]! Thanks for reaching out. We are just making sure we have ever…" at bounding box center [904, 504] width 776 height 106
drag, startPoint x: 971, startPoint y: 489, endPoint x: 819, endPoint y: 493, distance: 152.0
click at [819, 493] on textarea "Hi [PERSON_NAME]! Thanks for reaching out. We are just making sure we have ever…" at bounding box center [904, 504] width 776 height 106
click at [1165, 470] on textarea "Hi [PERSON_NAME]! Thanks for reaching out. We are just making sure we have ever…" at bounding box center [904, 504] width 776 height 106
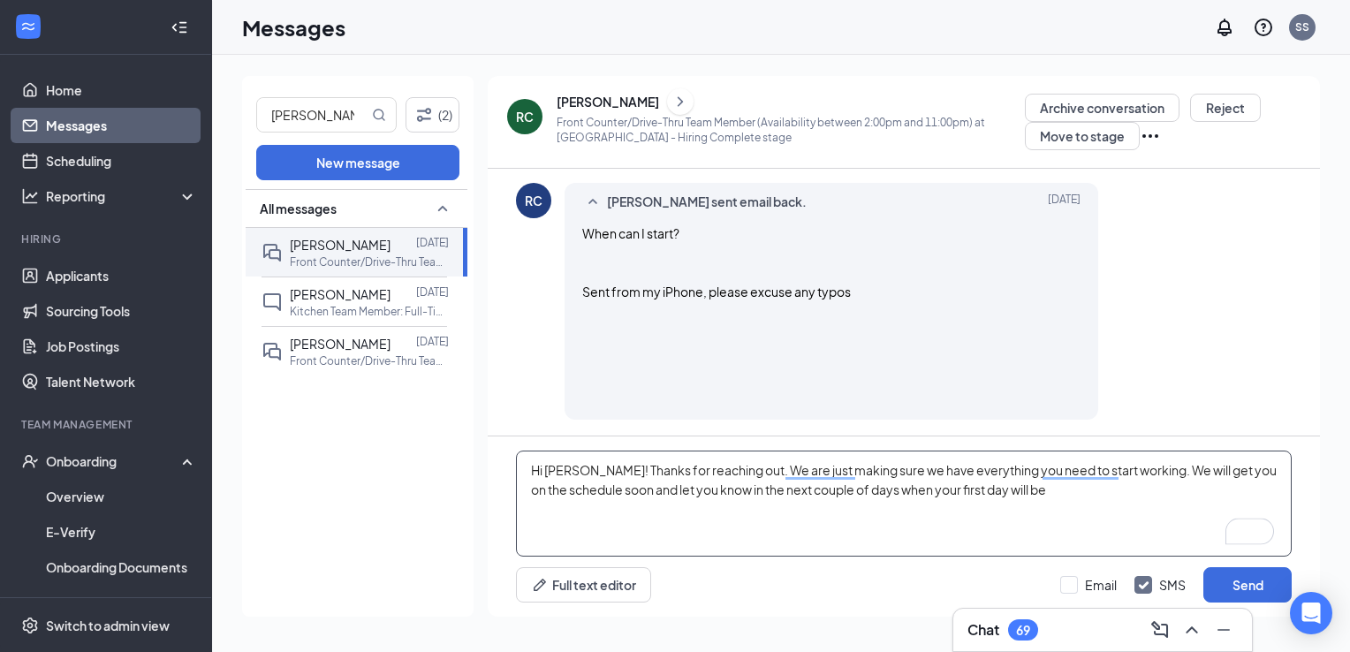
click at [1022, 500] on textarea "Hi [PERSON_NAME]! Thanks for reaching out. We are just making sure we have ever…" at bounding box center [904, 504] width 776 height 106
type textarea "Hi [PERSON_NAME]! Thanks for reaching out. We are just making sure we have ever…"
click at [1064, 591] on input "Email" at bounding box center [1088, 585] width 57 height 18
checkbox input "true"
click at [1141, 585] on input "SMS" at bounding box center [1159, 585] width 51 height 18
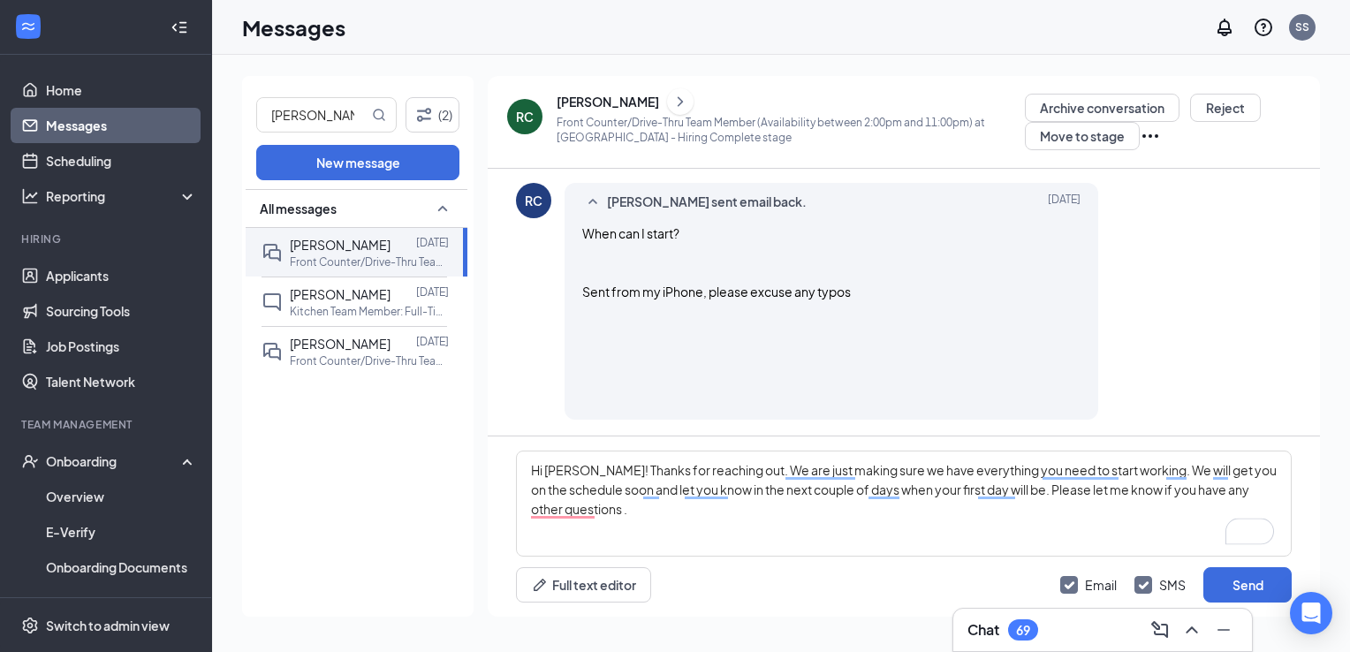
checkbox input "false"
click at [979, 472] on textarea "Hi [PERSON_NAME]! Thanks for reaching out. We are just making sure we have ever…" at bounding box center [904, 504] width 776 height 106
click at [942, 515] on textarea "Hi [PERSON_NAME]! Thanks for reaching out. We are just making sure we have ever…" at bounding box center [904, 504] width 776 height 106
type textarea "Hi [PERSON_NAME]! Thanks for reaching out. We are just making sure we have ever…"
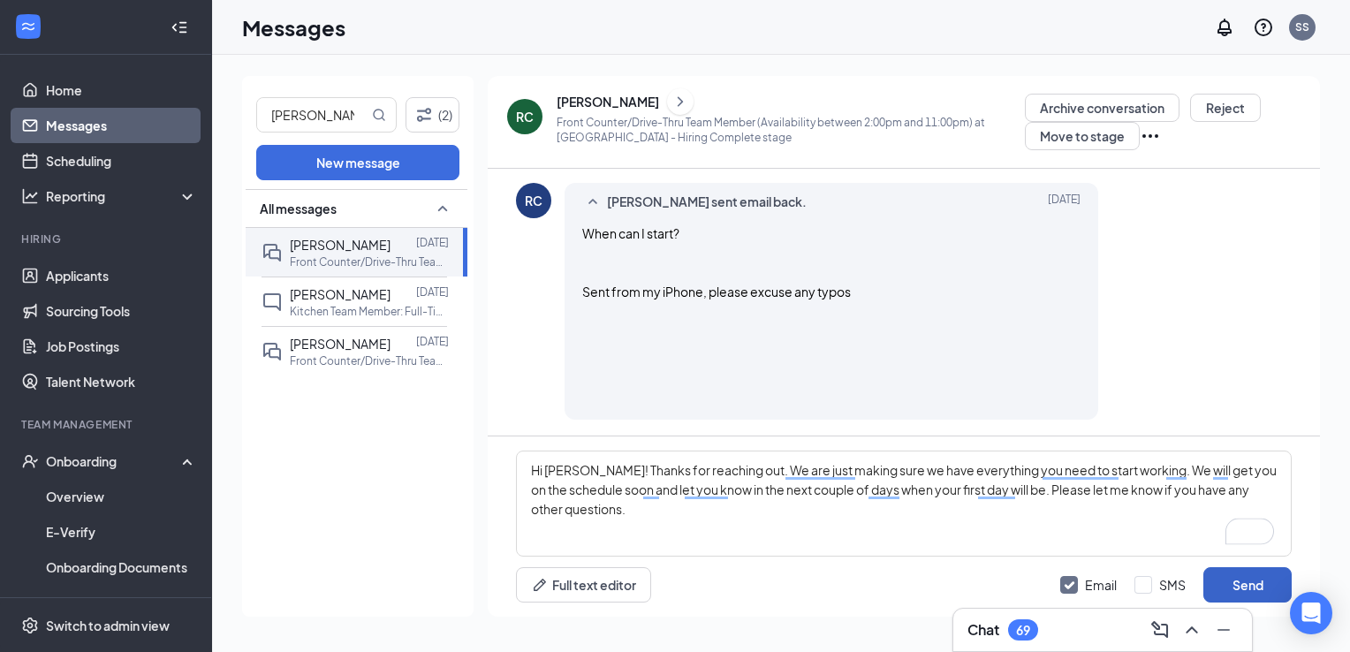
click at [1256, 585] on button "Send" at bounding box center [1247, 584] width 88 height 35
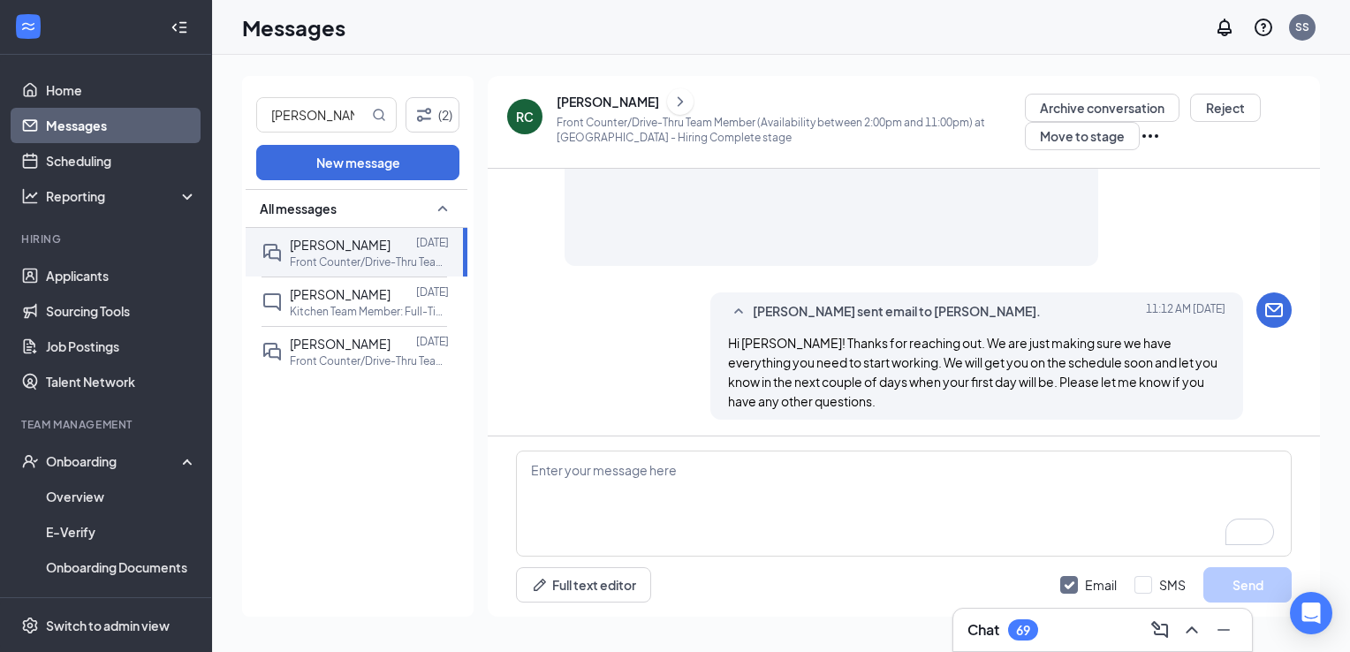
scroll to position [649, 0]
click at [128, 133] on link "Messages" at bounding box center [121, 125] width 151 height 35
